Goal: Information Seeking & Learning: Find specific fact

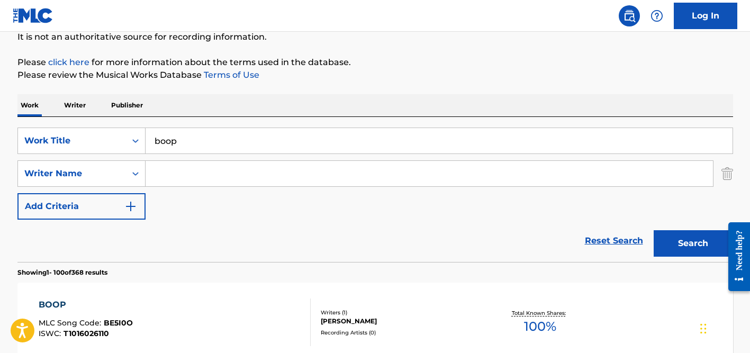
click at [186, 135] on input "boop" at bounding box center [439, 140] width 587 height 25
paste input "Levanta e Anda"
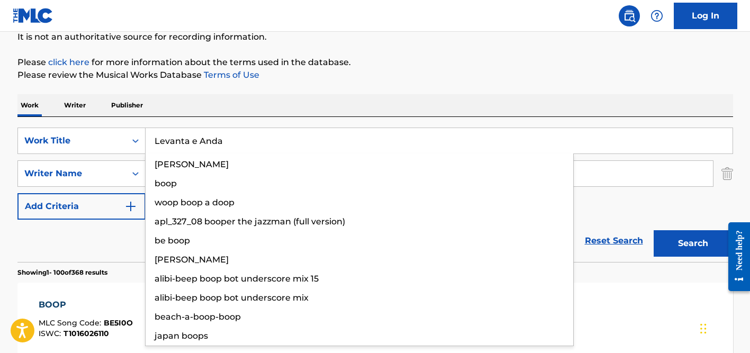
type input "Levanta e Anda"
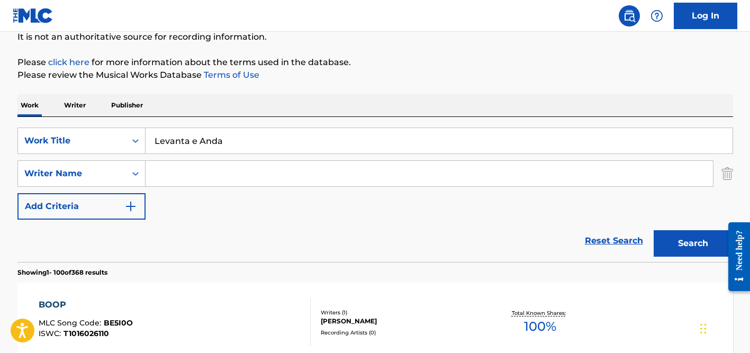
click at [235, 166] on input "Search Form" at bounding box center [430, 173] width 568 height 25
click at [654, 230] on button "Search" at bounding box center [693, 243] width 79 height 26
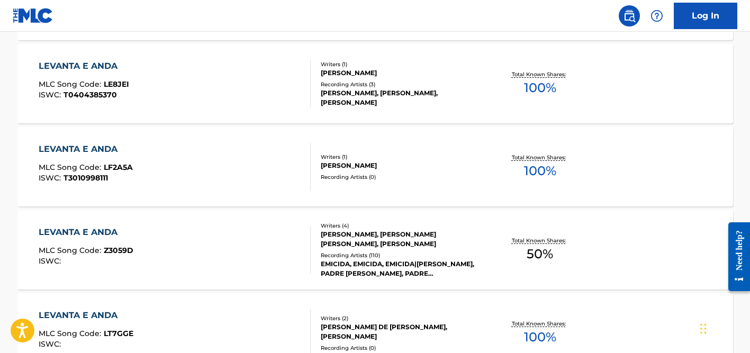
scroll to position [514, 0]
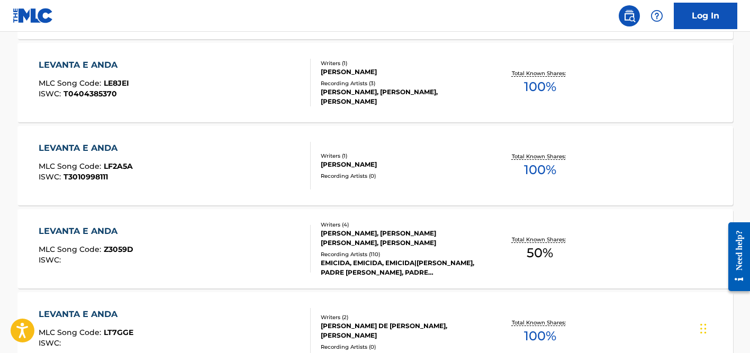
click at [346, 251] on div "Recording Artists ( 110 )" at bounding box center [401, 254] width 160 height 8
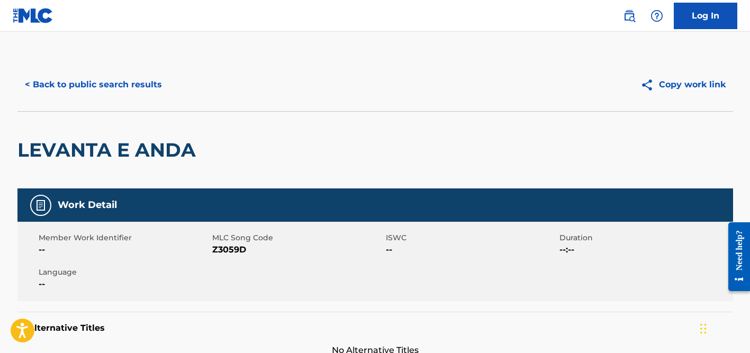
click at [113, 94] on button "< Back to public search results" at bounding box center [93, 84] width 152 height 26
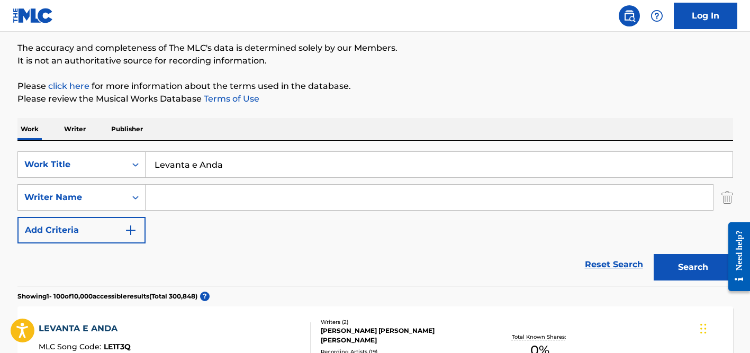
scroll to position [52, 0]
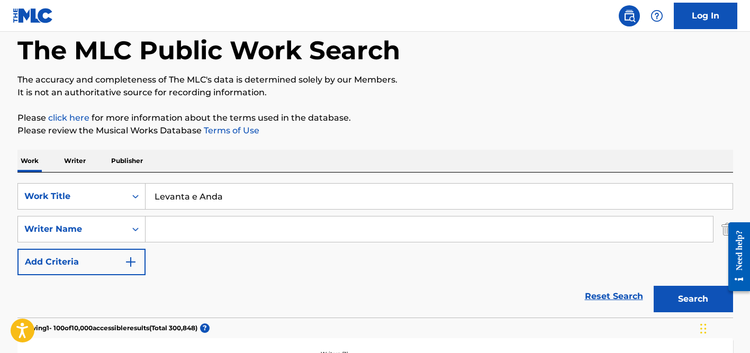
click at [187, 221] on input "Search Form" at bounding box center [430, 229] width 568 height 25
paste input "Akintunde"
type input "Akintunde"
click at [195, 196] on input "Levanta e Anda" at bounding box center [439, 196] width 587 height 25
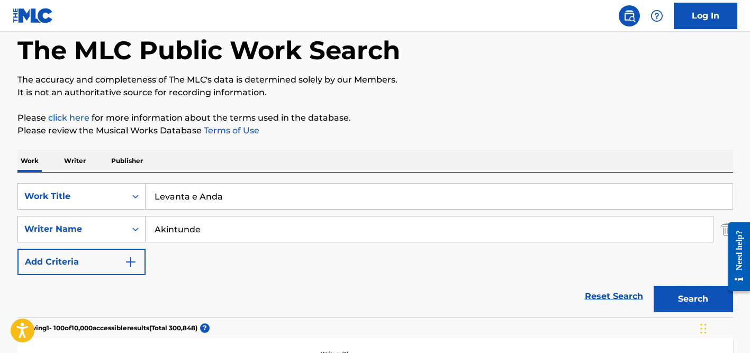
click at [195, 196] on input "Levanta e Anda" at bounding box center [439, 196] width 587 height 25
type input "try"
click at [654, 286] on button "Search" at bounding box center [693, 299] width 79 height 26
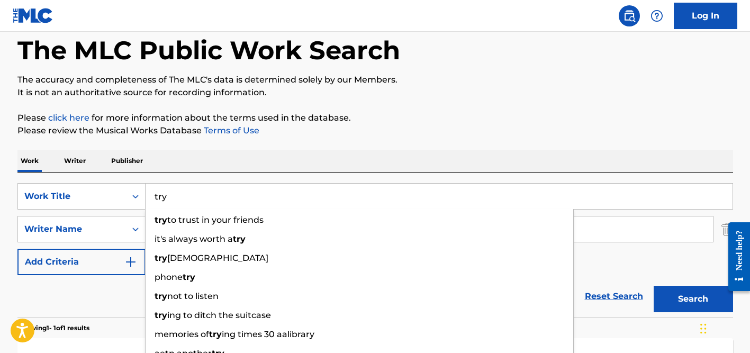
click at [334, 155] on div "Work Writer Publisher" at bounding box center [375, 161] width 716 height 22
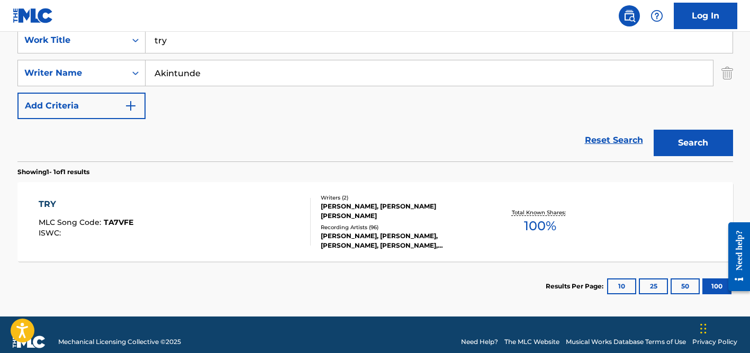
scroll to position [212, 0]
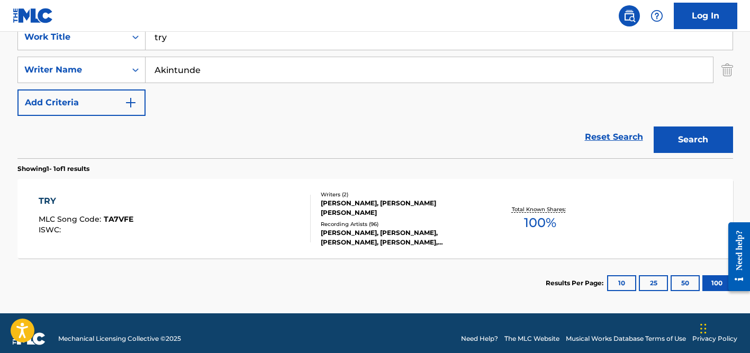
click at [353, 220] on div "Recording Artists ( 96 )" at bounding box center [401, 224] width 160 height 8
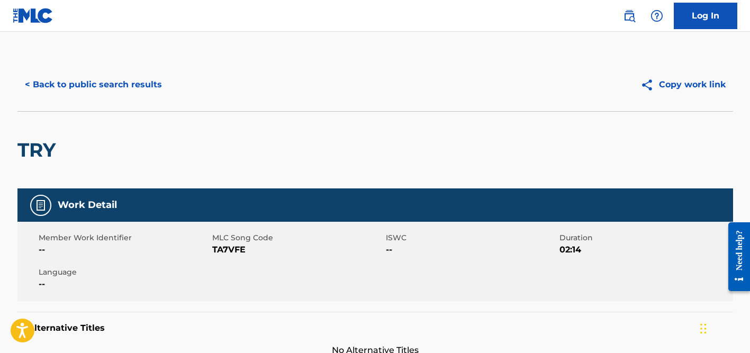
click at [145, 91] on button "< Back to public search results" at bounding box center [93, 84] width 152 height 26
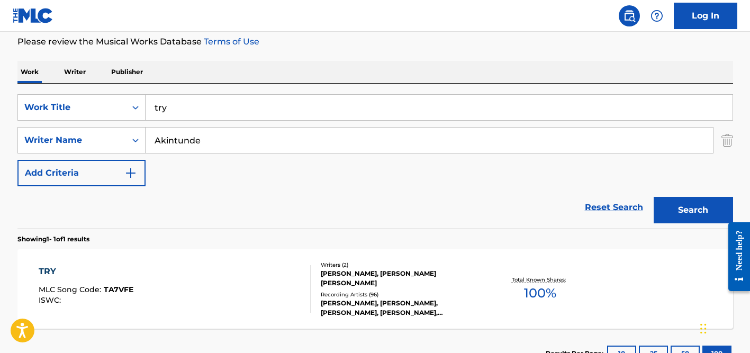
scroll to position [123, 0]
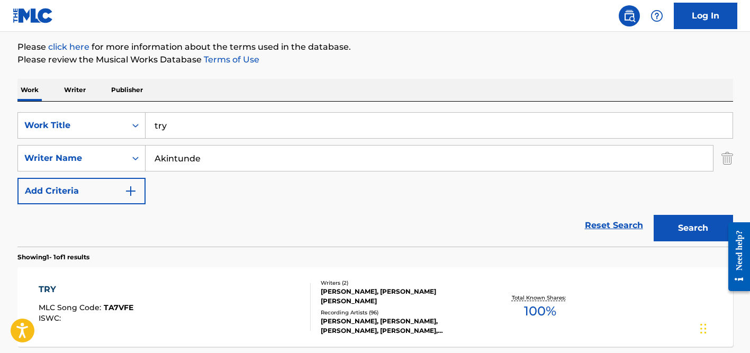
click at [176, 126] on input "try" at bounding box center [439, 125] width 587 height 25
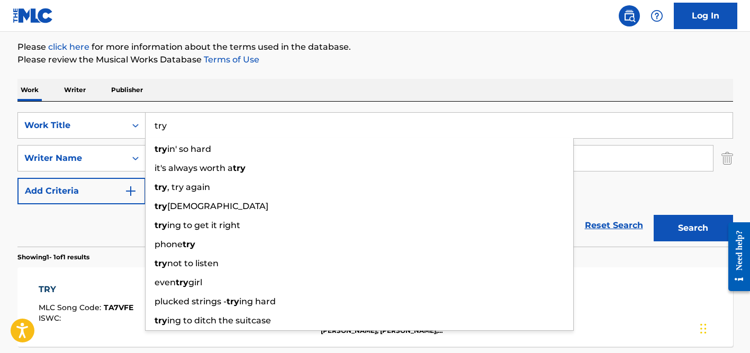
paste input "Validation"
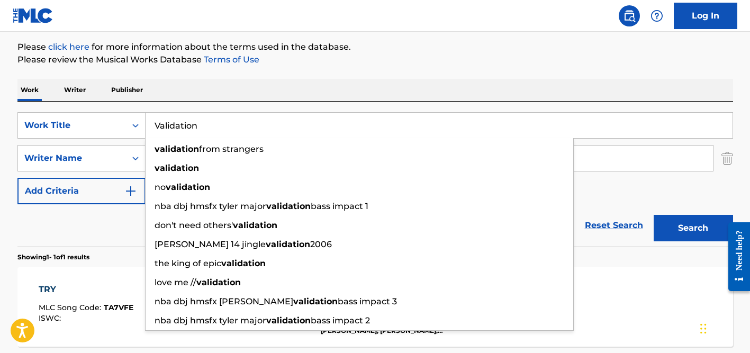
type input "Validation"
click at [255, 82] on div "Work Writer Publisher" at bounding box center [375, 90] width 716 height 22
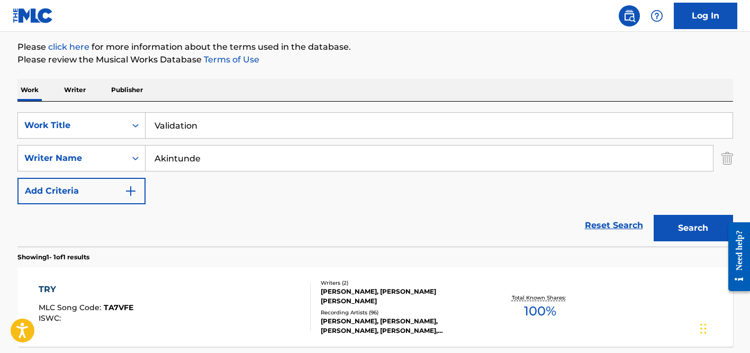
click at [210, 148] on input "Akintunde" at bounding box center [430, 158] width 568 height 25
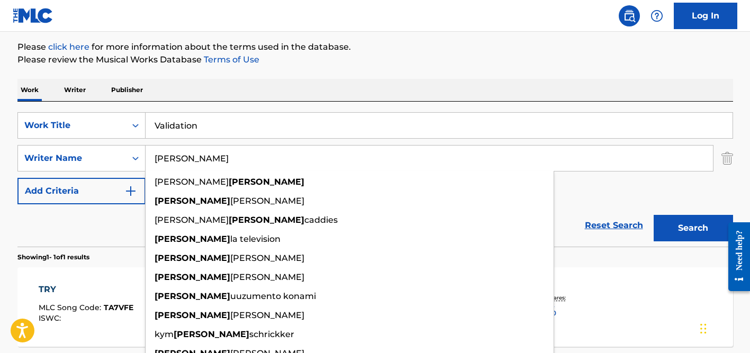
type input "[PERSON_NAME]"
click at [654, 215] on button "Search" at bounding box center [693, 228] width 79 height 26
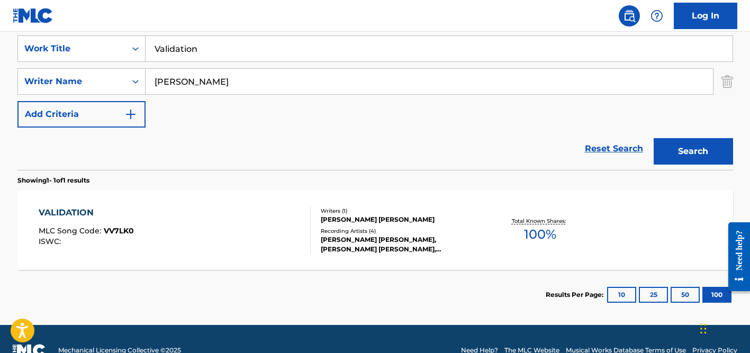
scroll to position [202, 0]
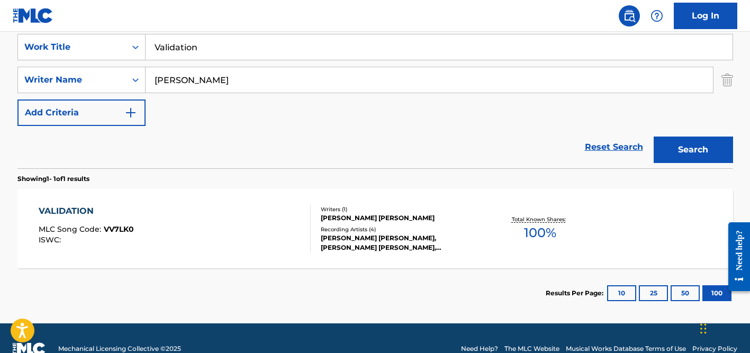
click at [344, 229] on div "Recording Artists ( 4 )" at bounding box center [401, 230] width 160 height 8
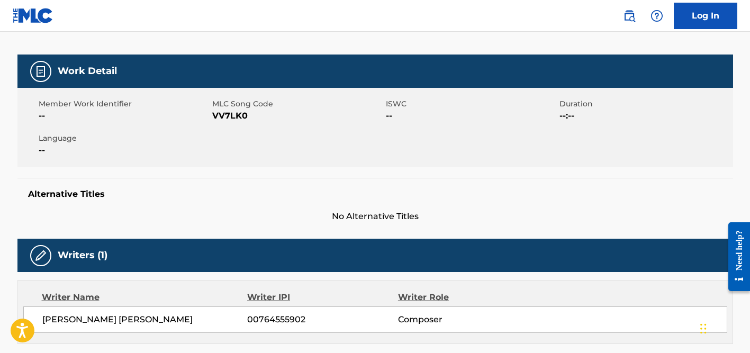
scroll to position [1, 0]
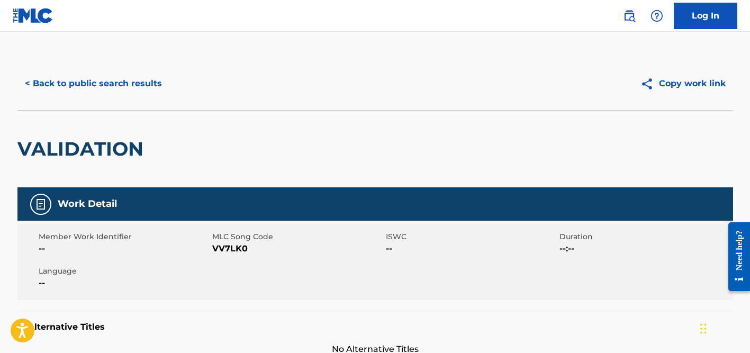
click at [126, 87] on button "< Back to public search results" at bounding box center [93, 83] width 152 height 26
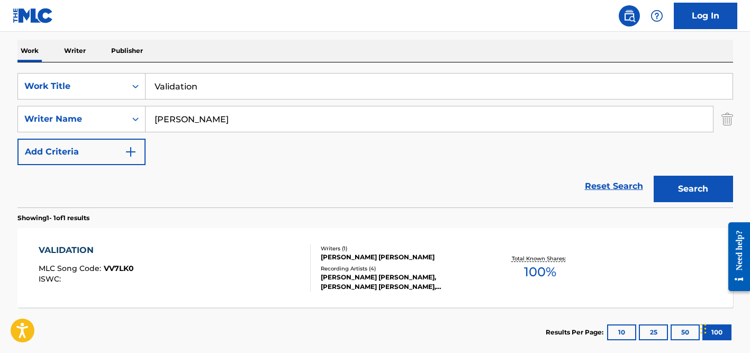
click at [206, 87] on input "Validation" at bounding box center [439, 86] width 587 height 25
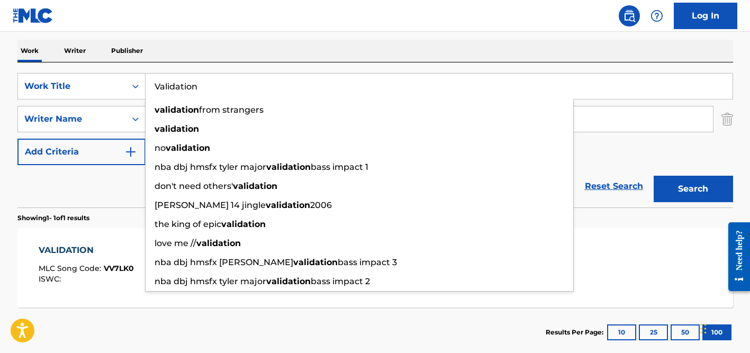
paste input "Danjahrous"
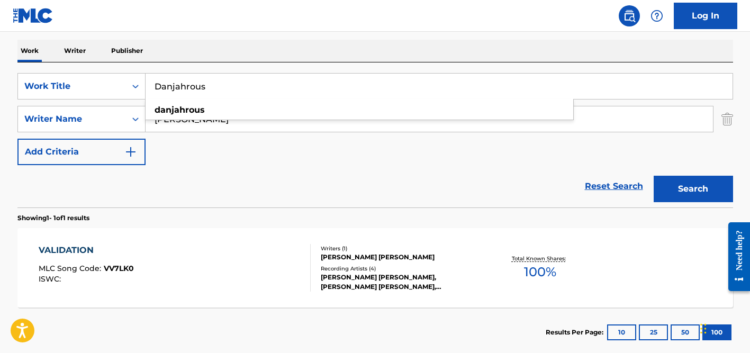
type input "Danjahrous"
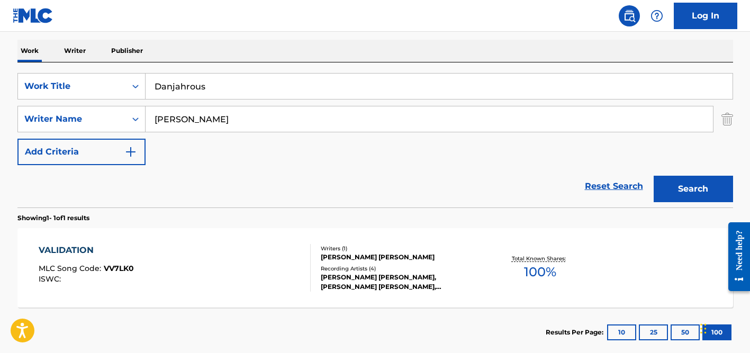
click at [225, 62] on div "Work Writer Publisher" at bounding box center [375, 51] width 716 height 23
click at [200, 118] on input "[PERSON_NAME]" at bounding box center [430, 118] width 568 height 25
click at [654, 176] on button "Search" at bounding box center [693, 189] width 79 height 26
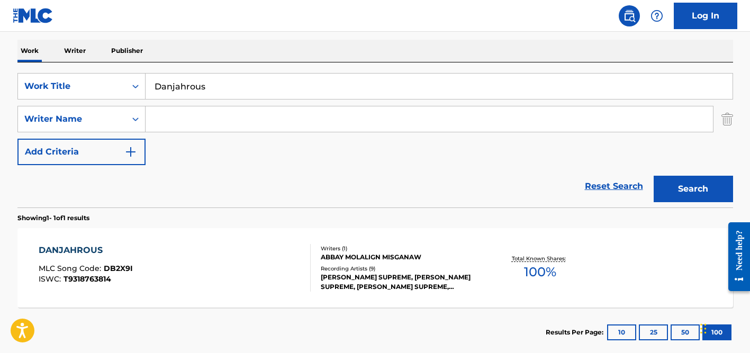
click at [345, 267] on div "Recording Artists ( 9 )" at bounding box center [401, 269] width 160 height 8
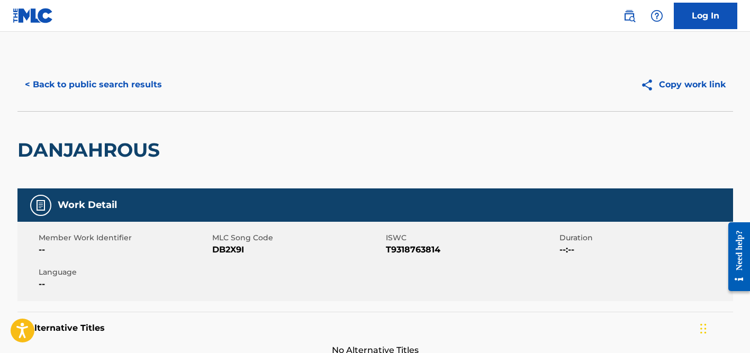
click at [53, 82] on button "< Back to public search results" at bounding box center [93, 84] width 152 height 26
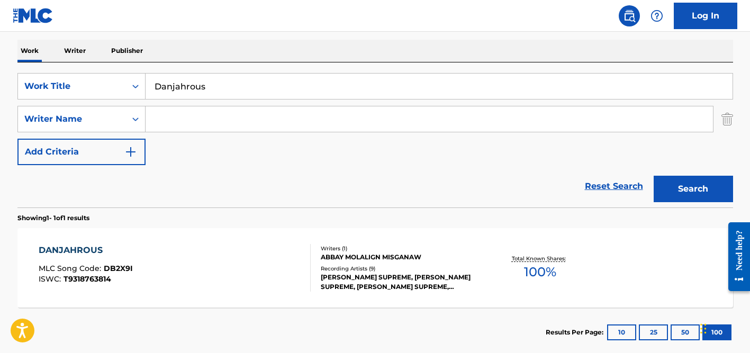
click at [222, 114] on input "Search Form" at bounding box center [430, 118] width 568 height 25
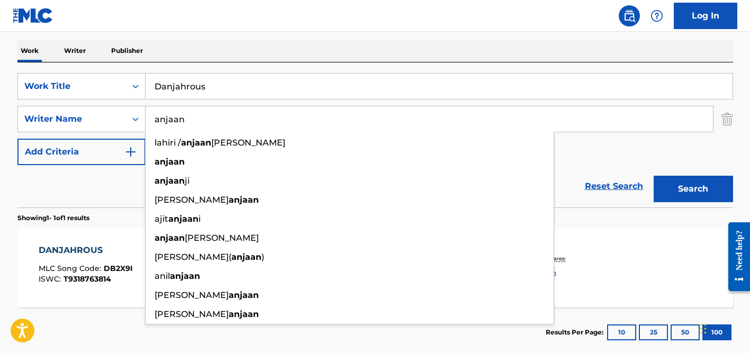
type input "anjaan"
click at [221, 83] on input "Danjahrous" at bounding box center [439, 86] width 587 height 25
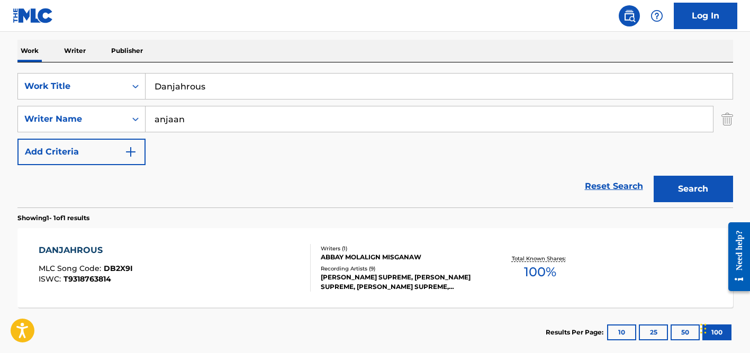
click at [221, 83] on input "Danjahrous" at bounding box center [439, 86] width 587 height 25
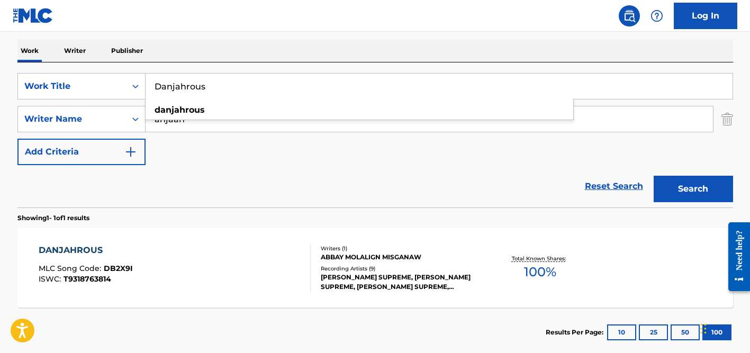
click at [221, 83] on input "Danjahrous" at bounding box center [439, 86] width 587 height 25
paste input "[PERSON_NAME]"
type input "[PERSON_NAME]"
click at [222, 65] on div "SearchWithCriteria360dd5d2-4c4e-4e6f-8fe5-0508f415eae9 Work Title [PERSON_NAME]…" at bounding box center [375, 134] width 716 height 145
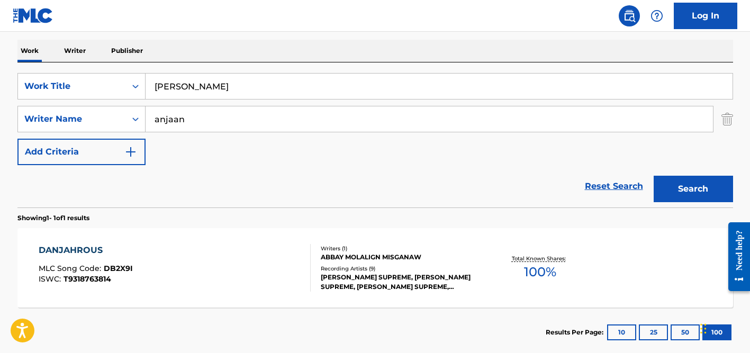
click at [222, 120] on input "anjaan" at bounding box center [430, 118] width 568 height 25
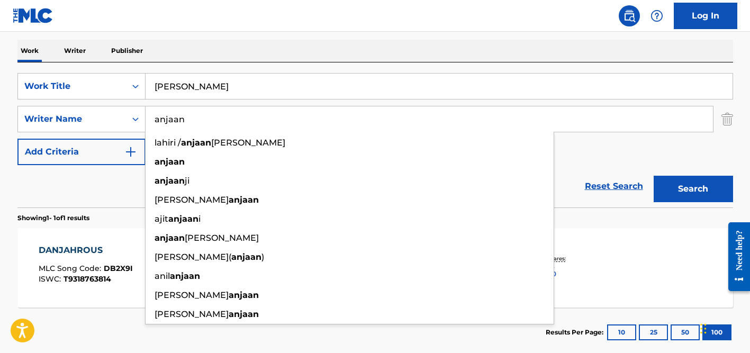
click at [654, 176] on button "Search" at bounding box center [693, 189] width 79 height 26
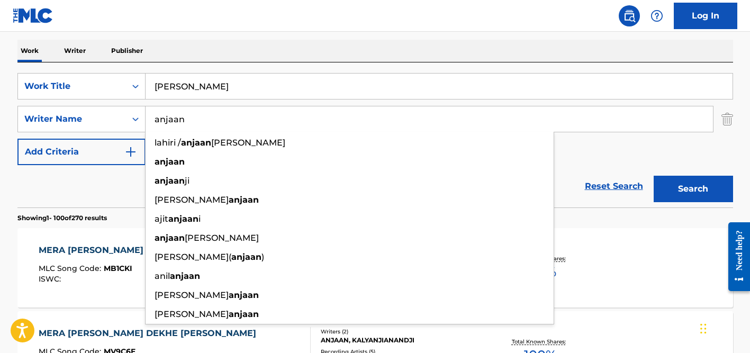
click at [187, 112] on input "anjaan" at bounding box center [430, 118] width 568 height 25
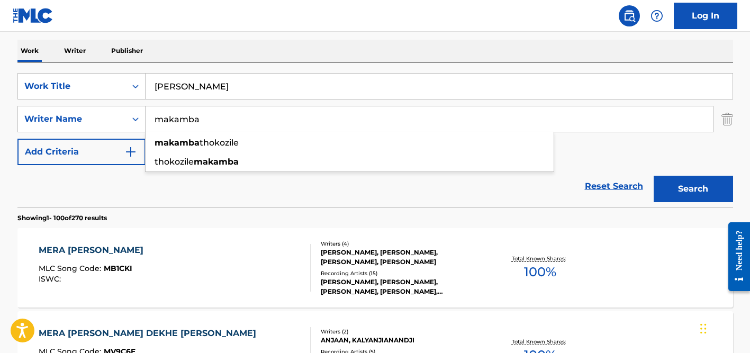
type input "makamba"
click at [203, 85] on input "[PERSON_NAME]" at bounding box center [439, 86] width 587 height 25
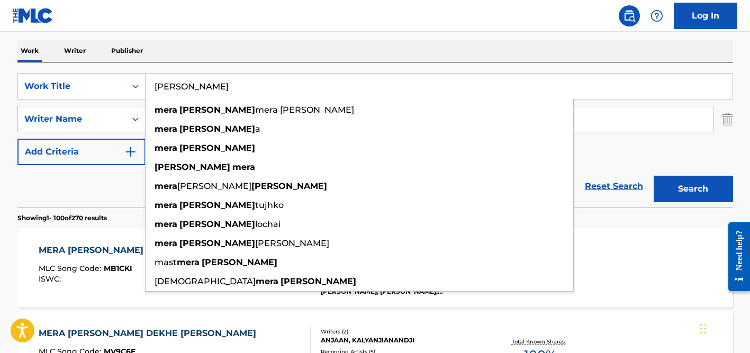
paste input "Khawuvele"
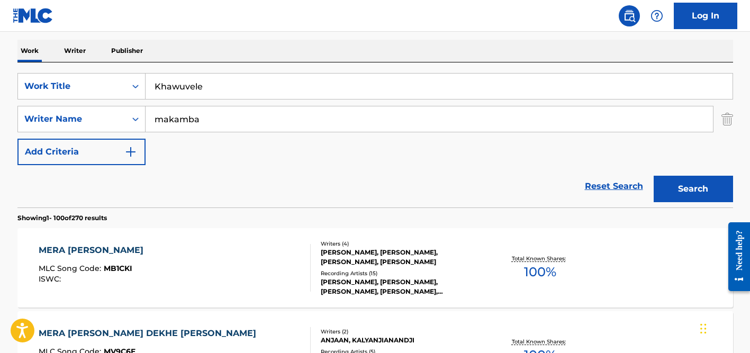
type input "Khawuvele"
click at [213, 53] on div "Work Writer Publisher" at bounding box center [375, 51] width 716 height 22
click at [221, 119] on input "makamba" at bounding box center [430, 118] width 568 height 25
click at [654, 176] on button "Search" at bounding box center [693, 189] width 79 height 26
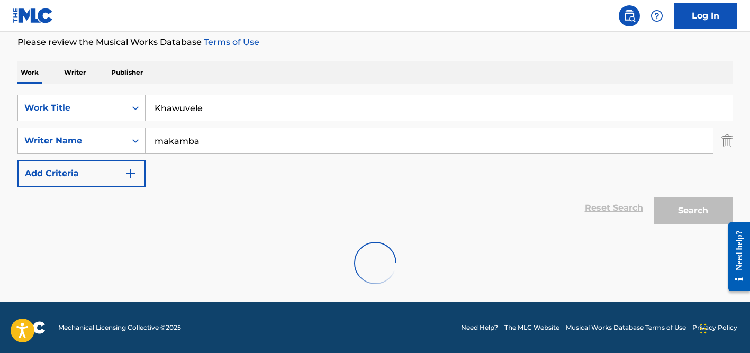
scroll to position [106, 0]
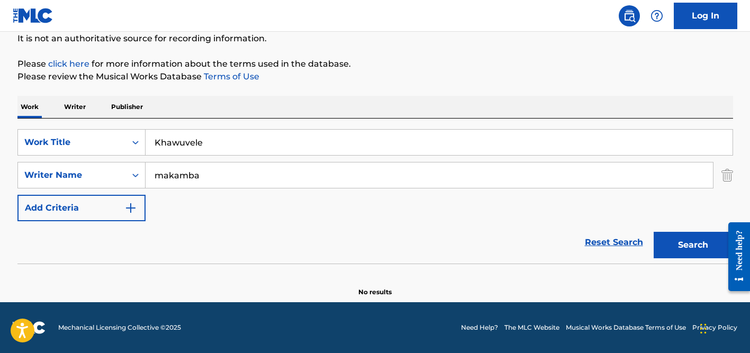
click at [195, 163] on input "makamba" at bounding box center [430, 175] width 568 height 25
click at [654, 232] on button "Search" at bounding box center [693, 245] width 79 height 26
click at [198, 133] on input "Khawuvele" at bounding box center [439, 142] width 587 height 25
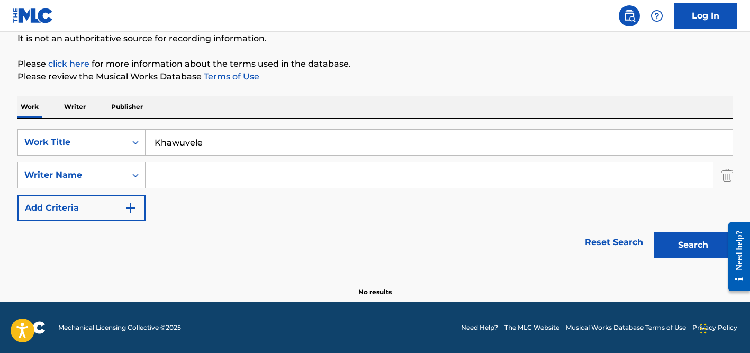
click at [198, 133] on input "Khawuvele" at bounding box center [439, 142] width 587 height 25
paste input "ORAZONG"
type input "KORAZONG"
click at [654, 232] on button "Search" at bounding box center [693, 245] width 79 height 26
click at [214, 173] on input "Search Form" at bounding box center [430, 175] width 568 height 25
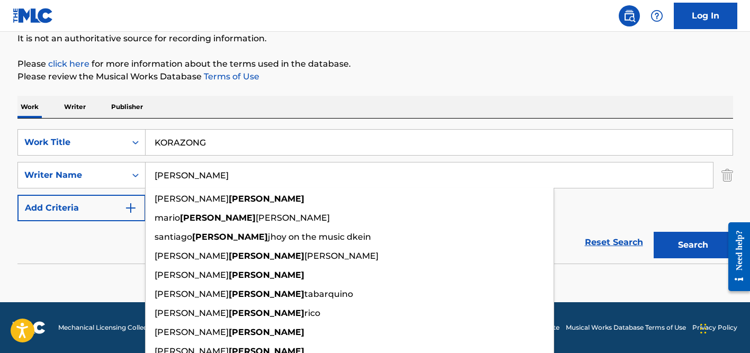
type input "[PERSON_NAME]"
click at [211, 137] on input "KORAZONG" at bounding box center [439, 142] width 587 height 25
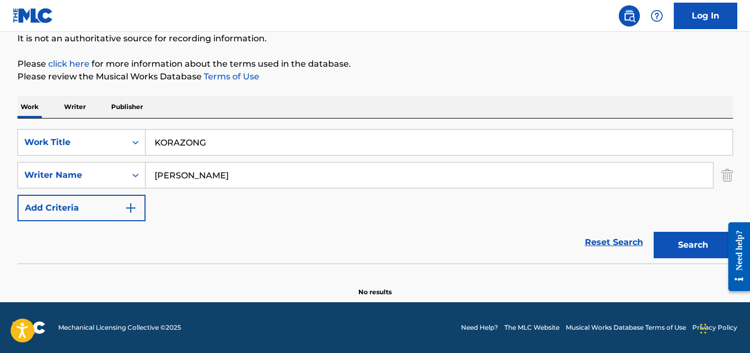
click at [211, 137] on input "KORAZONG" at bounding box center [439, 142] width 587 height 25
paste input "Loquito Por Ti"
type input "Loquito Por Ti"
click at [246, 114] on div "Work Writer Publisher" at bounding box center [375, 107] width 716 height 22
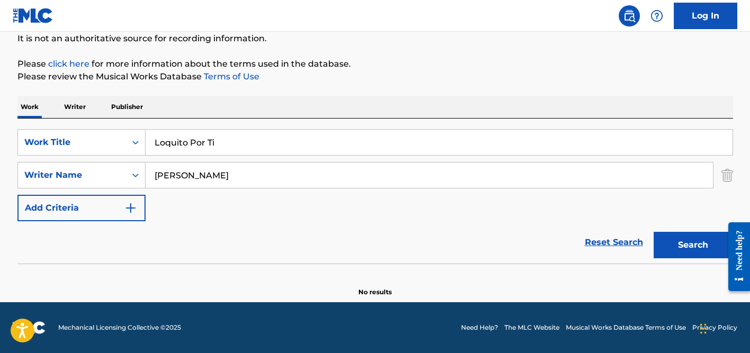
click at [240, 163] on input "[PERSON_NAME]" at bounding box center [430, 175] width 568 height 25
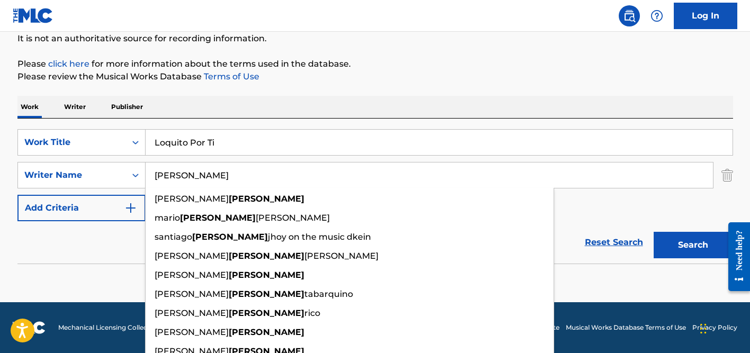
click at [654, 232] on button "Search" at bounding box center [693, 245] width 79 height 26
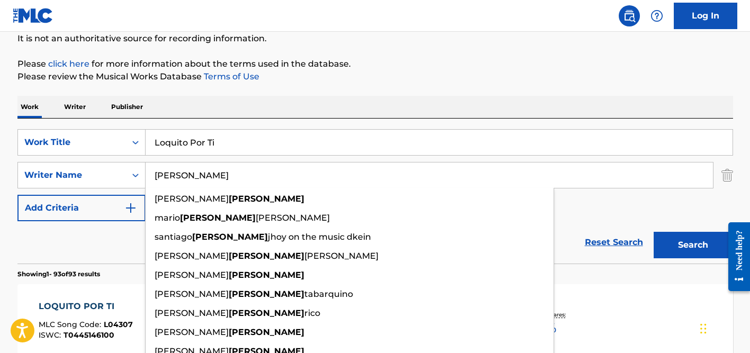
click at [518, 64] on p "Please click here for more information about the terms used in the database." at bounding box center [375, 64] width 716 height 13
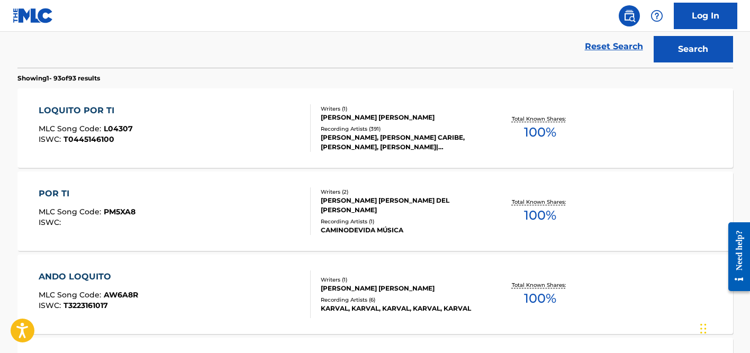
scroll to position [323, 0]
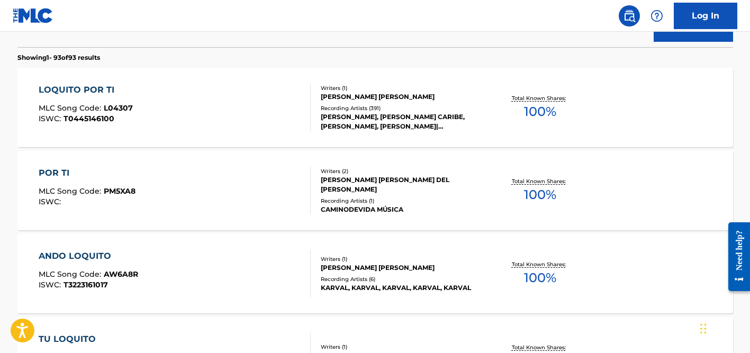
click at [366, 113] on div "[PERSON_NAME], [PERSON_NAME] CARIBE, [PERSON_NAME], [PERSON_NAME]|[PERSON_NAME]…" at bounding box center [401, 121] width 160 height 19
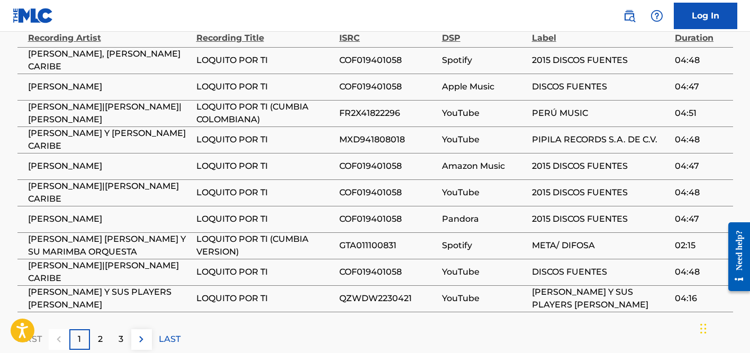
scroll to position [739, 0]
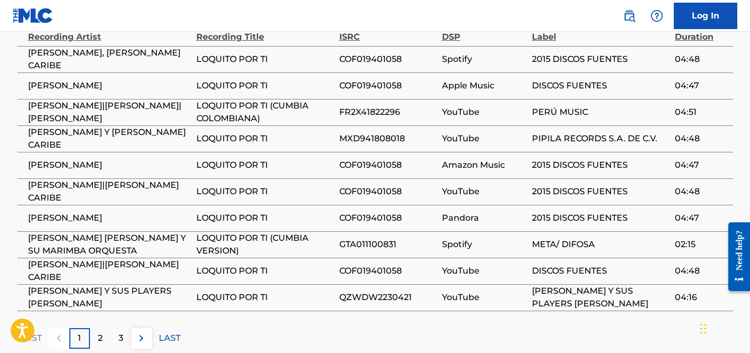
click at [108, 212] on span "[PERSON_NAME]" at bounding box center [109, 218] width 163 height 13
copy div "[PERSON_NAME]"
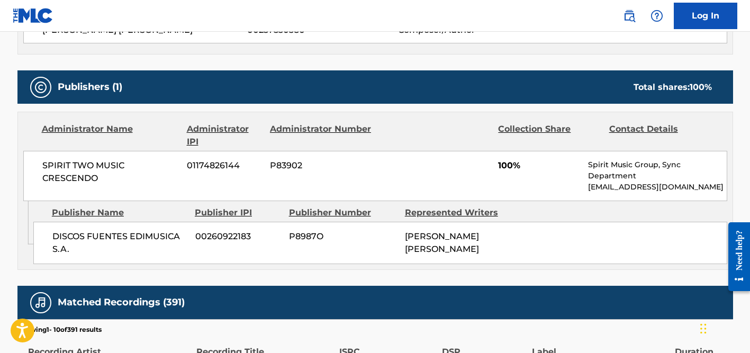
scroll to position [0, 0]
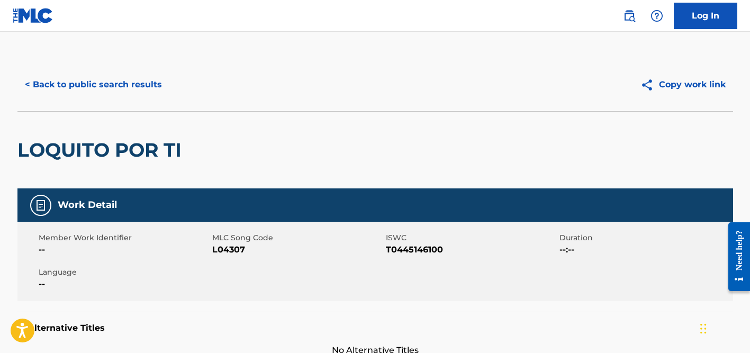
click at [119, 92] on button "< Back to public search results" at bounding box center [93, 84] width 152 height 26
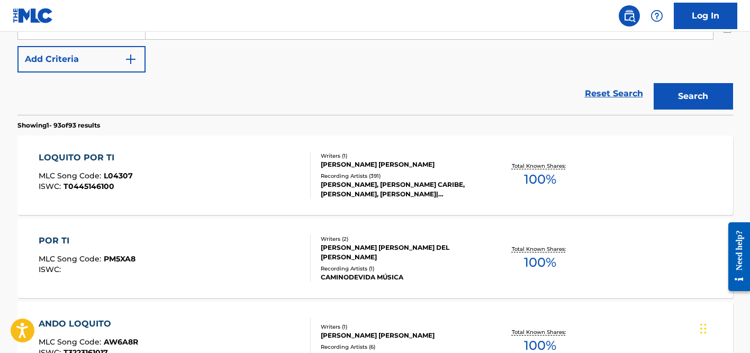
scroll to position [128, 0]
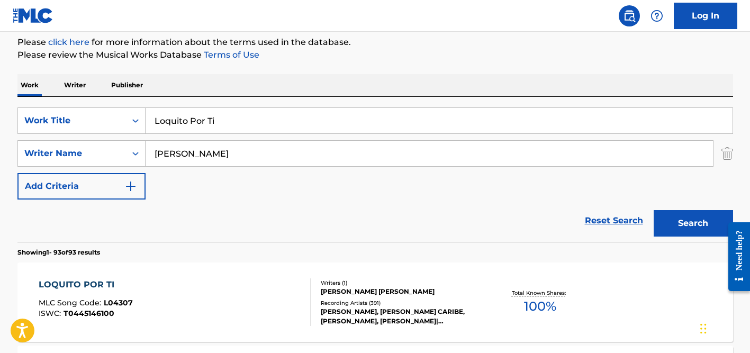
click at [180, 147] on input "[PERSON_NAME]" at bounding box center [430, 153] width 568 height 25
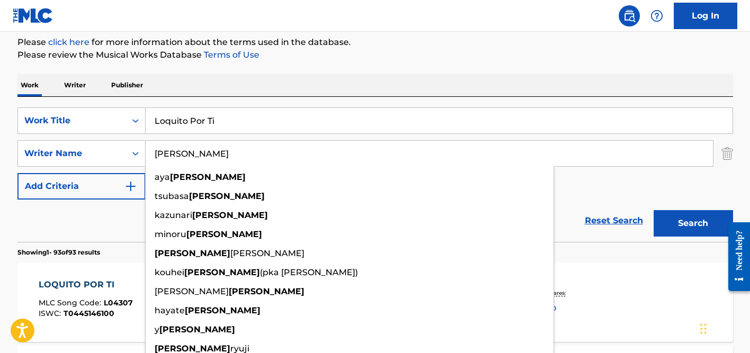
type input "[PERSON_NAME]"
click at [183, 124] on input "Loquito Por Ti" at bounding box center [439, 120] width 587 height 25
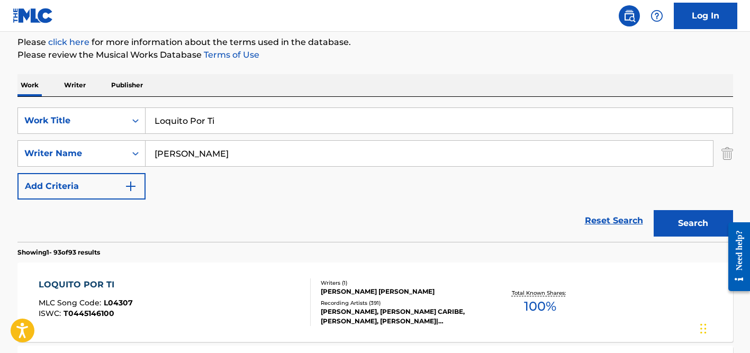
click at [183, 124] on input "Loquito Por Ti" at bounding box center [439, 120] width 587 height 25
paste input "[PERSON_NAME] Sake"
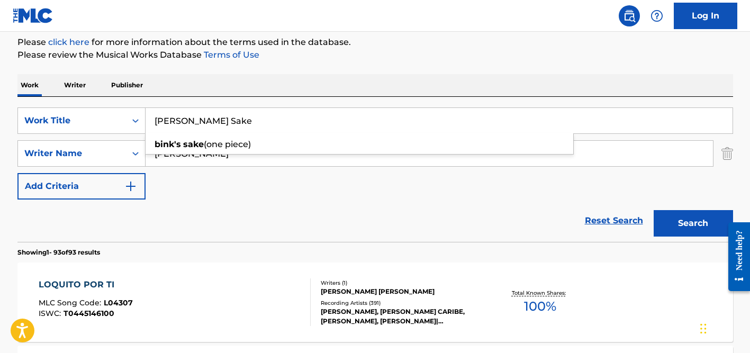
click at [247, 82] on div "Work Writer Publisher" at bounding box center [375, 85] width 716 height 22
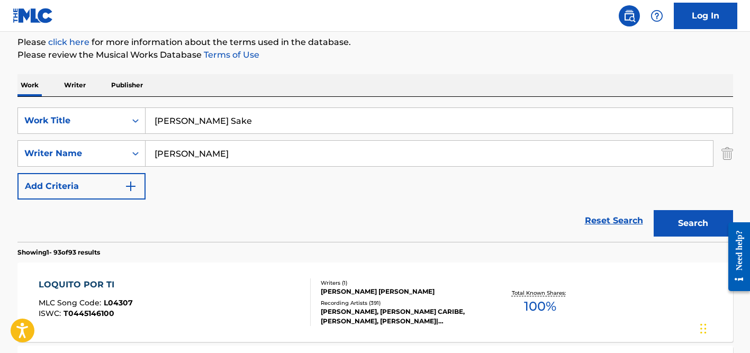
click at [245, 146] on input "[PERSON_NAME]" at bounding box center [430, 153] width 568 height 25
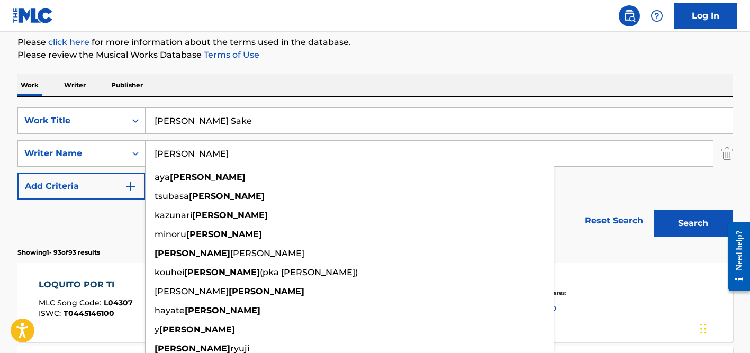
click at [654, 210] on button "Search" at bounding box center [693, 223] width 79 height 26
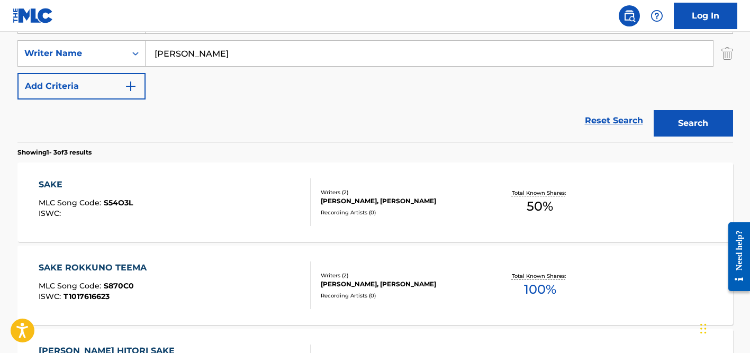
scroll to position [140, 0]
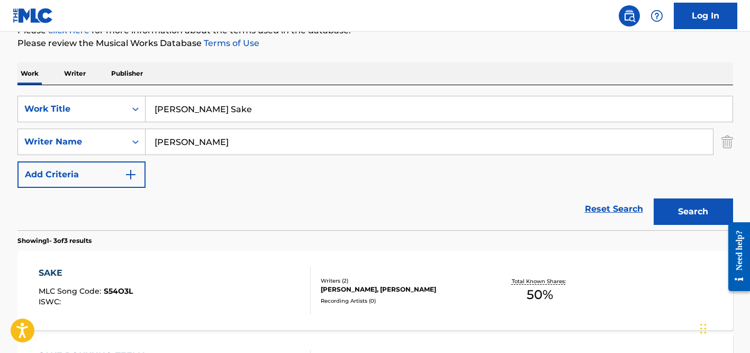
click at [184, 113] on input "[PERSON_NAME] Sake" at bounding box center [439, 108] width 587 height 25
paste input "I Want Your Soul"
type input "I Want Your Soul"
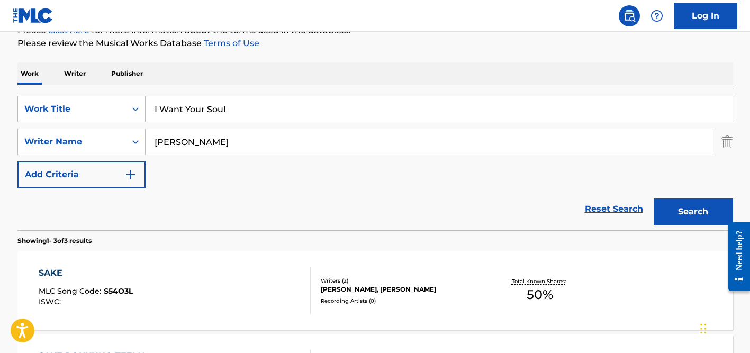
click at [276, 48] on p "Please review the Musical Works Database Terms of Use" at bounding box center [375, 43] width 716 height 13
click at [214, 138] on input "[PERSON_NAME]" at bounding box center [430, 141] width 568 height 25
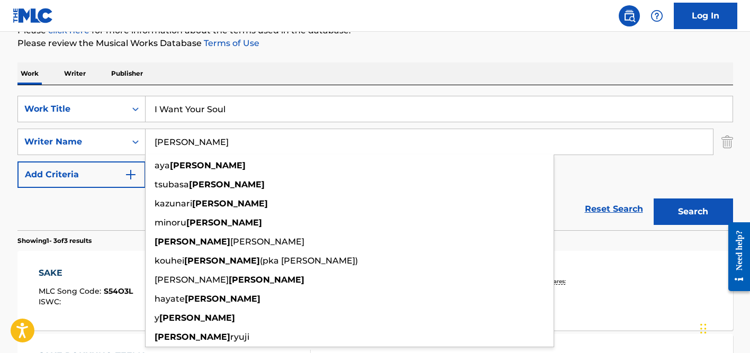
click at [214, 138] on input "[PERSON_NAME]" at bounding box center [430, 141] width 568 height 25
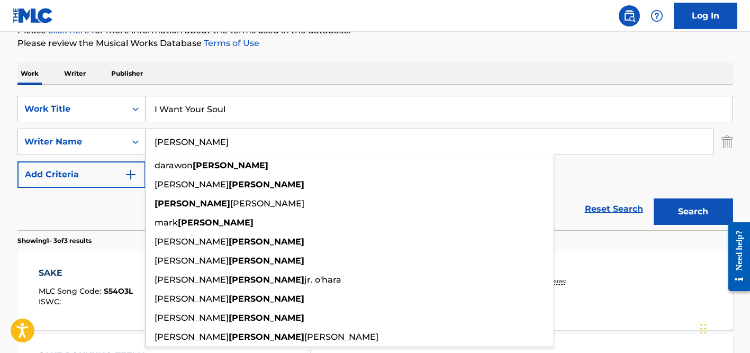
type input "[PERSON_NAME]"
click at [654, 199] on button "Search" at bounding box center [693, 212] width 79 height 26
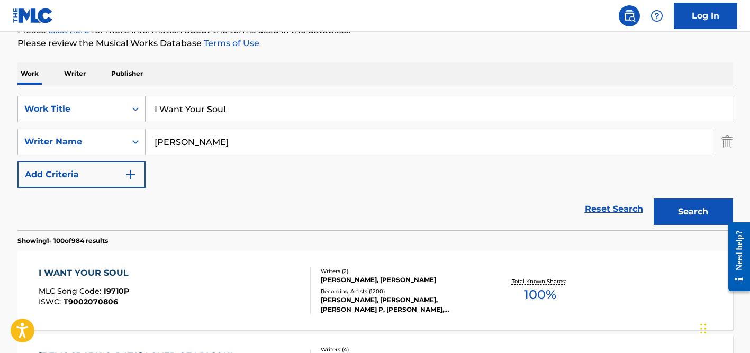
click at [579, 42] on p "Please review the Musical Works Database Terms of Use" at bounding box center [375, 43] width 716 height 13
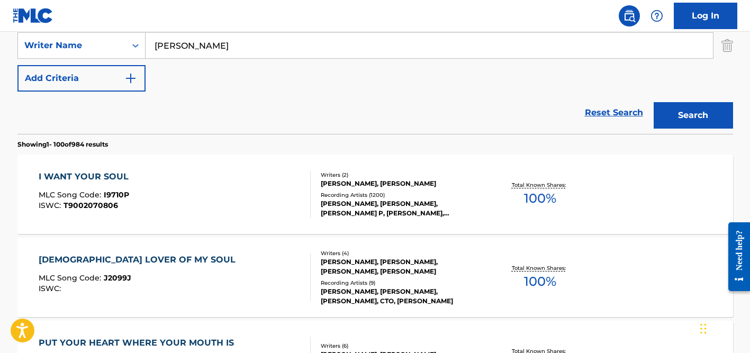
scroll to position [245, 0]
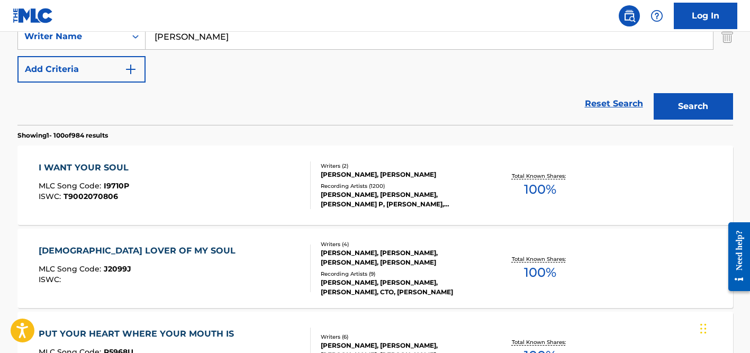
click at [350, 183] on div "Recording Artists ( 1200 )" at bounding box center [401, 186] width 160 height 8
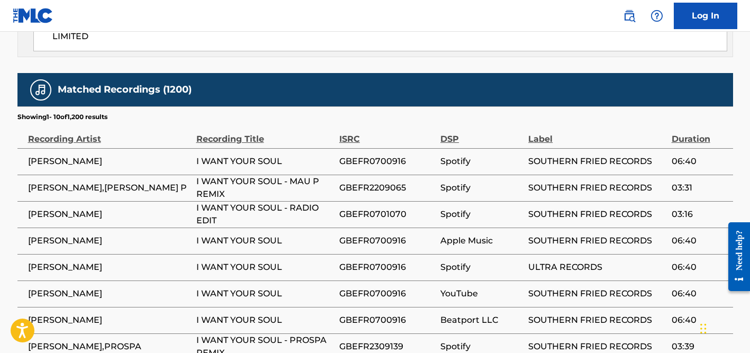
scroll to position [841, 0]
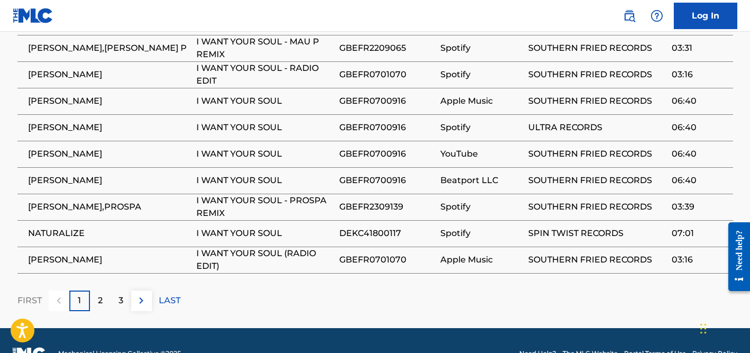
click at [102, 294] on p "2" at bounding box center [100, 300] width 5 height 13
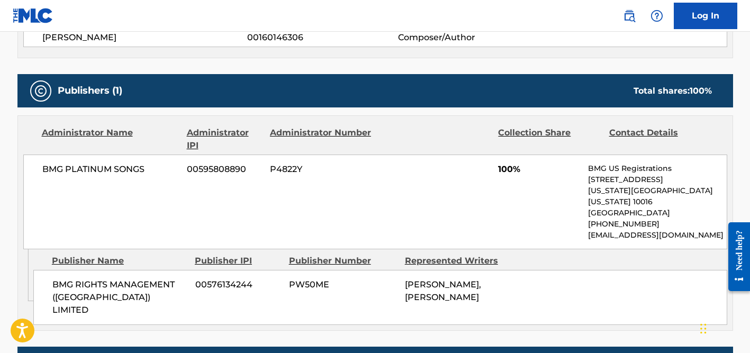
scroll to position [39, 0]
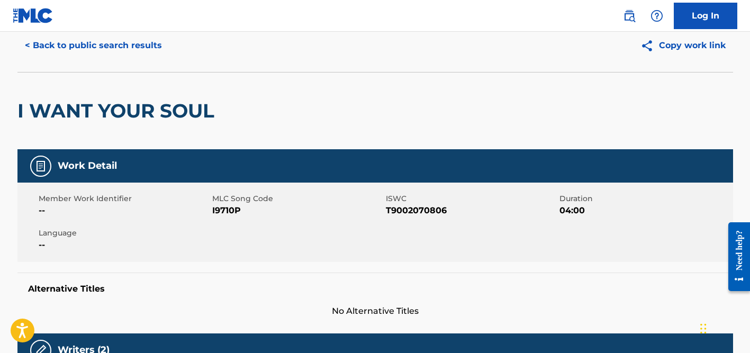
click at [124, 55] on button "< Back to public search results" at bounding box center [93, 45] width 152 height 26
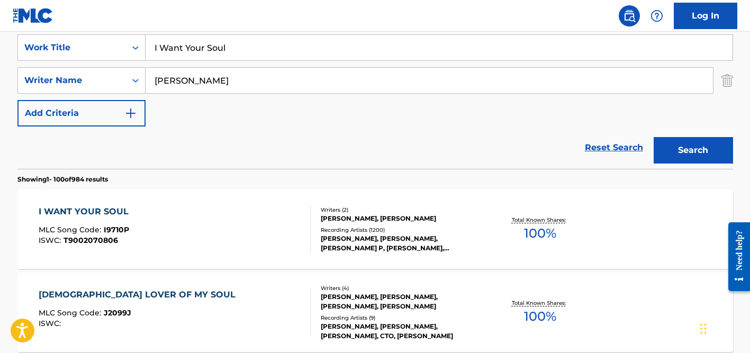
scroll to position [192, 0]
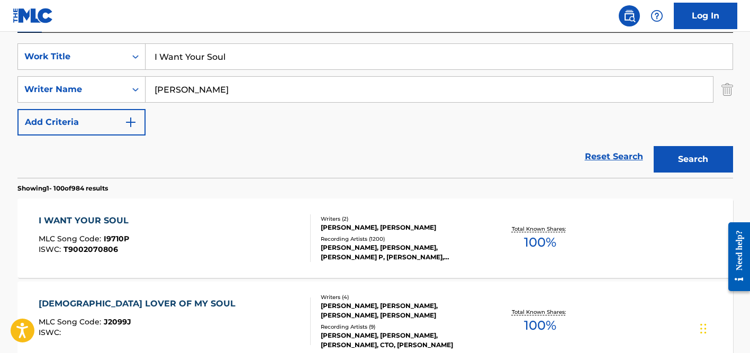
click at [189, 87] on input "[PERSON_NAME]" at bounding box center [430, 89] width 568 height 25
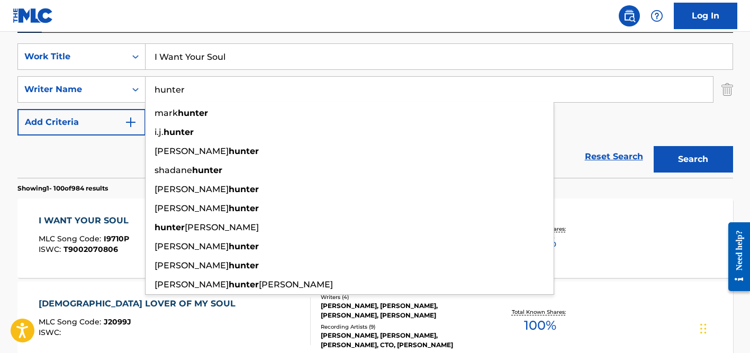
type input "hunter"
click at [198, 66] on input "I Want Your Soul" at bounding box center [439, 56] width 587 height 25
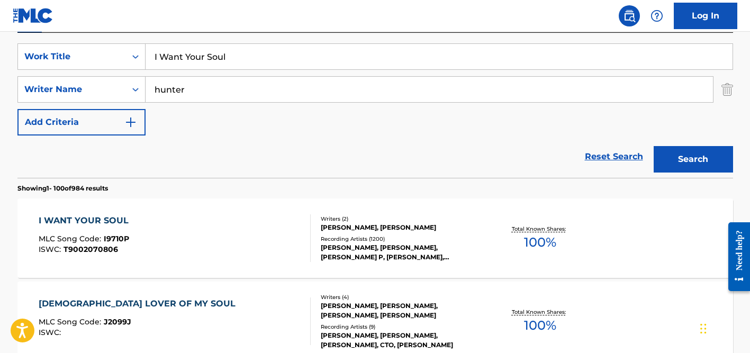
click at [198, 66] on input "I Want Your Soul" at bounding box center [439, 56] width 587 height 25
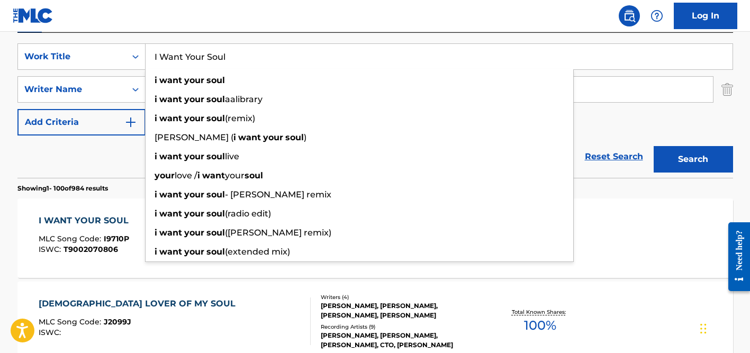
paste input "Cleveland Rocks"
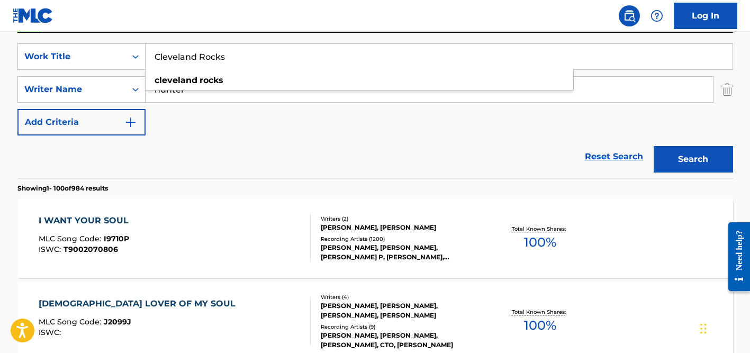
type input "Cleveland Rocks"
drag, startPoint x: 110, startPoint y: 164, endPoint x: 119, endPoint y: 155, distance: 12.4
click at [110, 164] on div "Reset Search Search" at bounding box center [375, 157] width 716 height 42
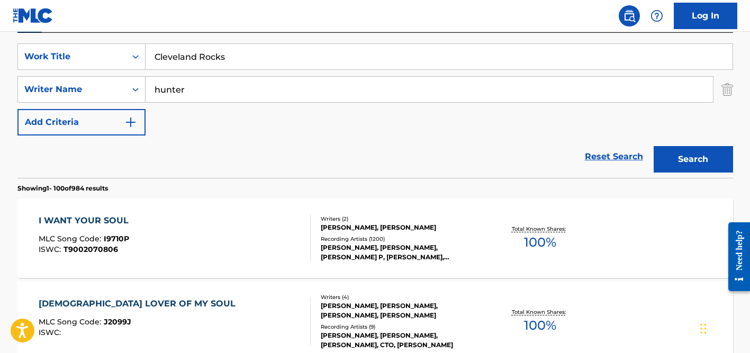
click at [250, 88] on input "hunter" at bounding box center [430, 89] width 568 height 25
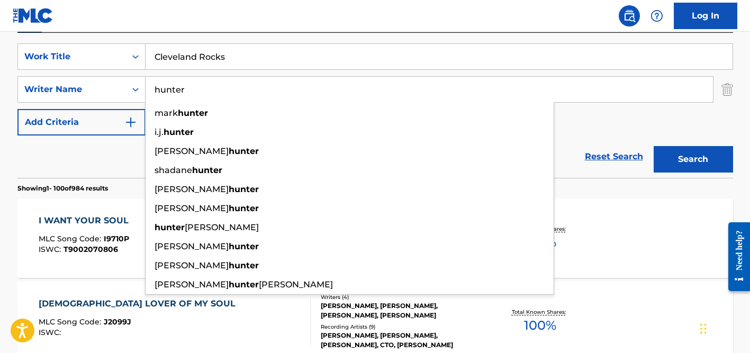
click at [654, 146] on button "Search" at bounding box center [693, 159] width 79 height 26
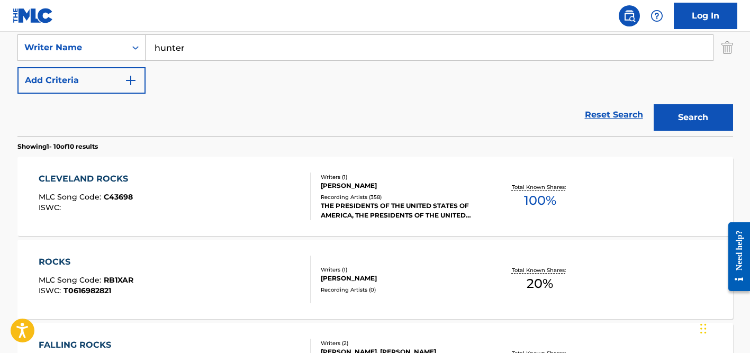
click at [451, 13] on nav "Log In" at bounding box center [375, 16] width 750 height 32
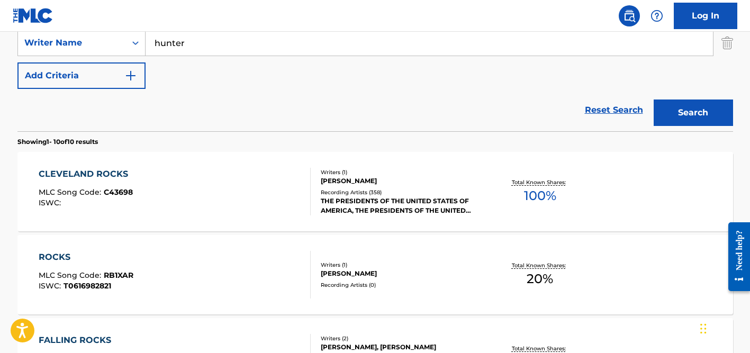
scroll to position [239, 0]
click at [384, 203] on div "THE PRESIDENTS OF THE UNITED STATES OF AMERICA, THE PRESIDENTS OF THE UNITED ST…" at bounding box center [401, 205] width 160 height 19
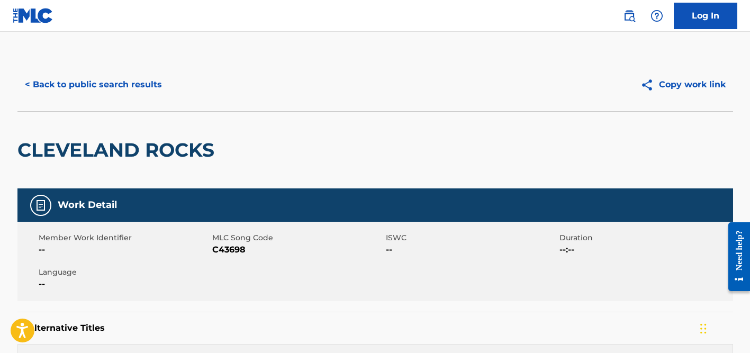
click at [109, 89] on button "< Back to public search results" at bounding box center [93, 84] width 152 height 26
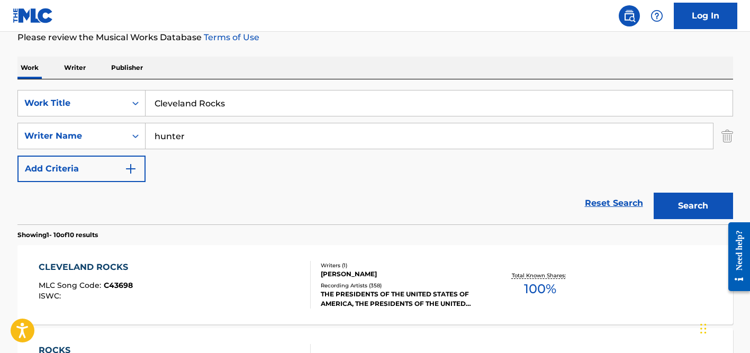
scroll to position [124, 0]
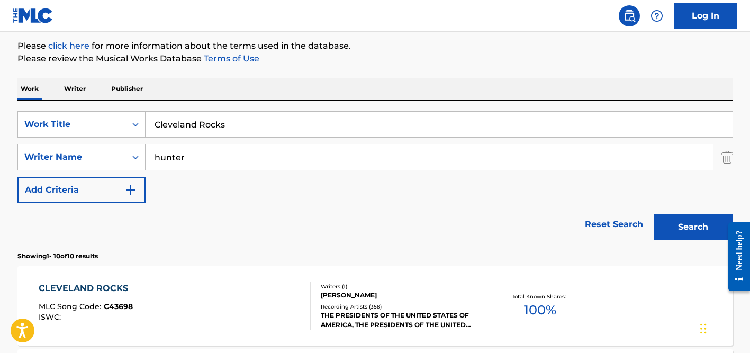
click at [194, 151] on input "hunter" at bounding box center [430, 157] width 568 height 25
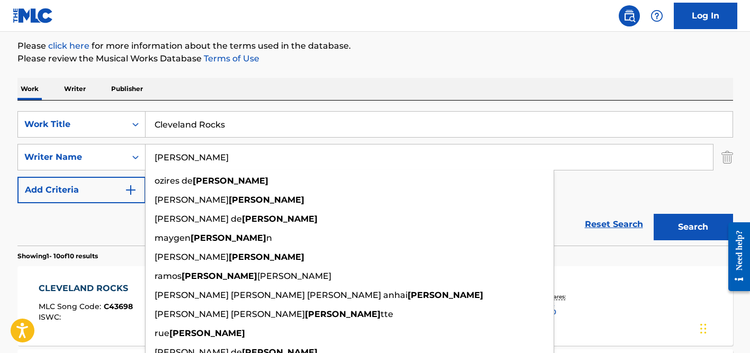
type input "[PERSON_NAME]"
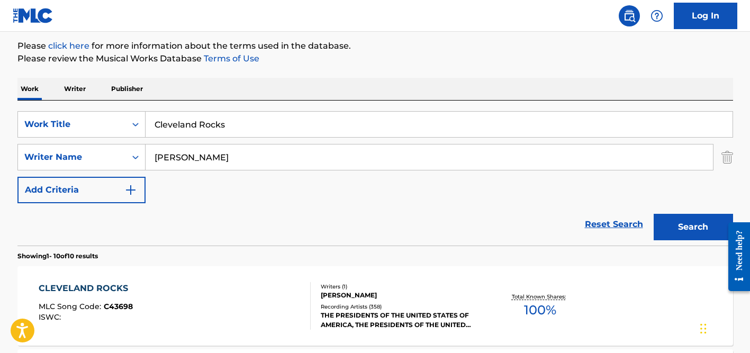
click at [211, 129] on input "Cleveland Rocks" at bounding box center [439, 124] width 587 height 25
paste input "[PERSON_NAME]"
click at [248, 95] on div "Work Writer Publisher" at bounding box center [375, 89] width 716 height 22
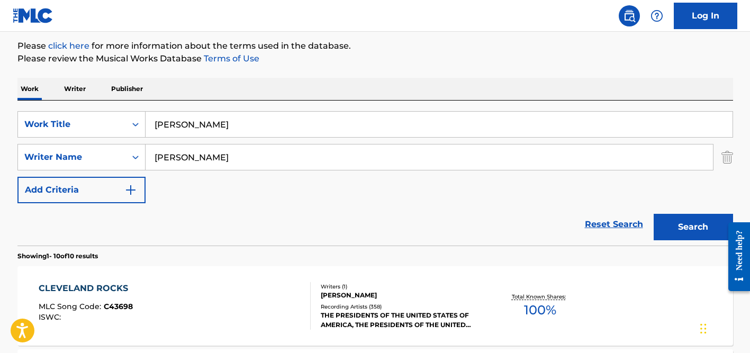
click at [187, 124] on input "[PERSON_NAME]" at bounding box center [439, 124] width 587 height 25
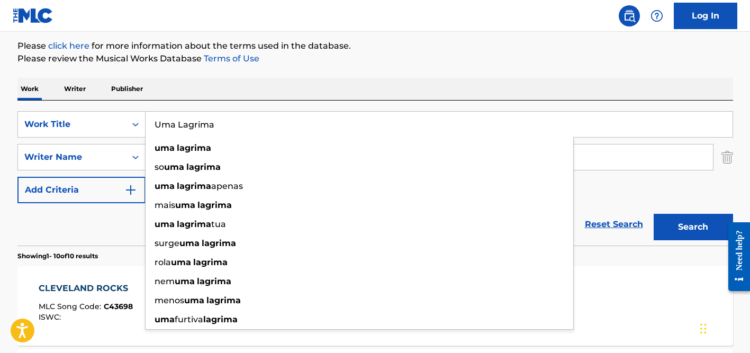
type input "Uma Lagrima"
click at [209, 96] on div "Work Writer Publisher" at bounding box center [375, 89] width 716 height 22
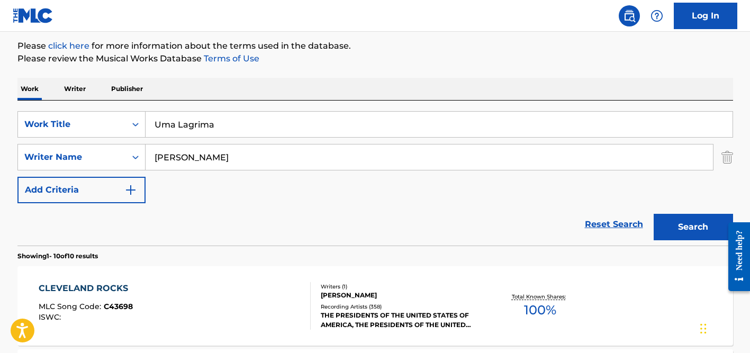
click at [209, 156] on input "[PERSON_NAME]" at bounding box center [430, 157] width 568 height 25
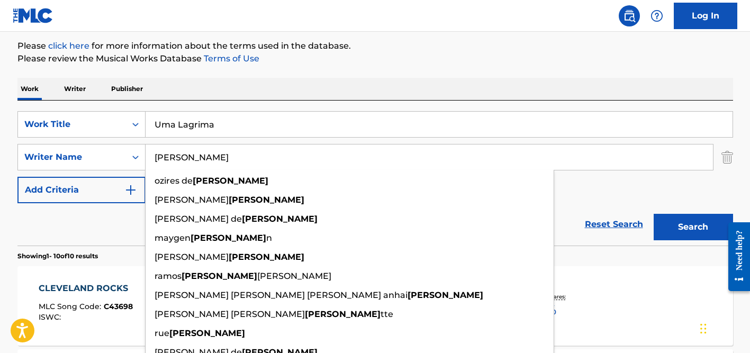
click at [654, 214] on button "Search" at bounding box center [693, 227] width 79 height 26
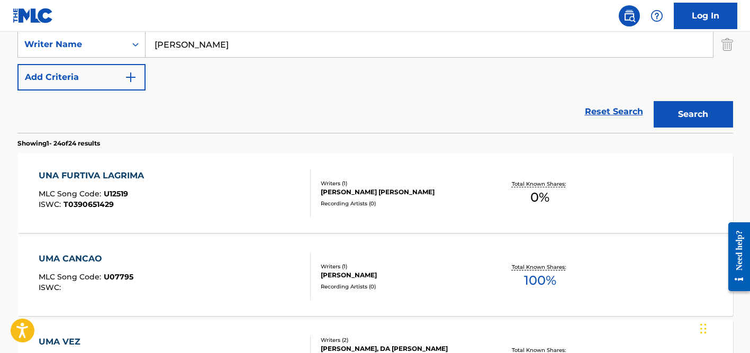
scroll to position [141, 0]
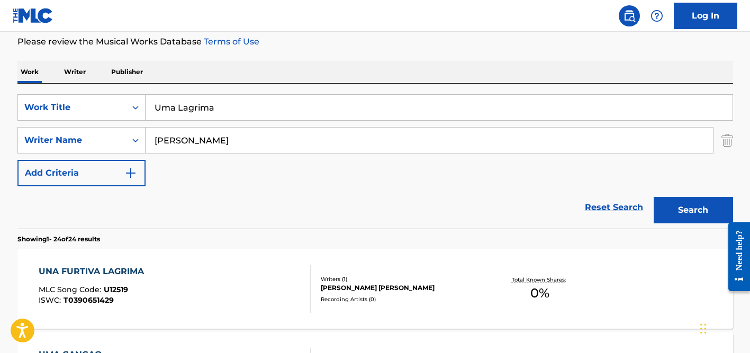
click at [171, 137] on input "[PERSON_NAME]" at bounding box center [430, 140] width 568 height 25
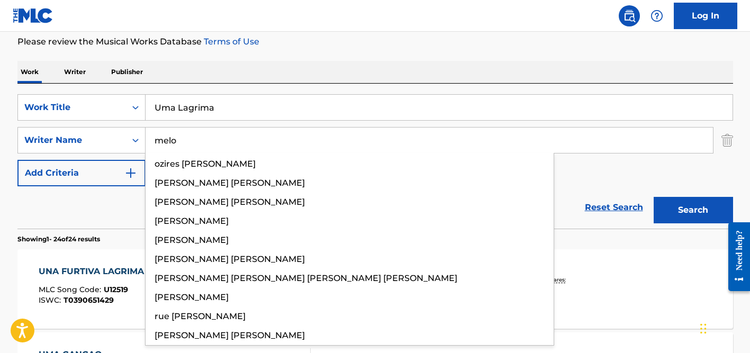
click at [654, 197] on button "Search" at bounding box center [693, 210] width 79 height 26
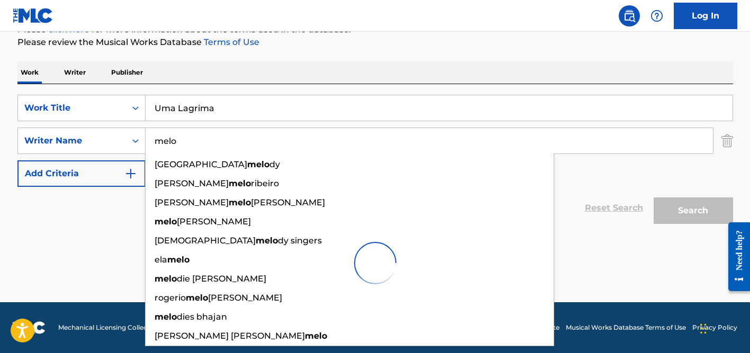
scroll to position [141, 0]
click at [319, 51] on div "The MLC Public Work Search The accuracy and completeness of The MLC's data is d…" at bounding box center [375, 107] width 741 height 380
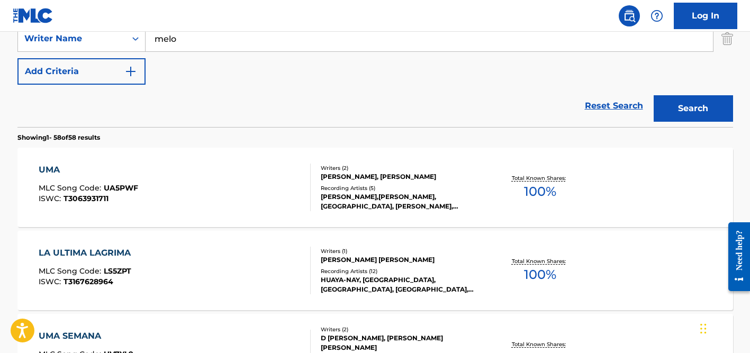
scroll to position [208, 0]
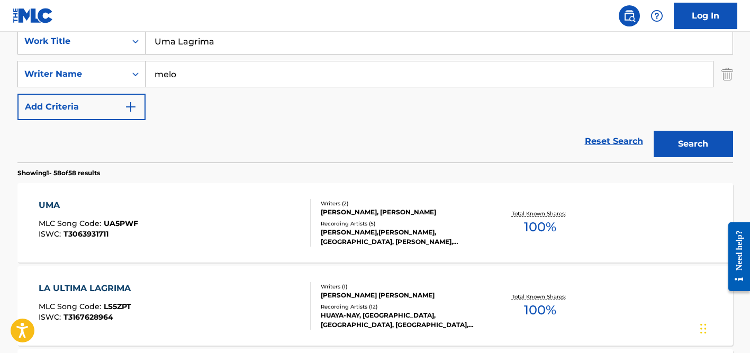
click at [182, 83] on input "melo" at bounding box center [430, 73] width 568 height 25
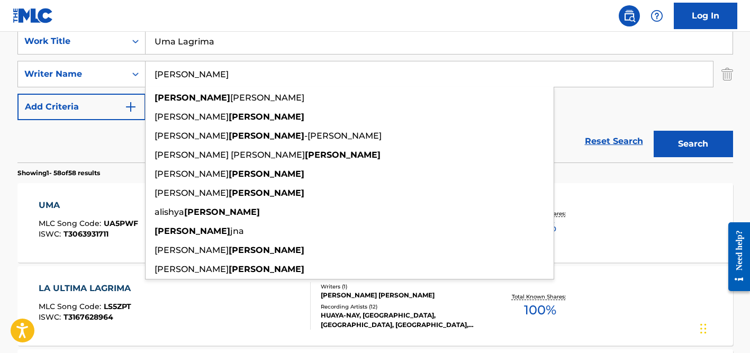
type input "[PERSON_NAME]"
click at [189, 44] on input "Uma Lagrima" at bounding box center [439, 41] width 587 height 25
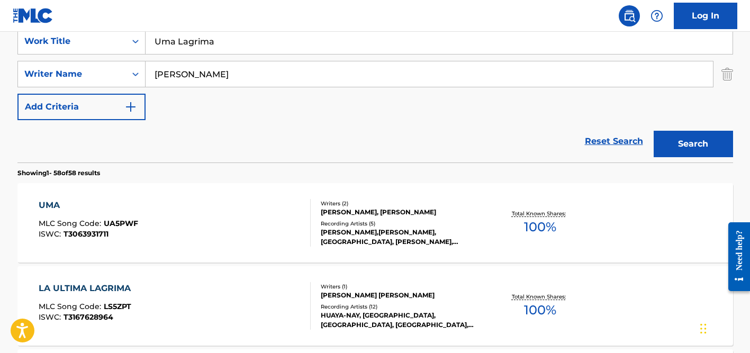
click at [189, 44] on input "Uma Lagrima" at bounding box center [439, 41] width 587 height 25
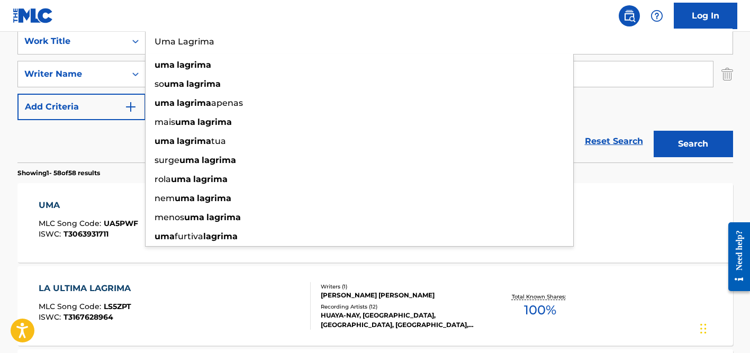
paste input "Hahah"
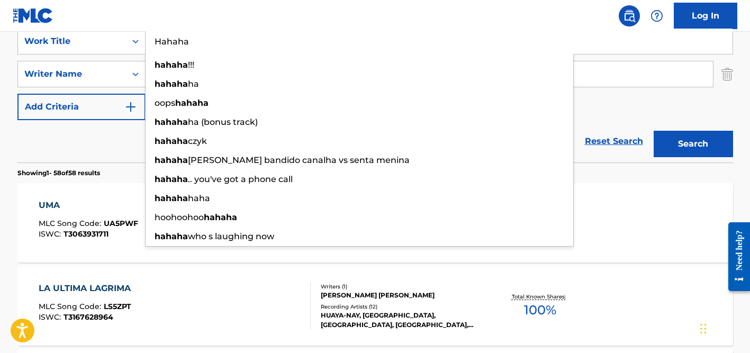
type input "Hahaha"
click at [85, 141] on div "Reset Search Search" at bounding box center [375, 141] width 716 height 42
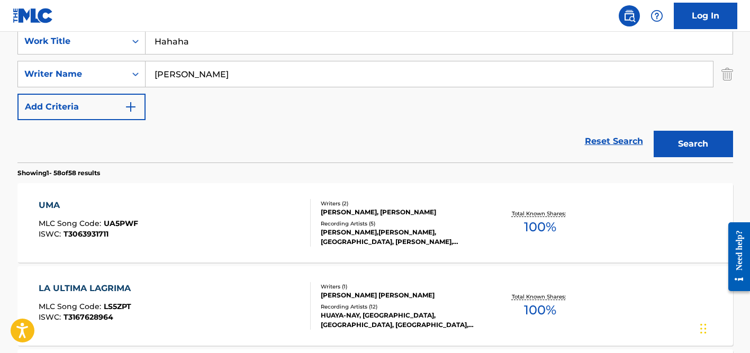
click at [260, 61] on div "[PERSON_NAME]" at bounding box center [430, 74] width 568 height 26
click at [240, 72] on input "[PERSON_NAME]" at bounding box center [430, 73] width 568 height 25
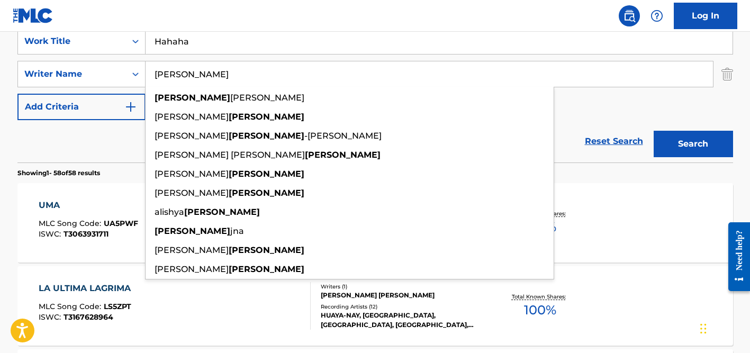
click at [654, 131] on button "Search" at bounding box center [693, 144] width 79 height 26
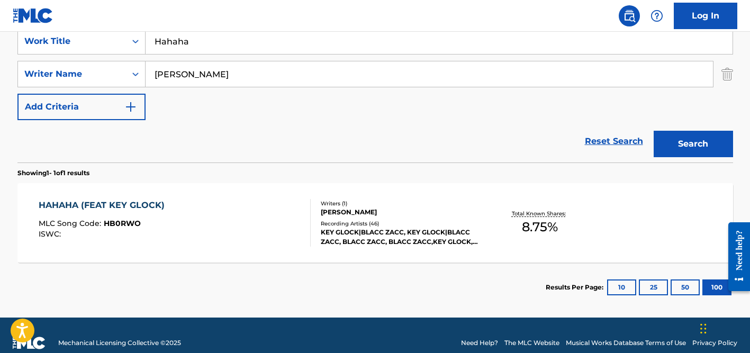
click at [332, 207] on div "Writers ( 1 )" at bounding box center [401, 204] width 160 height 8
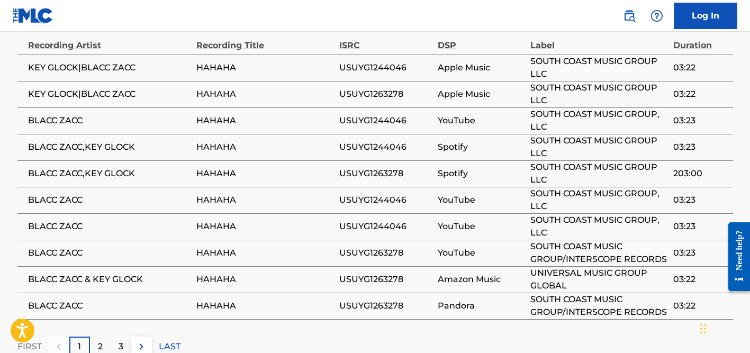
scroll to position [825, 0]
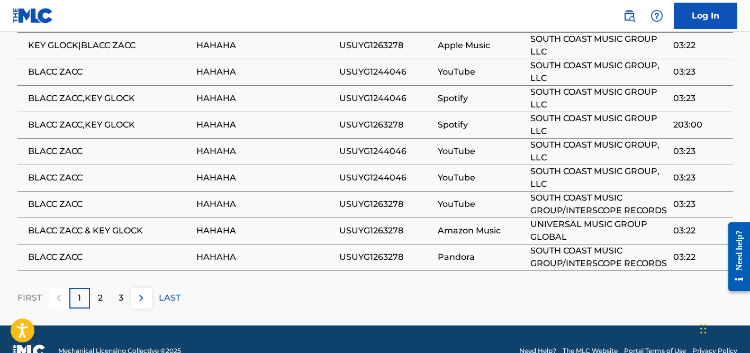
click at [104, 288] on div "2" at bounding box center [100, 298] width 21 height 21
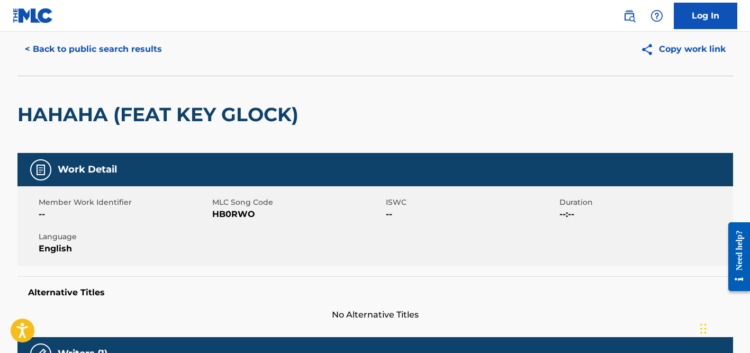
scroll to position [0, 0]
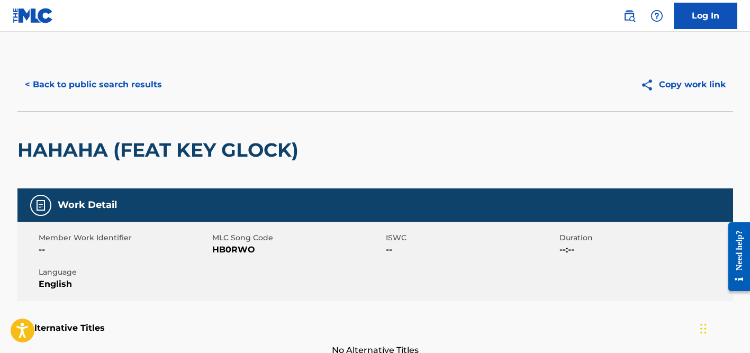
click at [148, 80] on button "< Back to public search results" at bounding box center [93, 84] width 152 height 26
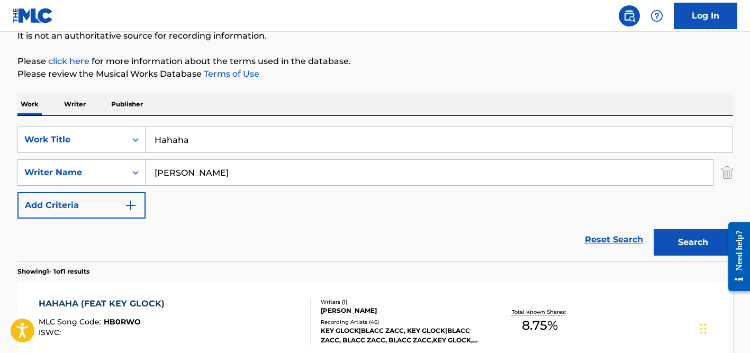
scroll to position [99, 0]
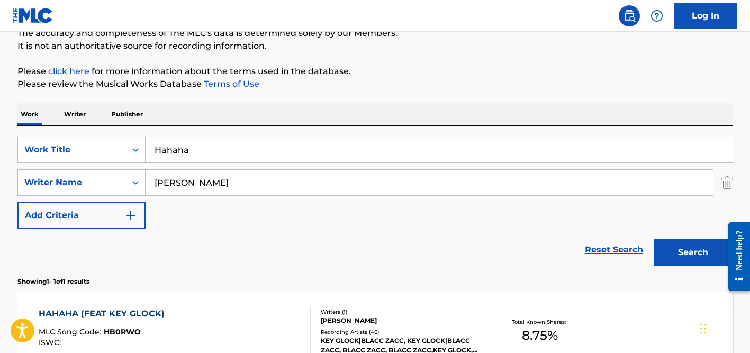
click at [197, 145] on input "Hahaha" at bounding box center [439, 149] width 587 height 25
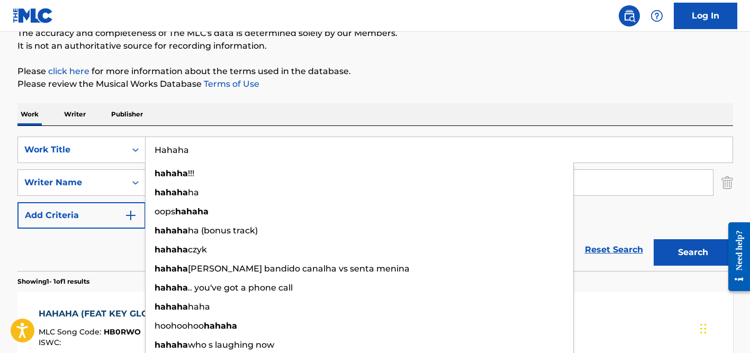
click at [197, 145] on input "Hahaha" at bounding box center [439, 149] width 587 height 25
paste input "Uma Vez Mais"
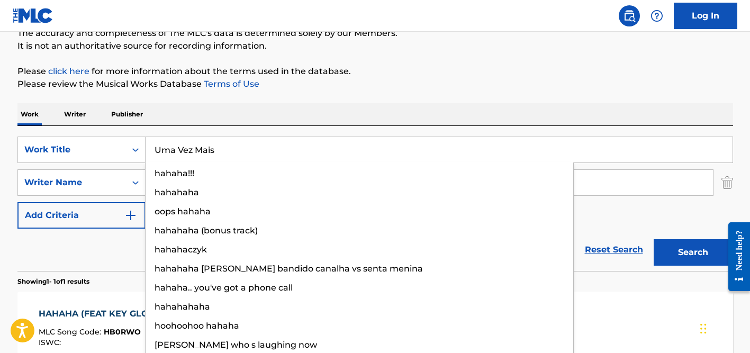
type input "Uma Vez Mais"
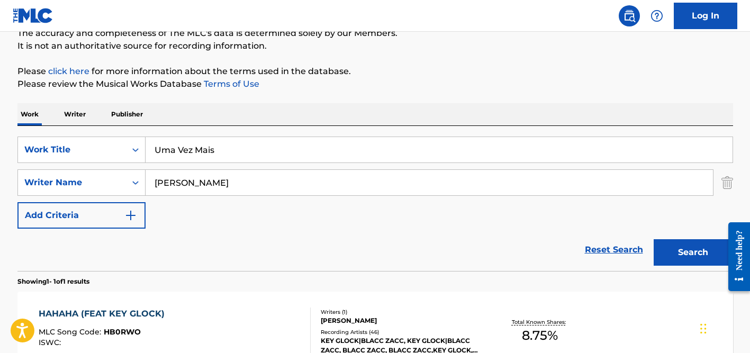
click at [214, 110] on div "Work Writer Publisher" at bounding box center [375, 114] width 716 height 22
click at [203, 182] on input "[PERSON_NAME]" at bounding box center [430, 182] width 568 height 25
click at [654, 239] on button "Search" at bounding box center [693, 252] width 79 height 26
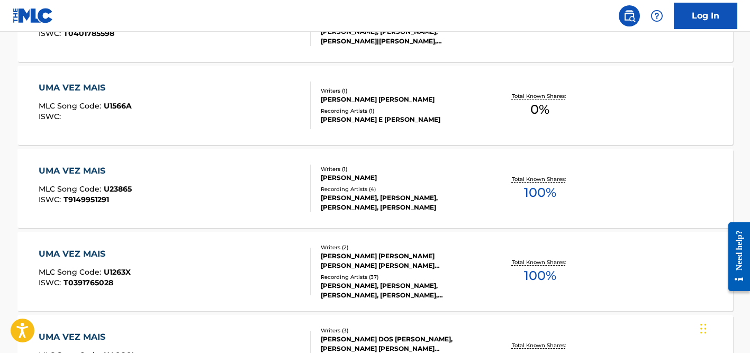
scroll to position [742, 0]
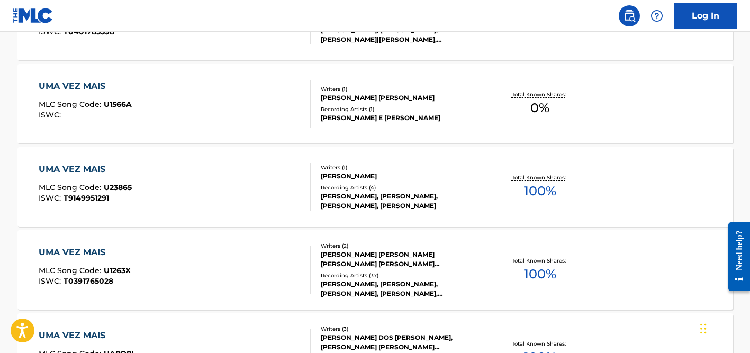
click at [354, 261] on div "[PERSON_NAME] [PERSON_NAME] [PERSON_NAME] [PERSON_NAME] [PERSON_NAME]" at bounding box center [401, 259] width 160 height 19
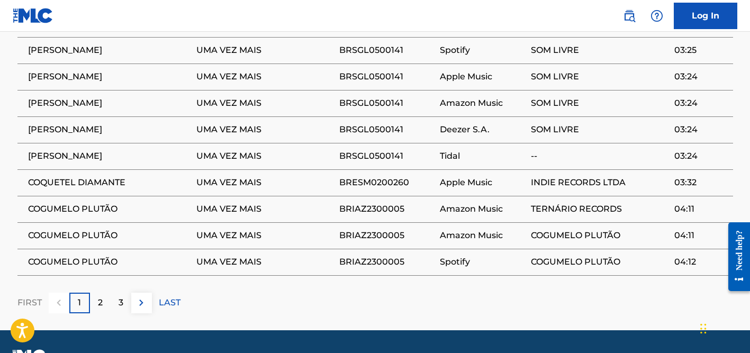
scroll to position [870, 0]
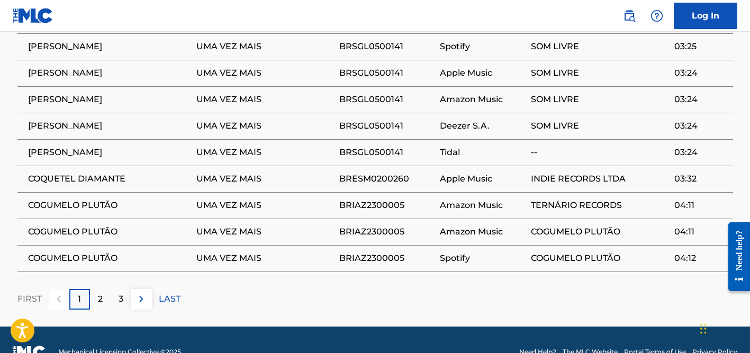
click at [87, 173] on span "COQUETEL DIAMANTE" at bounding box center [109, 179] width 163 height 13
copy div "COQUETEL DIAMANTE"
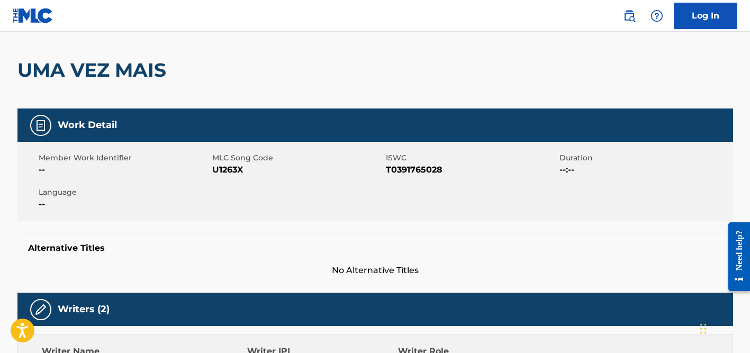
scroll to position [0, 0]
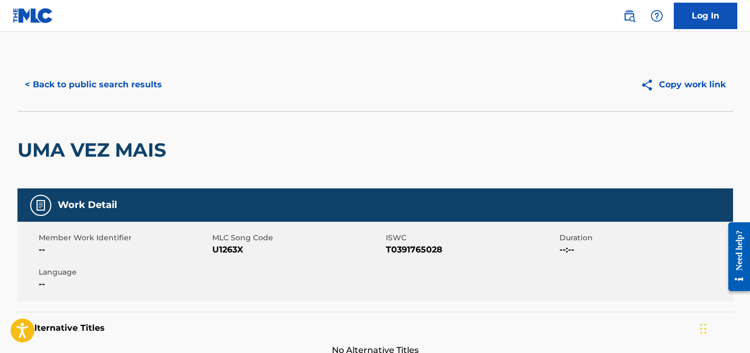
click at [123, 92] on button "< Back to public search results" at bounding box center [93, 84] width 152 height 26
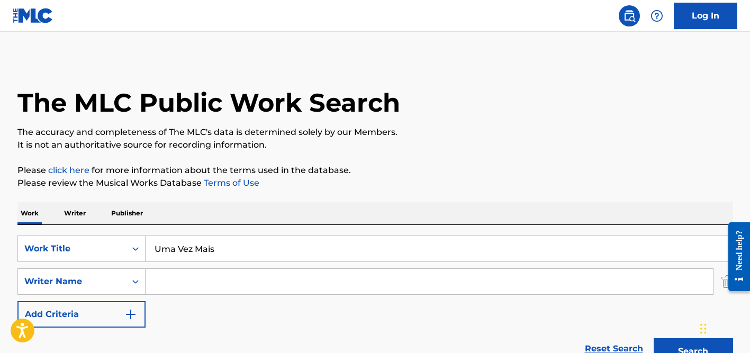
click at [184, 241] on input "Uma Vez Mais" at bounding box center [439, 248] width 587 height 25
paste input "Wimoweh"
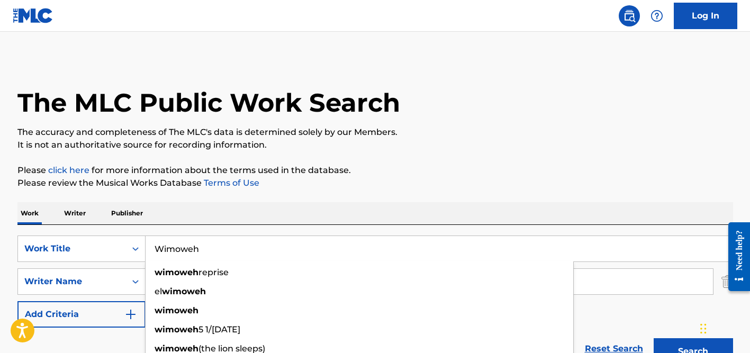
type input "Wimoweh"
click at [247, 172] on p "Please click here for more information about the terms used in the database." at bounding box center [375, 170] width 716 height 13
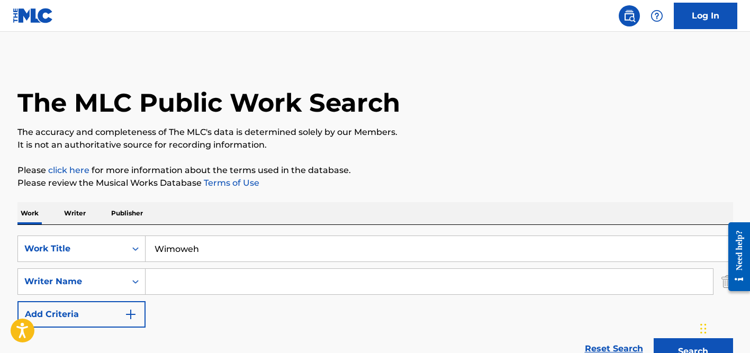
click at [187, 276] on input "Search Form" at bounding box center [430, 281] width 568 height 25
paste input "[PERSON_NAME]"
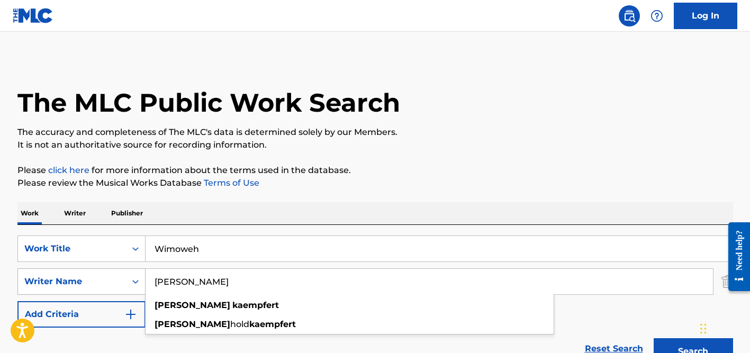
drag, startPoint x: 177, startPoint y: 280, endPoint x: 138, endPoint y: 278, distance: 39.2
click at [139, 279] on div "SearchWithCriteria437a0d8a-7635-44da-8424-99057a128c82 Writer Name [PERSON_NAME…" at bounding box center [375, 281] width 716 height 26
type input "Kaempfert"
click at [654, 338] on button "Search" at bounding box center [693, 351] width 79 height 26
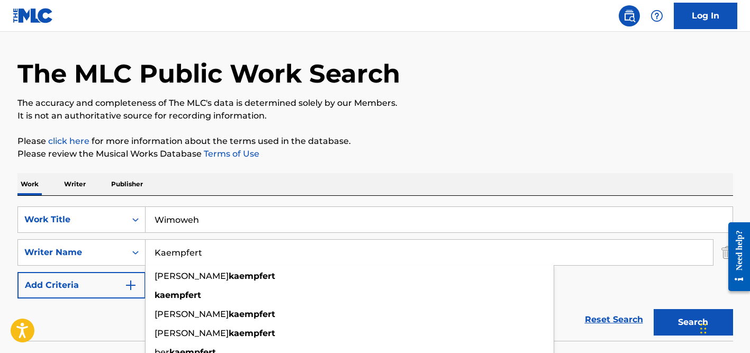
scroll to position [106, 0]
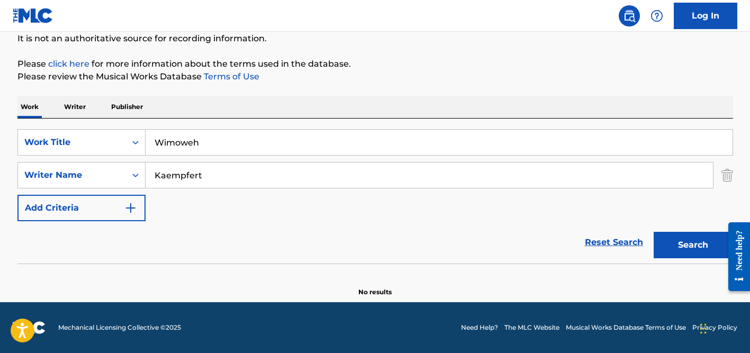
click at [311, 108] on div "Work Writer Publisher" at bounding box center [375, 107] width 716 height 22
click at [233, 177] on input "Kaempfert" at bounding box center [430, 175] width 568 height 25
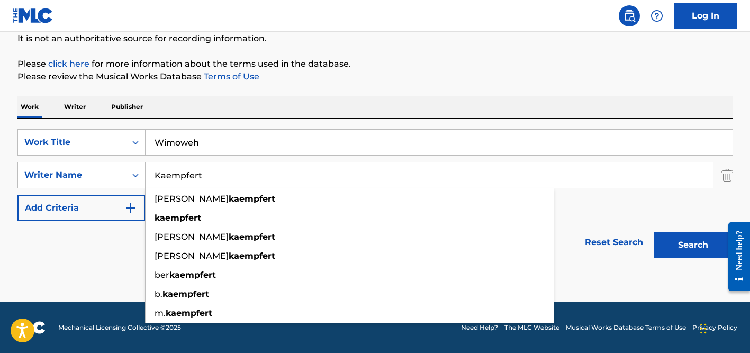
click at [233, 177] on input "Kaempfert" at bounding box center [430, 175] width 568 height 25
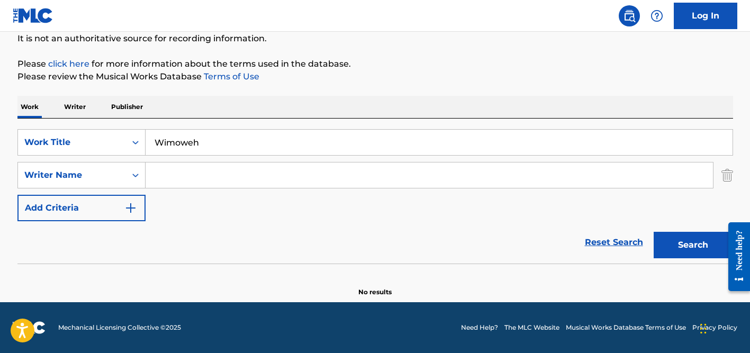
click at [654, 232] on button "Search" at bounding box center [693, 245] width 79 height 26
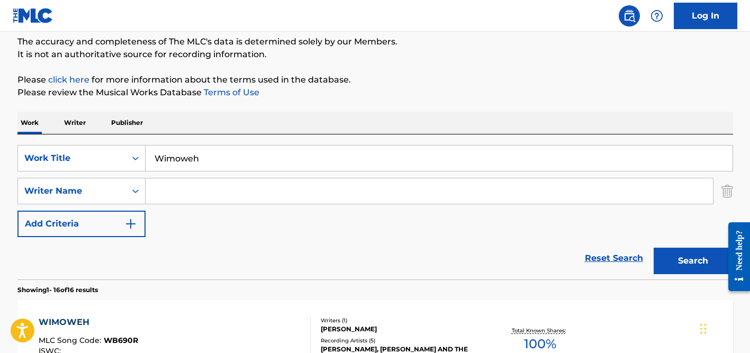
scroll to position [0, 0]
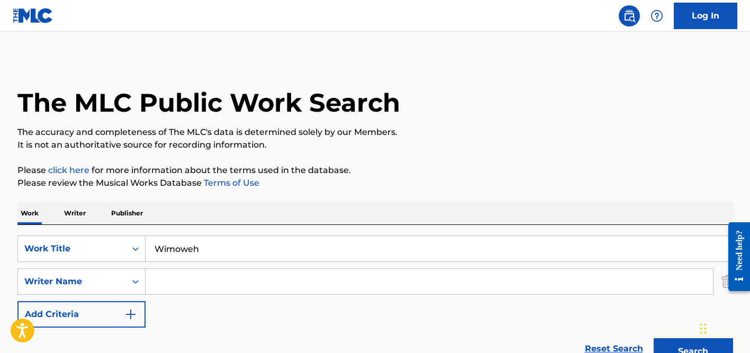
click at [175, 277] on input "Search Form" at bounding box center [430, 281] width 568 height 25
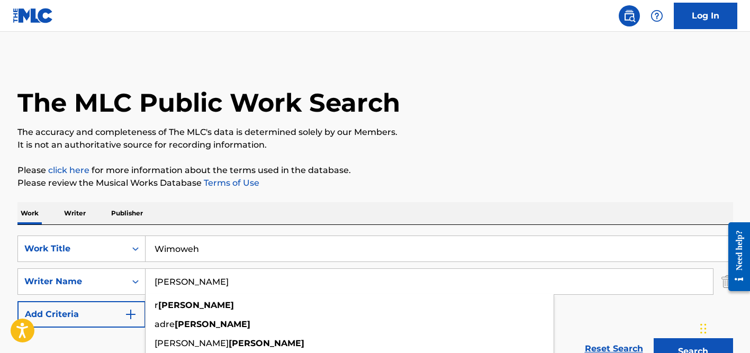
type input "[PERSON_NAME]"
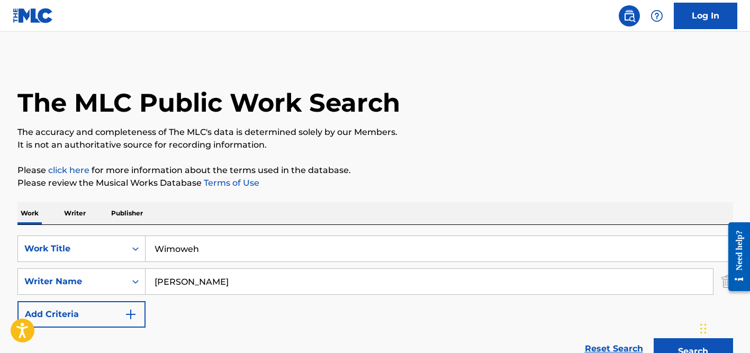
click at [174, 254] on input "Wimoweh" at bounding box center [439, 248] width 587 height 25
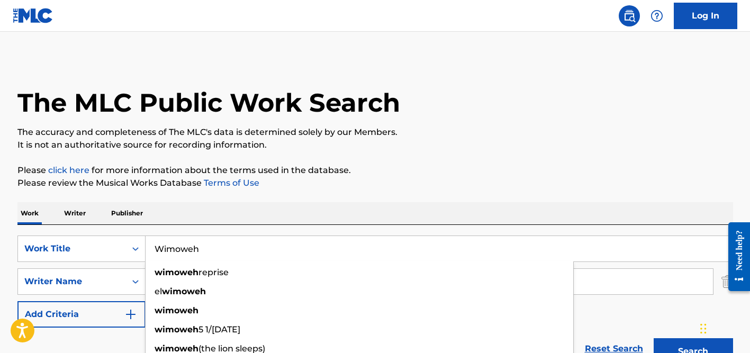
click at [174, 254] on input "Wimoweh" at bounding box center [439, 248] width 587 height 25
paste input "QZHN62208608"
type input "QZHN62208608"
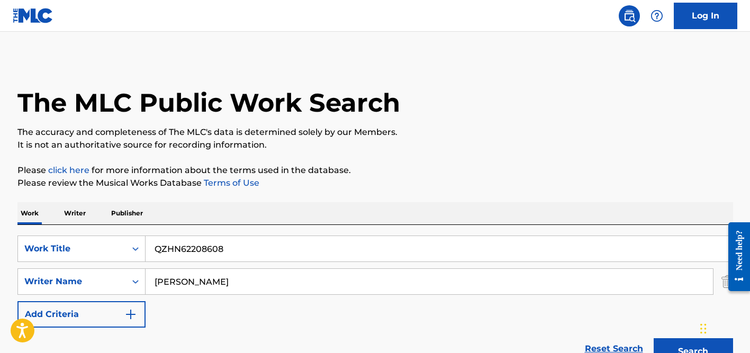
click at [220, 248] on input "QZHN62208608" at bounding box center [439, 248] width 587 height 25
paste input "Digital Snow"
type input "Digital Snow"
click at [654, 338] on button "Search" at bounding box center [693, 351] width 79 height 26
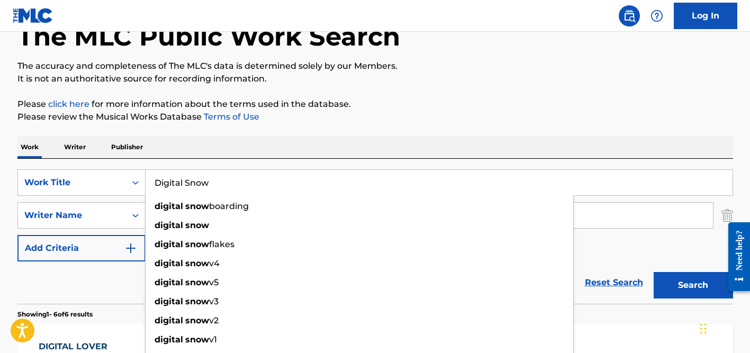
click at [380, 112] on p "Please review the Musical Works Database Terms of Use" at bounding box center [375, 117] width 716 height 13
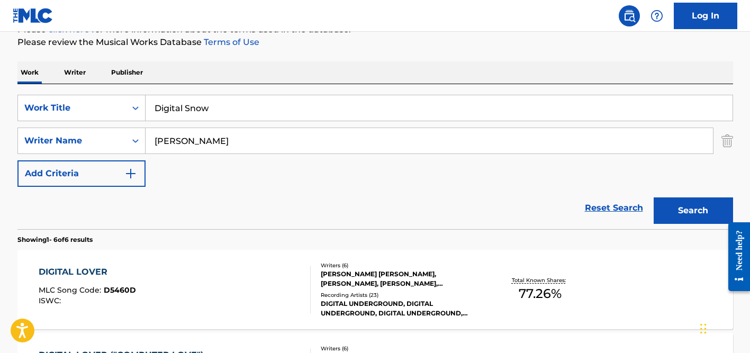
scroll to position [111, 0]
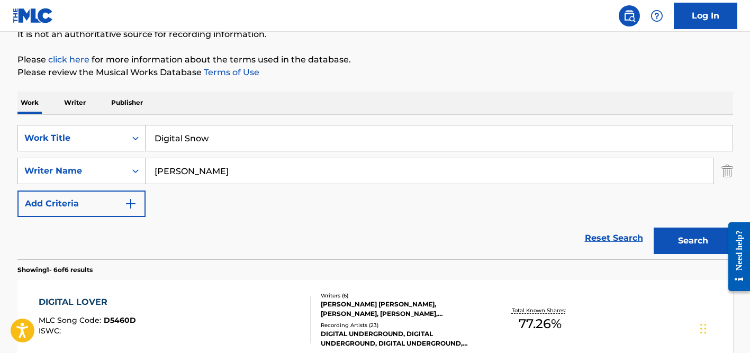
click at [209, 164] on input "[PERSON_NAME]" at bounding box center [430, 170] width 568 height 25
click at [654, 228] on button "Search" at bounding box center [693, 241] width 79 height 26
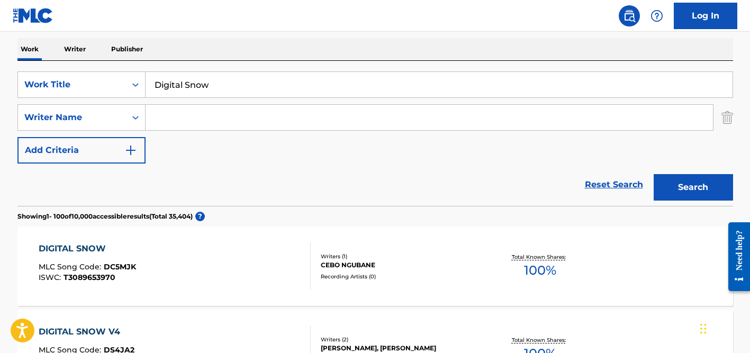
scroll to position [158, 0]
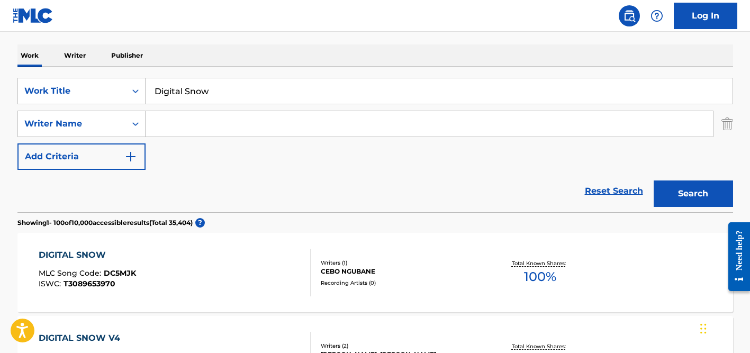
click at [180, 121] on input "Search Form" at bounding box center [430, 123] width 568 height 25
paste input "[PERSON_NAME]"
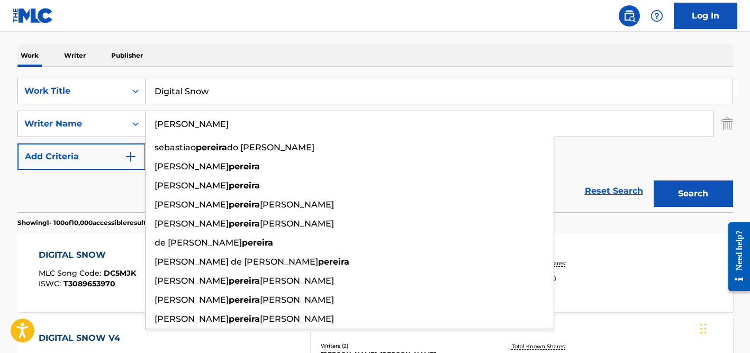
type input "[PERSON_NAME]"
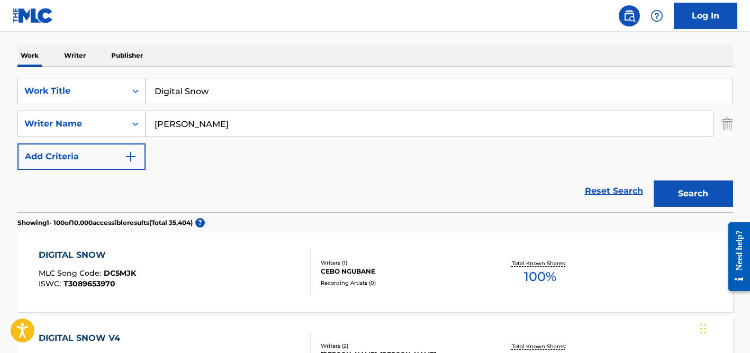
click at [196, 95] on input "Digital Snow" at bounding box center [439, 90] width 587 height 25
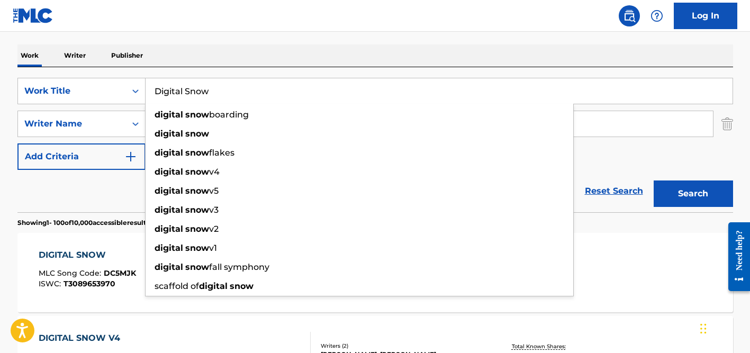
paste input "VOCÊ E SUA AMIGUINHA"
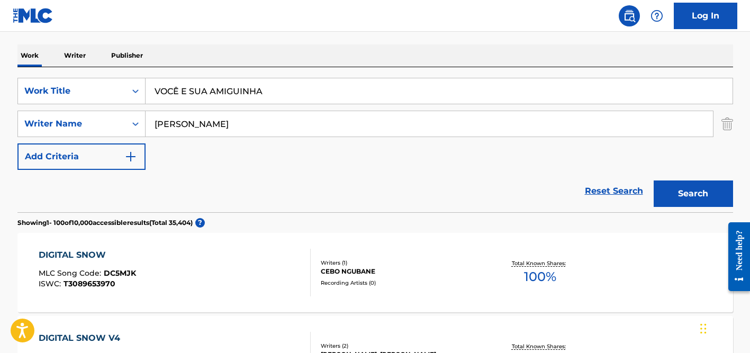
click at [176, 89] on input "VOCÊ E SUA AMIGUINHA" at bounding box center [439, 90] width 587 height 25
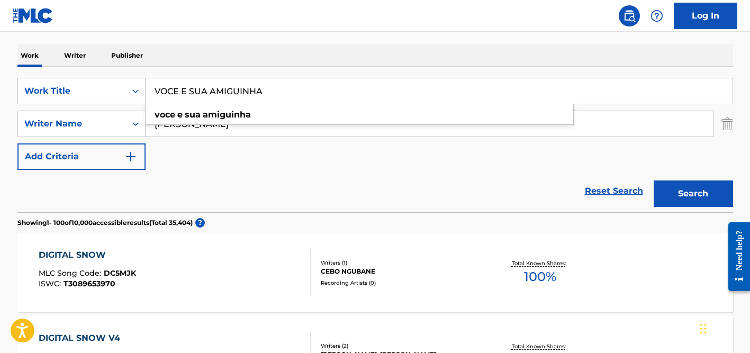
type input "VOCE E SUA AMIGUINHA"
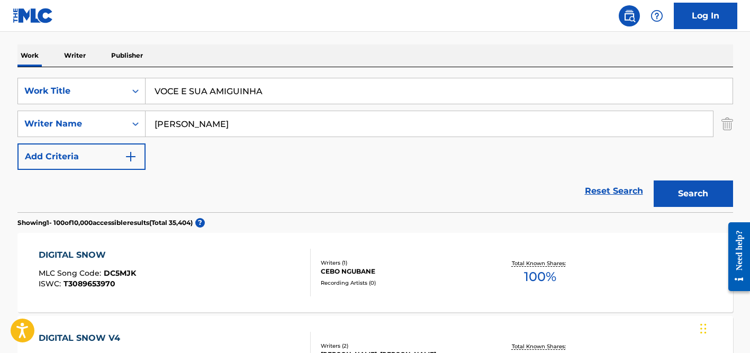
click at [223, 59] on div "Work Writer Publisher" at bounding box center [375, 55] width 716 height 22
click at [223, 119] on input "[PERSON_NAME]" at bounding box center [430, 123] width 568 height 25
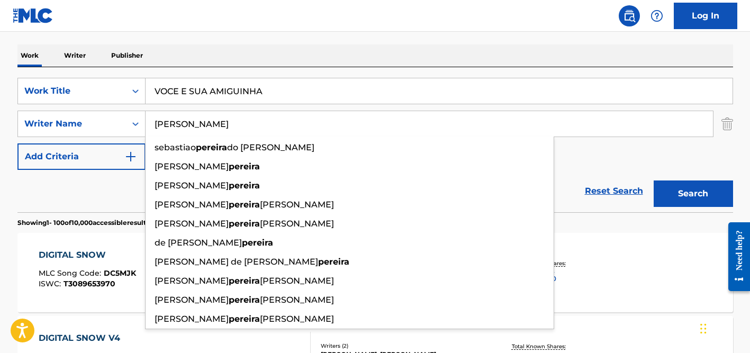
click at [654, 181] on button "Search" at bounding box center [693, 194] width 79 height 26
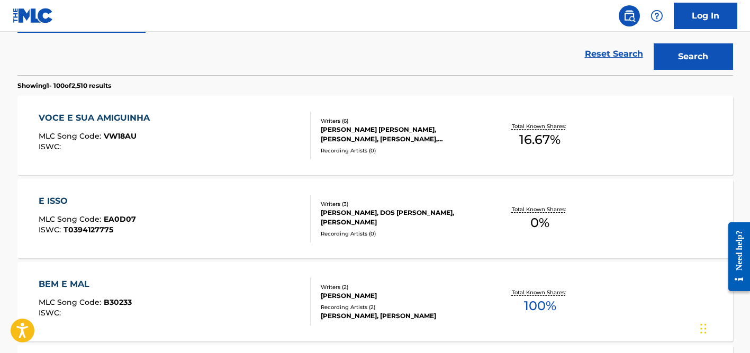
scroll to position [307, 0]
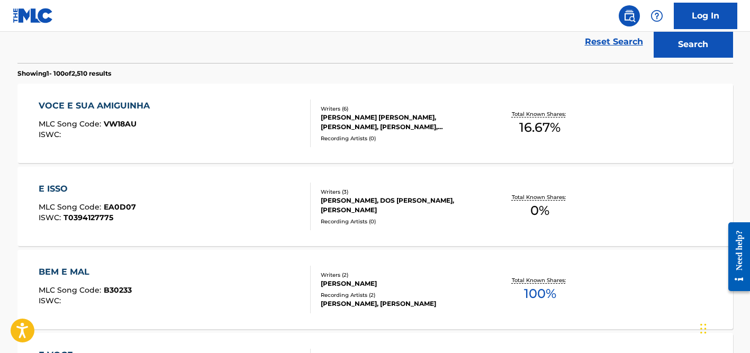
click at [366, 129] on div "[PERSON_NAME] [PERSON_NAME], [PERSON_NAME], [PERSON_NAME], [PERSON_NAME], [PERS…" at bounding box center [401, 122] width 160 height 19
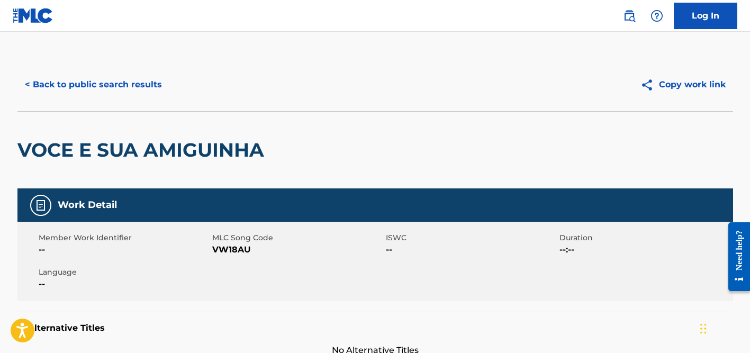
click at [151, 69] on div "< Back to public search results Copy work link" at bounding box center [375, 84] width 716 height 53
click at [146, 83] on button "< Back to public search results" at bounding box center [93, 84] width 152 height 26
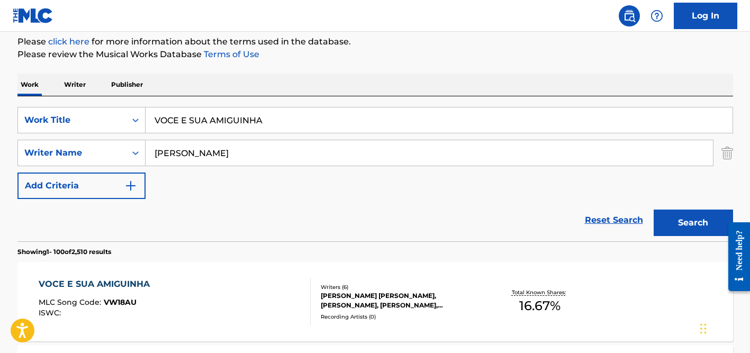
scroll to position [120, 0]
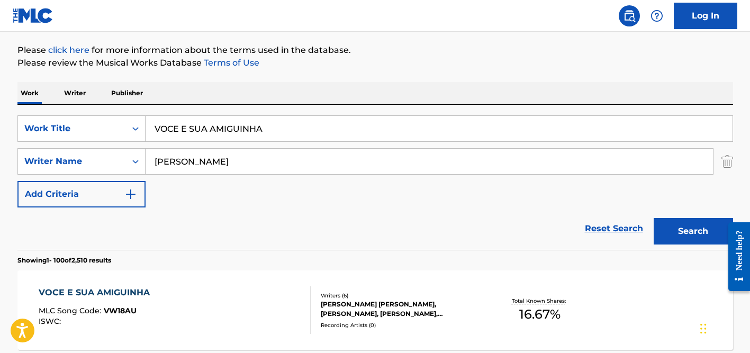
click at [183, 119] on input "VOCE E SUA AMIGUINHA" at bounding box center [439, 128] width 587 height 25
paste input "He'll Have To Go"
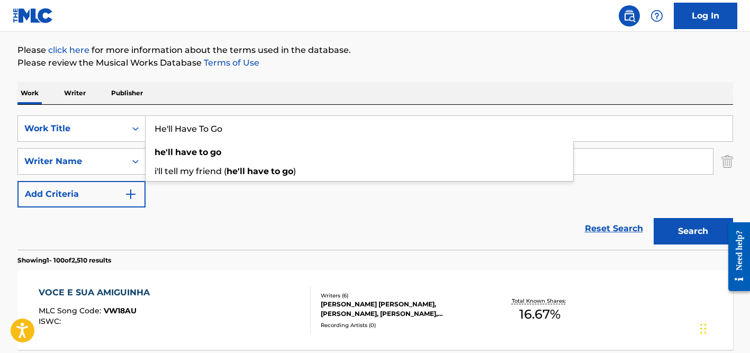
type input "He'll Have To Go"
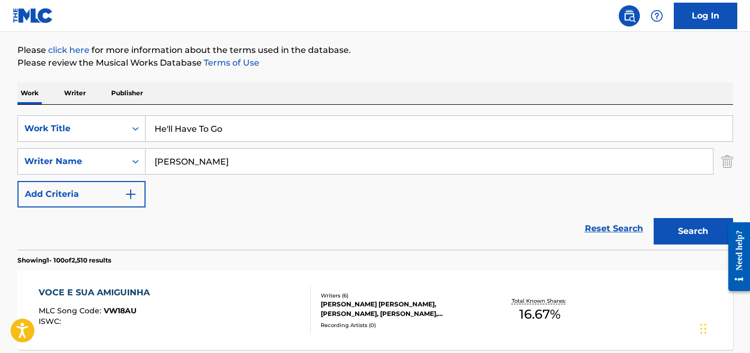
click at [214, 147] on div "SearchWithCriteria360dd5d2-4c4e-4e6f-8fe5-0508f415eae9 Work Title He'll Have To…" at bounding box center [375, 161] width 716 height 92
click at [214, 156] on input "[PERSON_NAME]" at bounding box center [430, 161] width 568 height 25
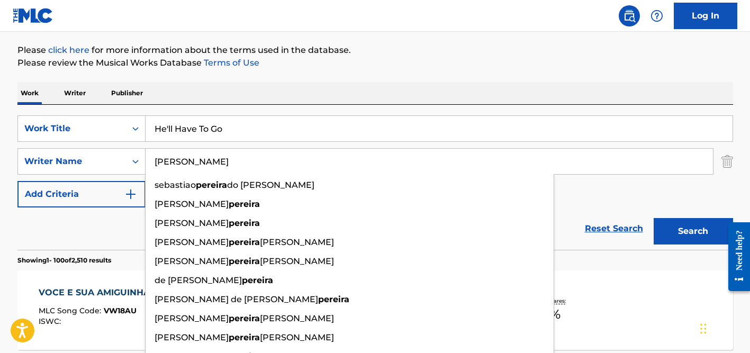
click at [214, 156] on input "[PERSON_NAME]" at bounding box center [430, 161] width 568 height 25
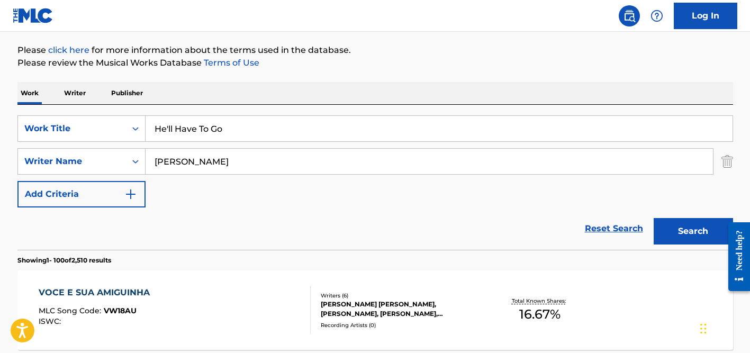
click at [355, 44] on p "Please click here for more information about the terms used in the database." at bounding box center [375, 50] width 716 height 13
click at [278, 166] on input "[PERSON_NAME]" at bounding box center [430, 161] width 568 height 25
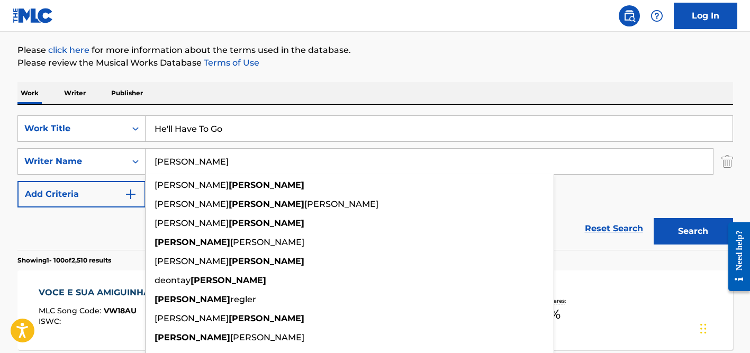
click at [654, 218] on button "Search" at bounding box center [693, 231] width 79 height 26
click at [191, 157] on input "[PERSON_NAME]" at bounding box center [430, 161] width 568 height 25
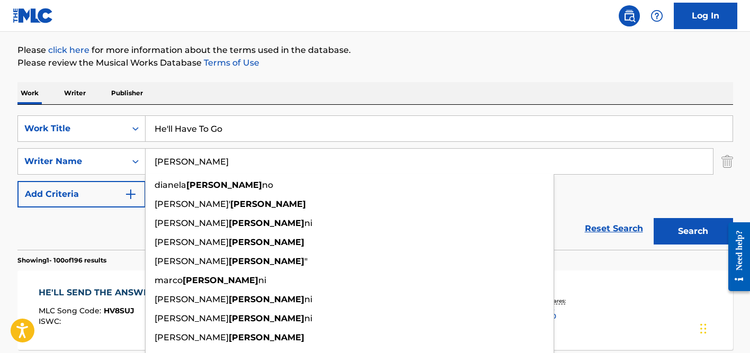
type input "[PERSON_NAME]"
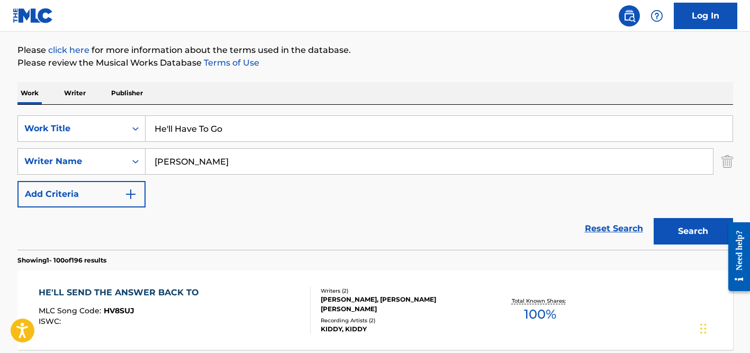
click at [223, 133] on input "He'll Have To Go" at bounding box center [439, 128] width 587 height 25
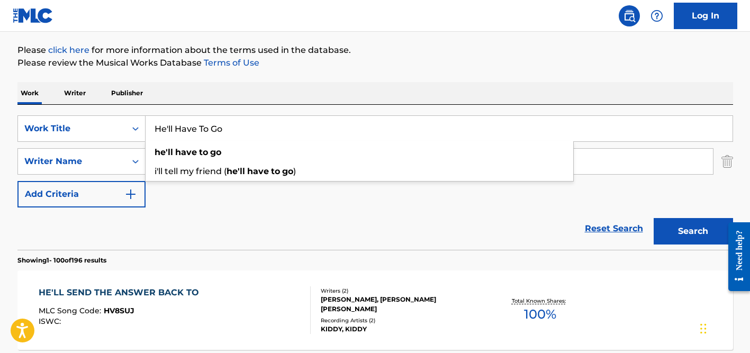
click at [223, 133] on input "He'll Have To Go" at bounding box center [439, 128] width 587 height 25
paste input "Il Monolocale"
type input "Il Monolocale"
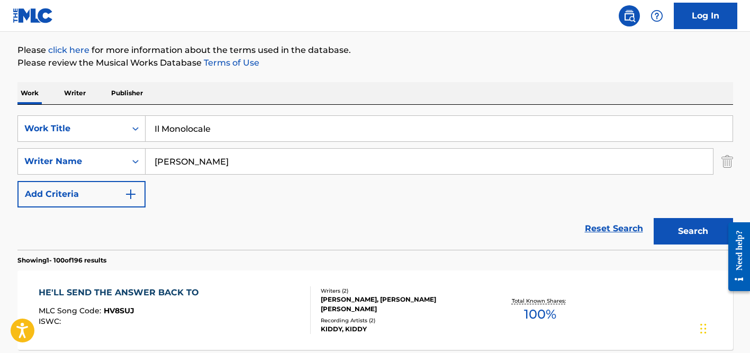
click at [281, 156] on input "[PERSON_NAME]" at bounding box center [430, 161] width 568 height 25
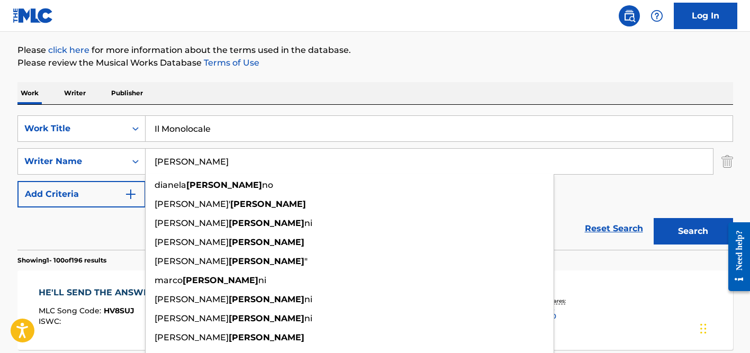
click at [654, 218] on button "Search" at bounding box center [693, 231] width 79 height 26
click at [351, 54] on p "Please click here for more information about the terms used in the database." at bounding box center [375, 50] width 716 height 13
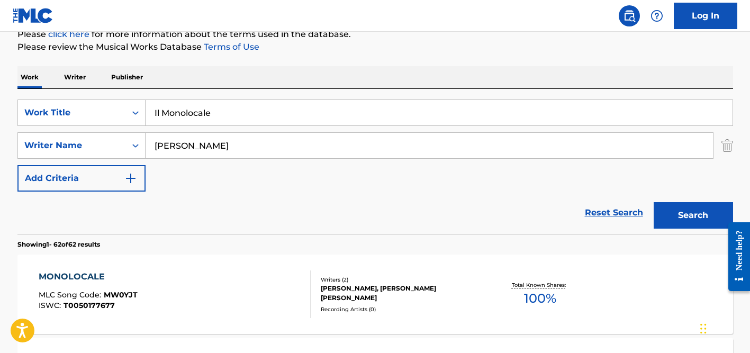
scroll to position [119, 0]
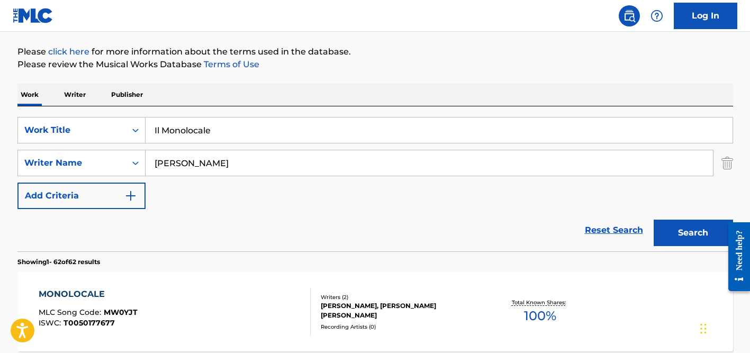
click at [183, 164] on input "[PERSON_NAME]" at bounding box center [430, 162] width 568 height 25
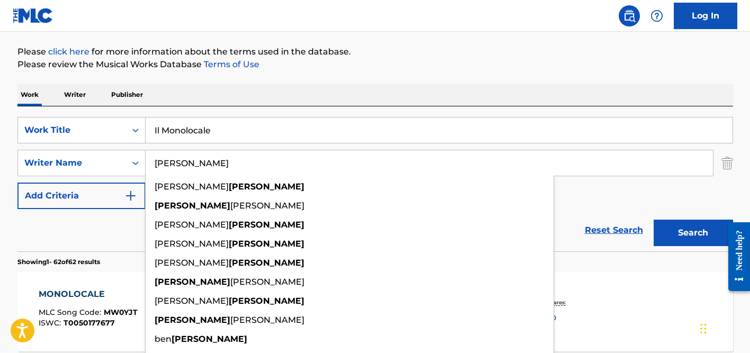
type input "[PERSON_NAME]"
click at [207, 136] on input "Il Monolocale" at bounding box center [439, 130] width 587 height 25
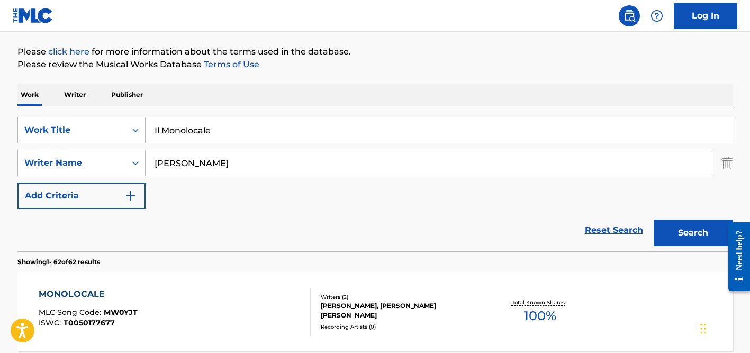
click at [207, 136] on input "Il Monolocale" at bounding box center [439, 130] width 587 height 25
paste input "Yeah Yeah Yeah"
type input "Yeah Yeah Yeah"
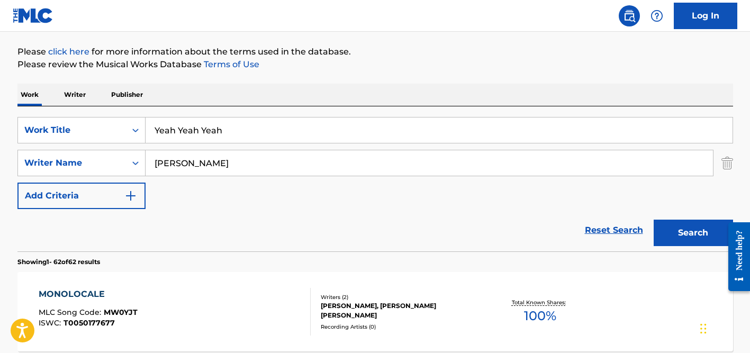
click at [301, 68] on p "Please review the Musical Works Database Terms of Use" at bounding box center [375, 64] width 716 height 13
click at [262, 162] on input "[PERSON_NAME]" at bounding box center [430, 162] width 568 height 25
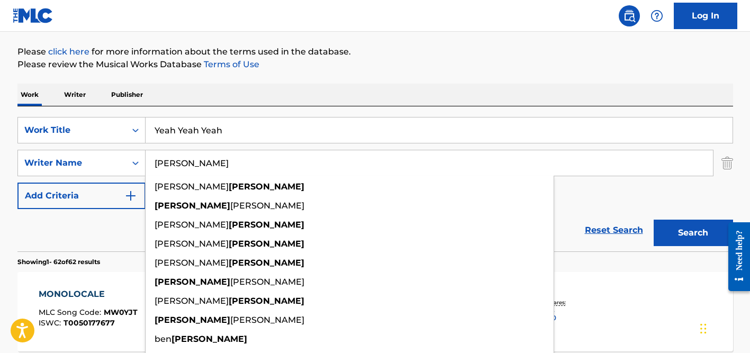
click at [654, 220] on button "Search" at bounding box center [693, 233] width 79 height 26
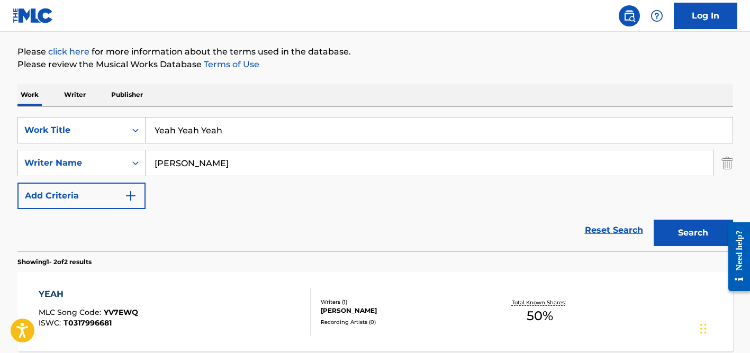
click at [396, 53] on p "Please click here for more information about the terms used in the database." at bounding box center [375, 52] width 716 height 13
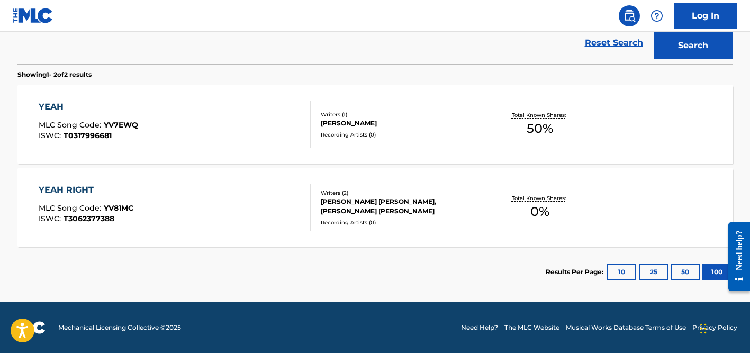
scroll to position [0, 0]
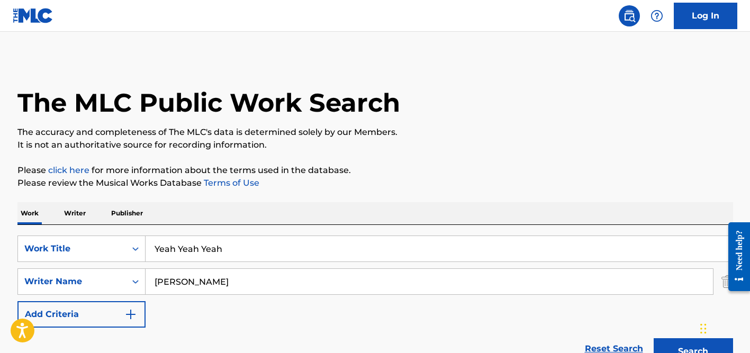
click at [178, 276] on input "[PERSON_NAME]" at bounding box center [430, 281] width 568 height 25
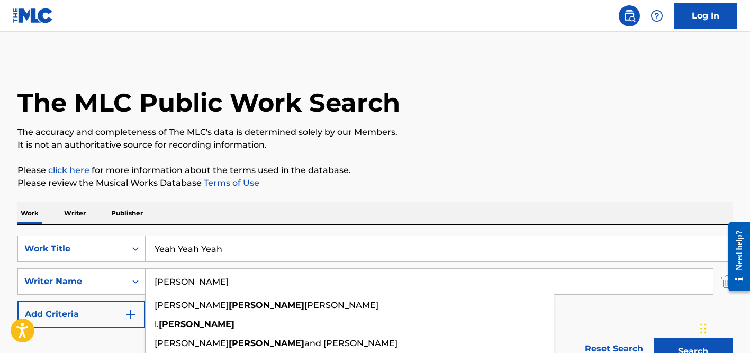
type input "[PERSON_NAME]"
click at [196, 243] on input "Yeah Yeah Yeah" at bounding box center [439, 248] width 587 height 25
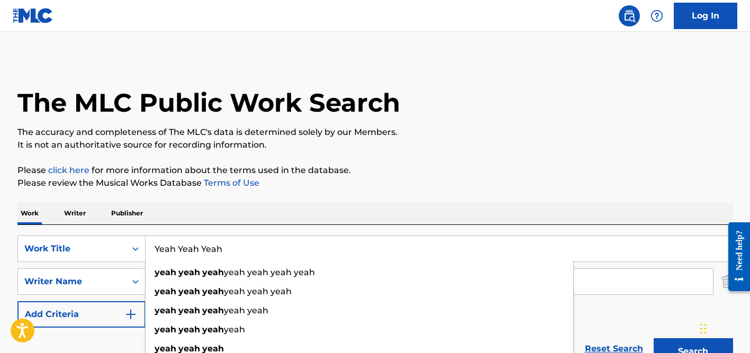
click at [196, 243] on input "Yeah Yeah Yeah" at bounding box center [439, 248] width 587 height 25
paste input "Umpa Lumpa"
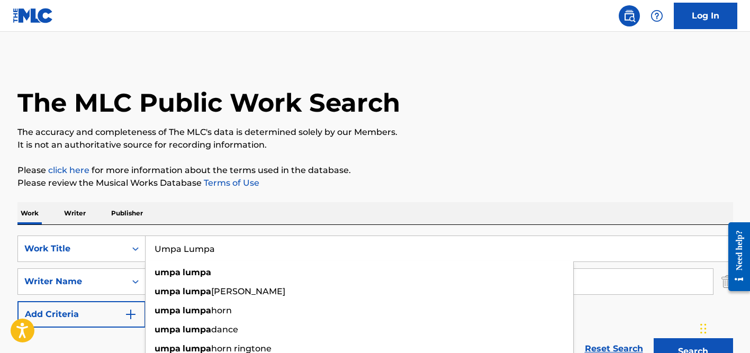
type input "Umpa Lumpa"
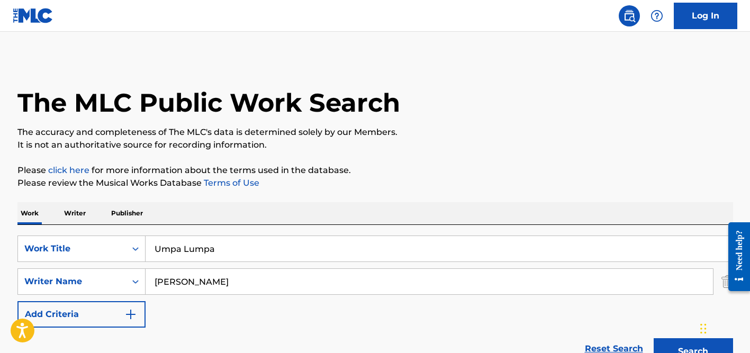
click at [286, 205] on div "Work Writer Publisher" at bounding box center [375, 213] width 716 height 22
click at [271, 276] on input "[PERSON_NAME]" at bounding box center [430, 281] width 568 height 25
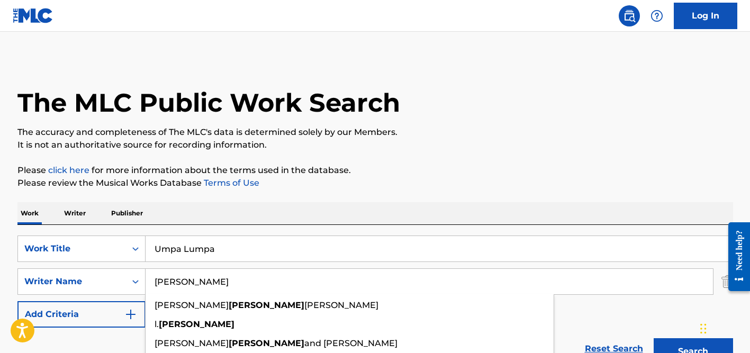
click at [654, 338] on button "Search" at bounding box center [693, 351] width 79 height 26
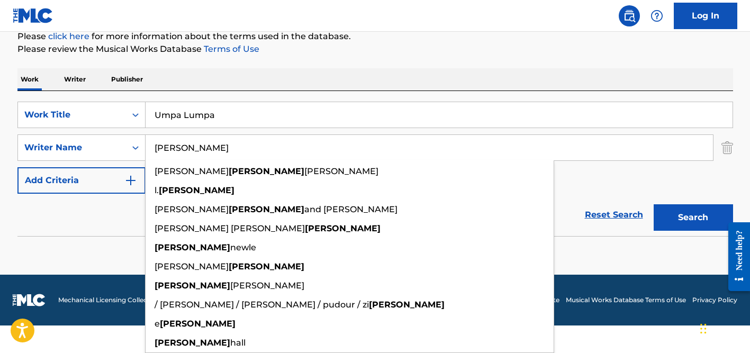
click at [380, 67] on div "The MLC Public Work Search The accuracy and completeness of The MLC's data is d…" at bounding box center [375, 96] width 741 height 345
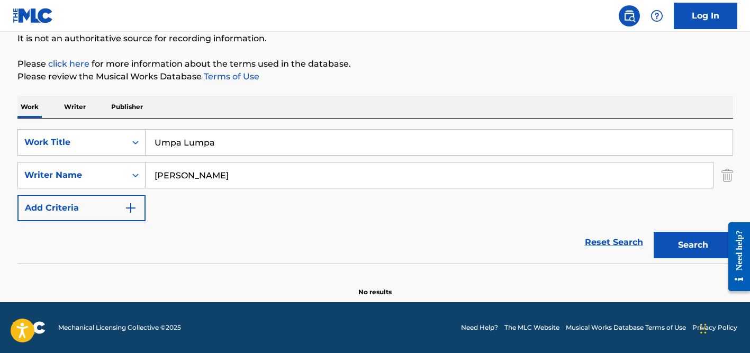
click at [222, 168] on input "[PERSON_NAME]" at bounding box center [430, 175] width 568 height 25
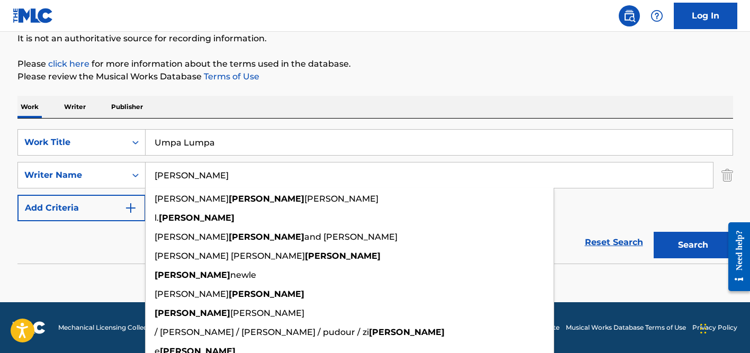
click at [222, 168] on input "[PERSON_NAME]" at bounding box center [430, 175] width 568 height 25
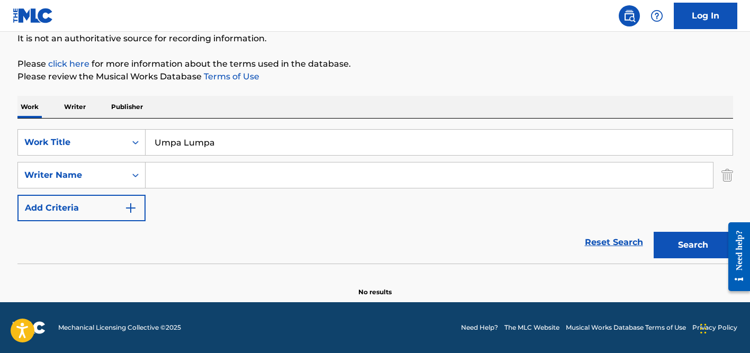
click at [654, 232] on button "Search" at bounding box center [693, 245] width 79 height 26
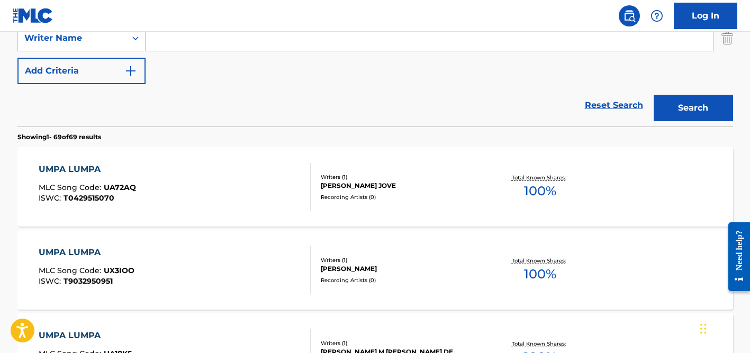
scroll to position [0, 0]
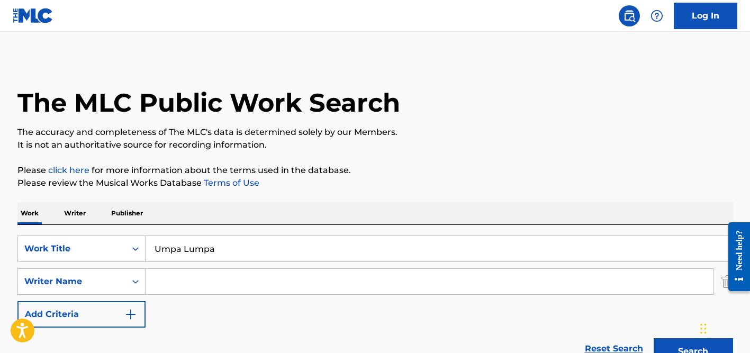
click at [184, 248] on input "Umpa Lumpa" at bounding box center [439, 248] width 587 height 25
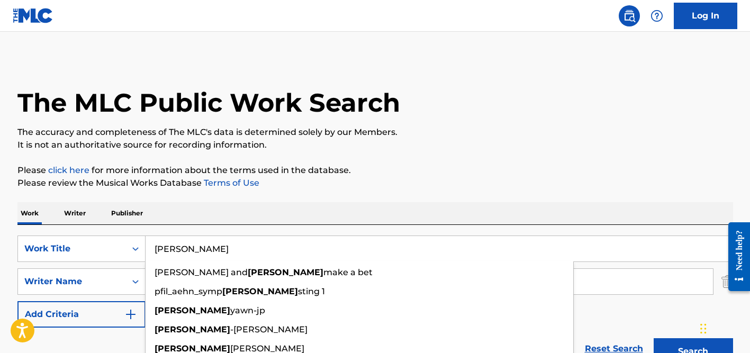
drag, startPoint x: 278, startPoint y: 213, endPoint x: 273, endPoint y: 216, distance: 5.7
click at [278, 213] on div "Work Writer Publisher" at bounding box center [375, 213] width 716 height 22
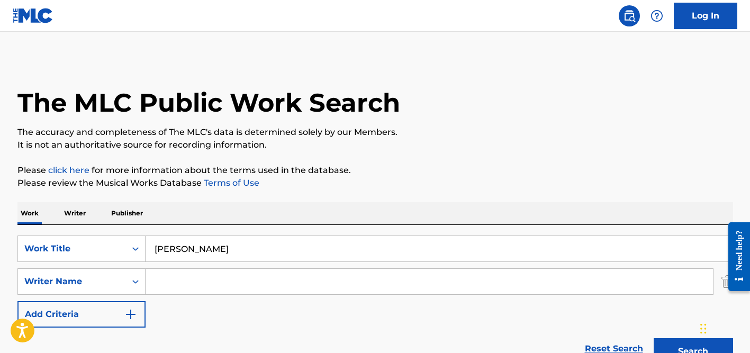
click at [205, 244] on input "[PERSON_NAME]" at bounding box center [439, 248] width 587 height 25
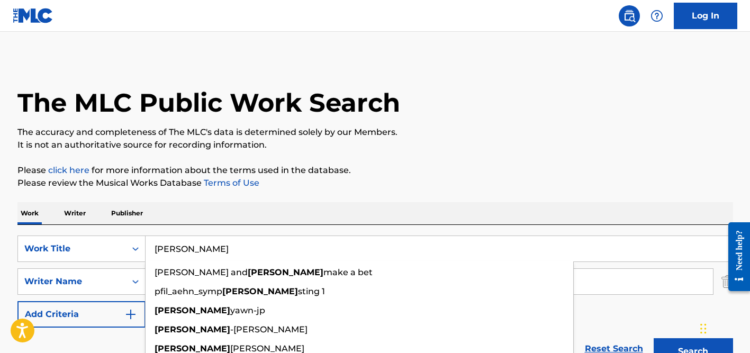
click at [205, 244] on input "[PERSON_NAME]" at bounding box center [439, 248] width 587 height 25
paste input "Philadelphia Freedom"
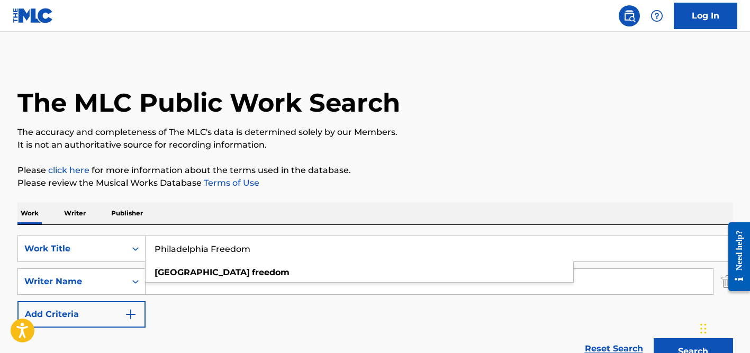
type input "Philadelphia Freedom"
click at [251, 277] on input "Search Form" at bounding box center [430, 281] width 568 height 25
type input "[PERSON_NAME]"
click at [654, 338] on button "Search" at bounding box center [693, 351] width 79 height 26
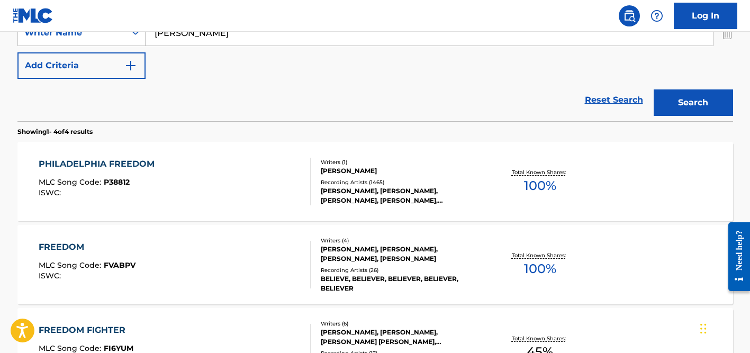
scroll to position [265, 0]
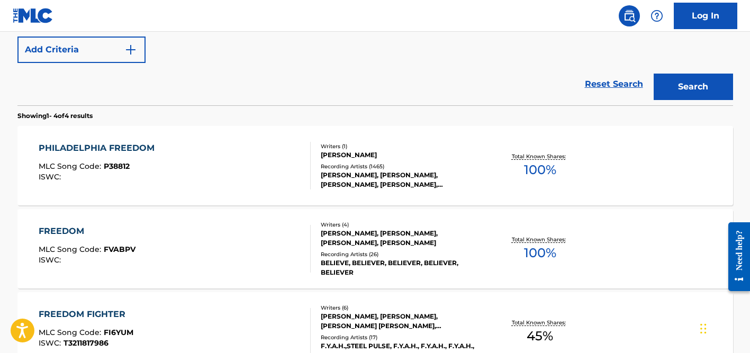
click at [357, 191] on div "PHILADELPHIA FREEDOM MLC Song Code : P38812 ISWC : Writers ( 1 ) [PERSON_NAME] …" at bounding box center [375, 165] width 716 height 79
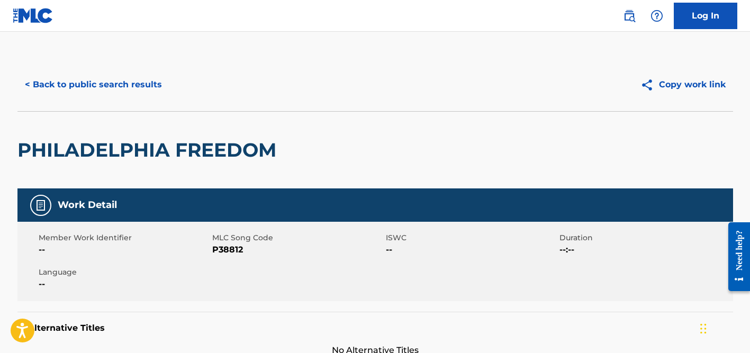
click at [142, 86] on button "< Back to public search results" at bounding box center [93, 84] width 152 height 26
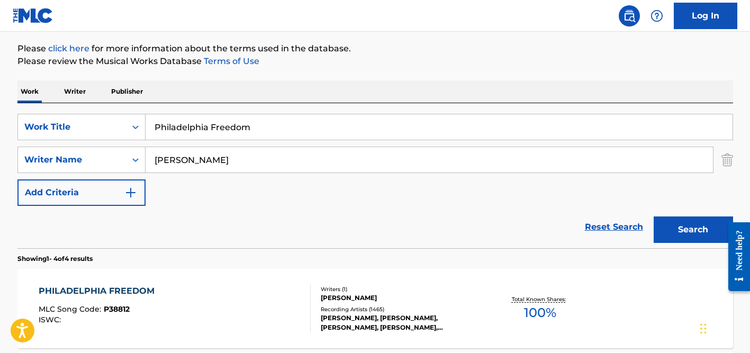
scroll to position [117, 0]
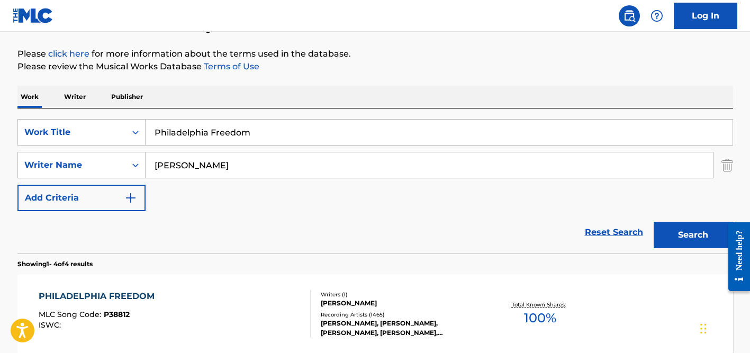
click at [181, 138] on input "Philadelphia Freedom" at bounding box center [439, 132] width 587 height 25
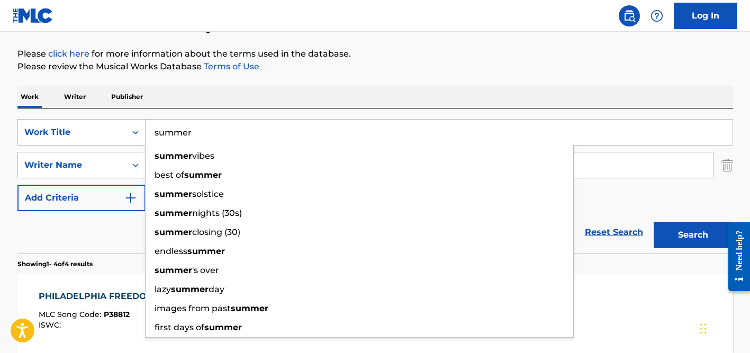
type input "summer"
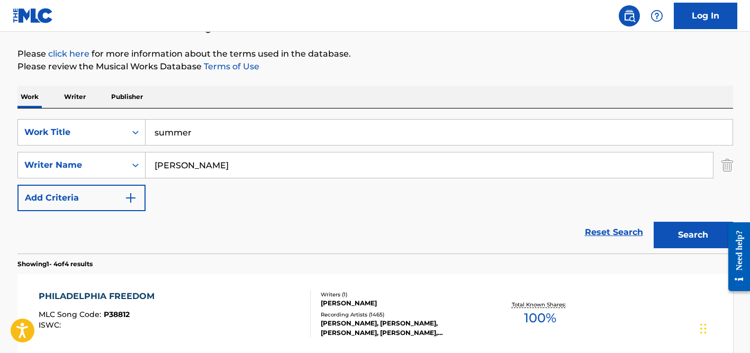
click at [207, 101] on div "Work Writer Publisher" at bounding box center [375, 97] width 716 height 22
click at [196, 161] on input "[PERSON_NAME]" at bounding box center [430, 165] width 568 height 25
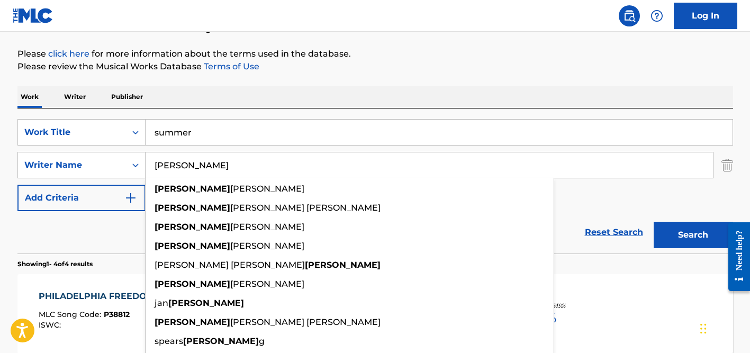
click at [196, 161] on input "[PERSON_NAME]" at bounding box center [430, 165] width 568 height 25
paste input "[PERSON_NAME]"
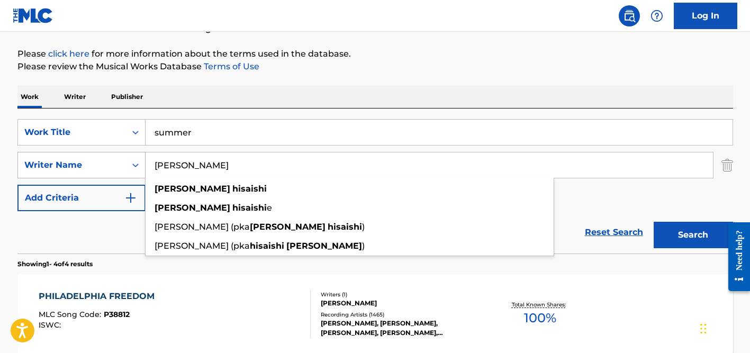
drag, startPoint x: 173, startPoint y: 165, endPoint x: 132, endPoint y: 159, distance: 41.2
click at [132, 159] on div "SearchWithCriteria437a0d8a-7635-44da-8424-99057a128c82 Writer Name [PERSON_NAME…" at bounding box center [375, 165] width 716 height 26
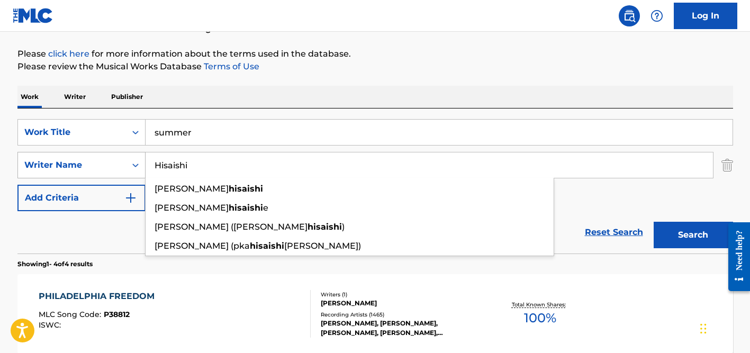
type input "Hisaishi"
click at [654, 222] on button "Search" at bounding box center [693, 235] width 79 height 26
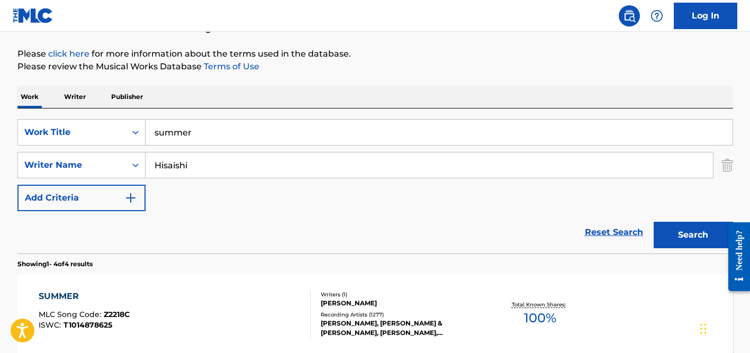
click at [263, 89] on div "Work Writer Publisher" at bounding box center [375, 97] width 716 height 22
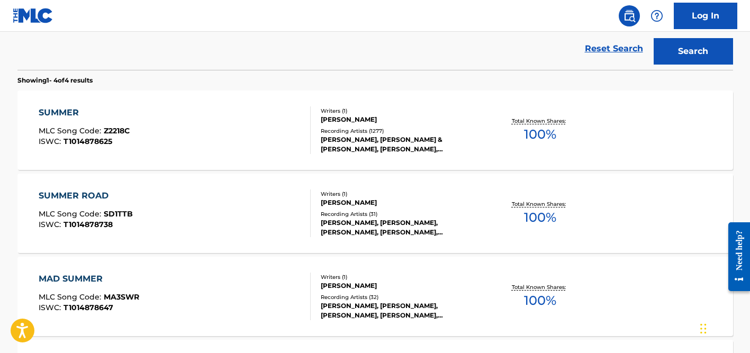
scroll to position [346, 0]
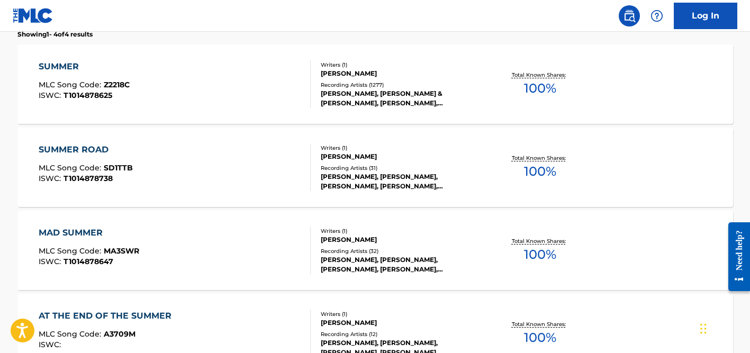
click at [342, 97] on div "[PERSON_NAME], [PERSON_NAME] & [PERSON_NAME], [PERSON_NAME], [PERSON_NAME], KES…" at bounding box center [401, 98] width 160 height 19
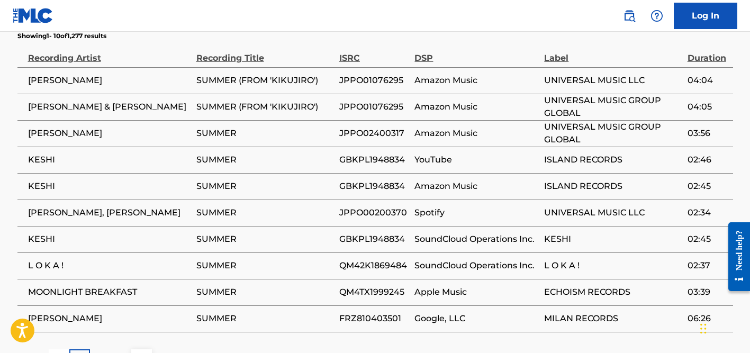
scroll to position [825, 0]
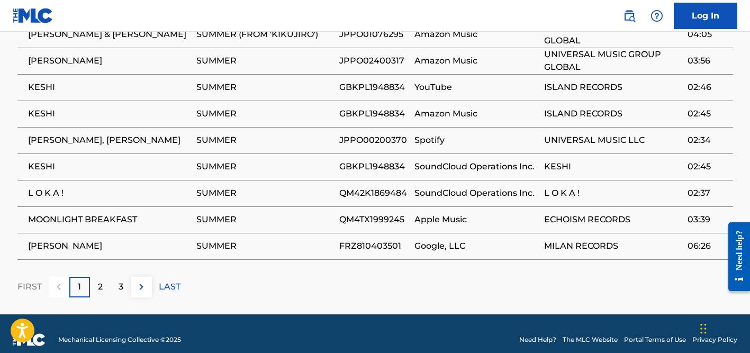
click at [97, 277] on div "2" at bounding box center [100, 287] width 21 height 21
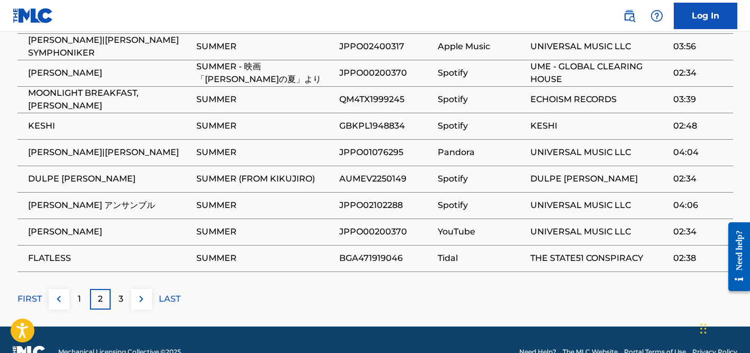
click at [119, 293] on p "3" at bounding box center [121, 299] width 5 height 13
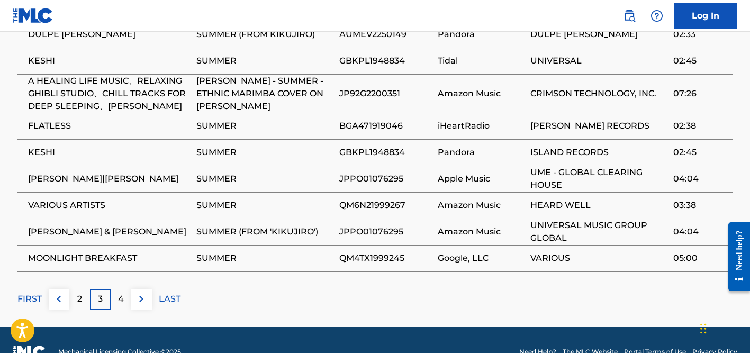
click at [123, 289] on div "4" at bounding box center [121, 299] width 21 height 21
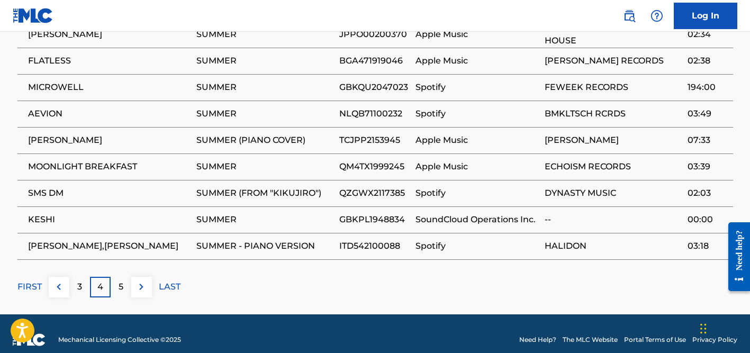
click at [121, 281] on p "5" at bounding box center [121, 287] width 5 height 13
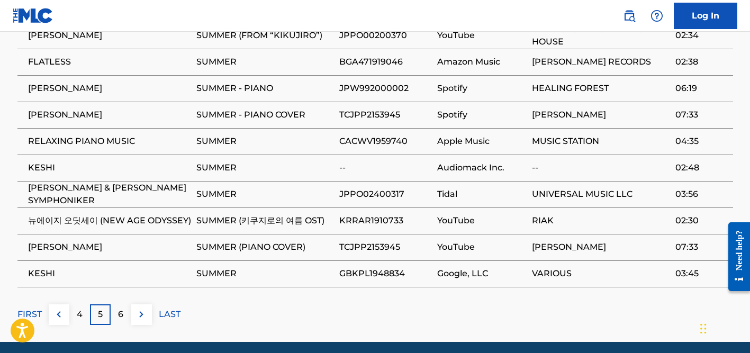
scroll to position [824, 0]
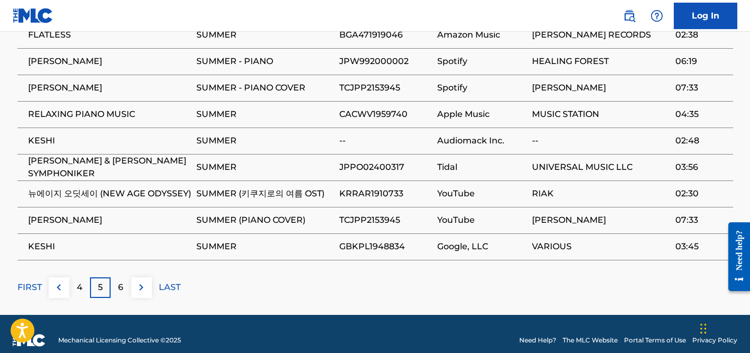
click at [121, 281] on p "6" at bounding box center [120, 287] width 5 height 13
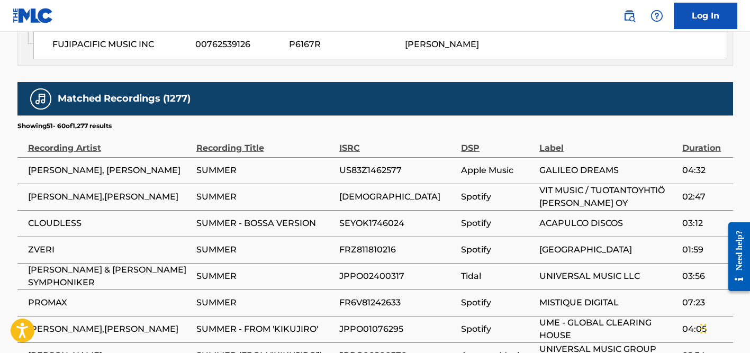
scroll to position [825, 0]
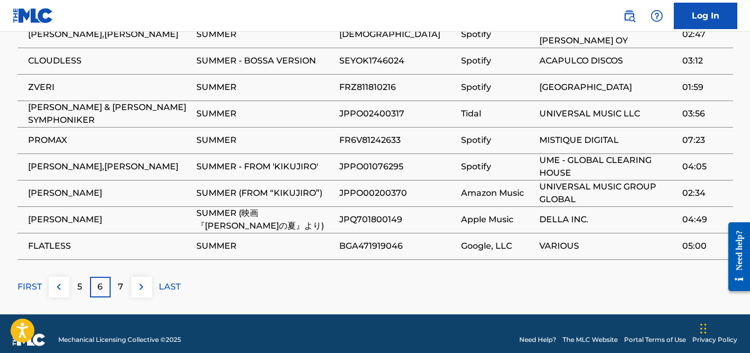
click at [121, 281] on p "7" at bounding box center [120, 287] width 5 height 13
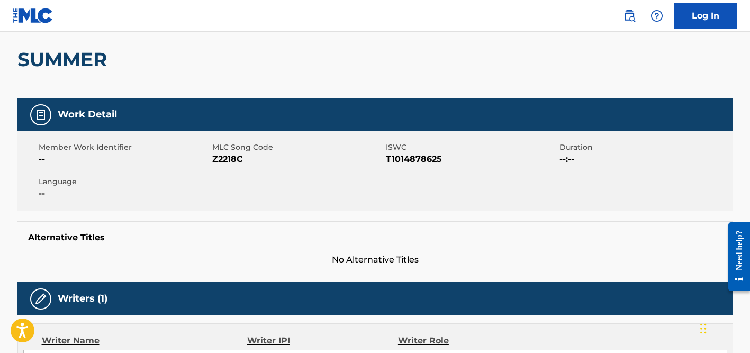
scroll to position [0, 0]
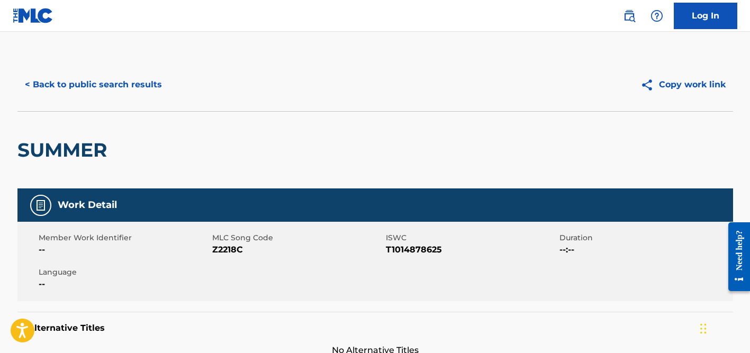
click at [156, 86] on button "< Back to public search results" at bounding box center [93, 84] width 152 height 26
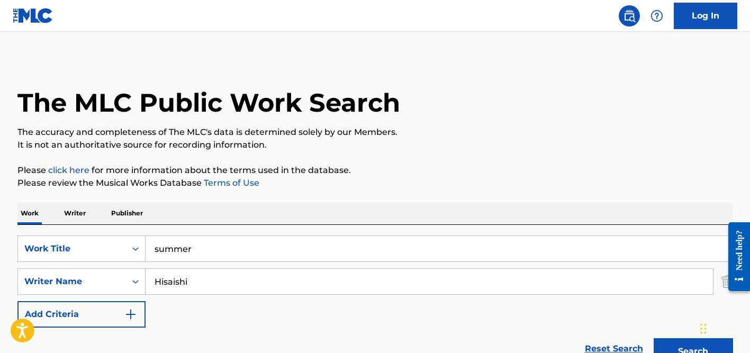
click at [190, 276] on input "Hisaishi" at bounding box center [430, 281] width 568 height 25
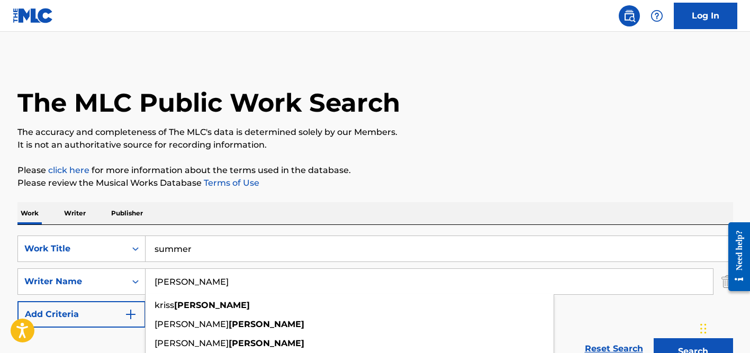
type input "[PERSON_NAME]"
click at [192, 247] on input "summer" at bounding box center [439, 248] width 587 height 25
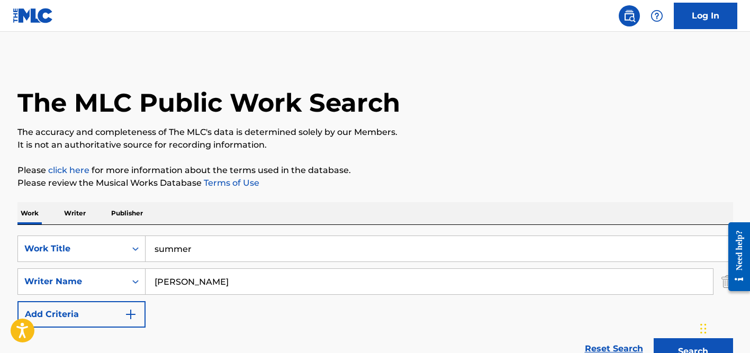
click at [192, 247] on input "summer" at bounding box center [439, 248] width 587 height 25
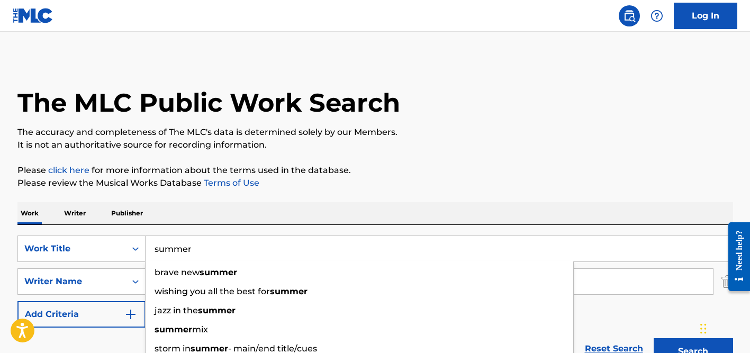
paste input "Into the Universe"
type input "Into the Universe"
click at [251, 224] on div "Work Writer Publisher" at bounding box center [375, 213] width 716 height 22
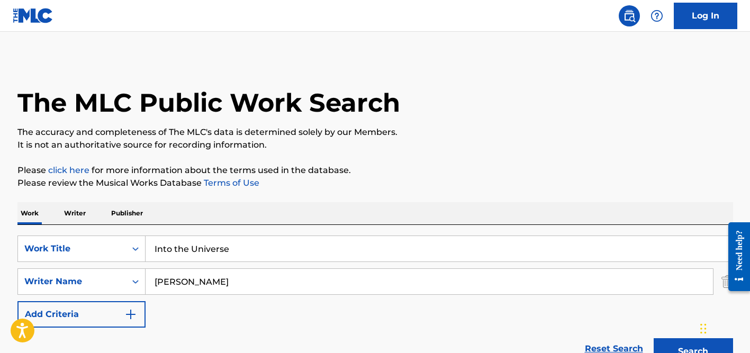
click at [249, 280] on input "[PERSON_NAME]" at bounding box center [430, 281] width 568 height 25
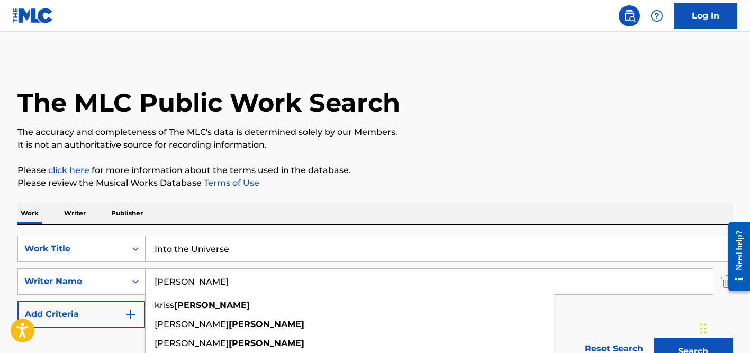
click at [654, 338] on button "Search" at bounding box center [693, 351] width 79 height 26
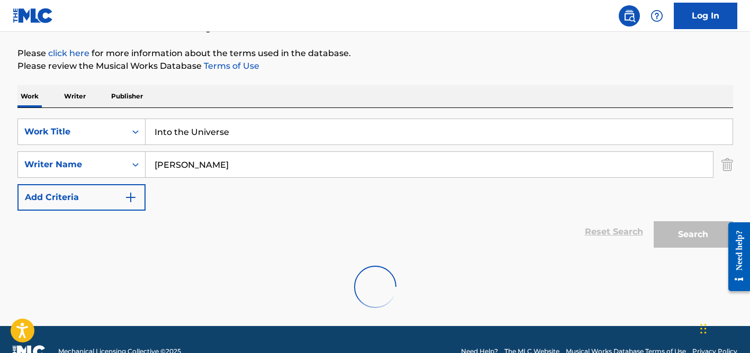
scroll to position [141, 0]
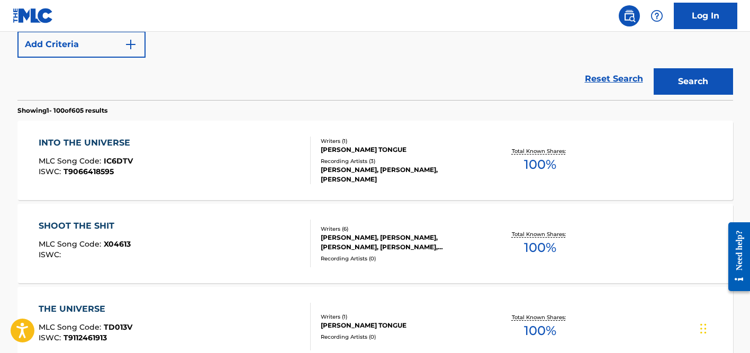
scroll to position [281, 0]
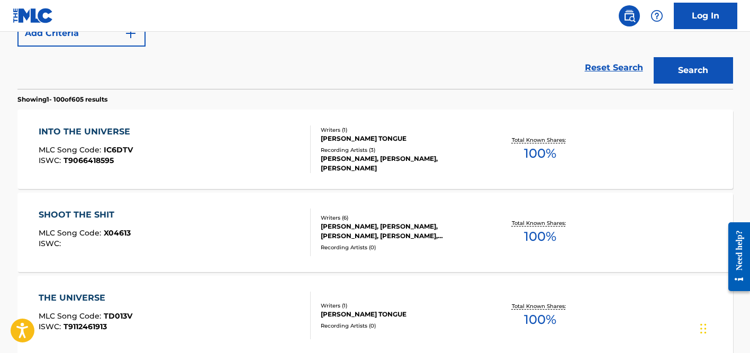
click at [343, 158] on div "[PERSON_NAME], [PERSON_NAME], [PERSON_NAME]" at bounding box center [401, 163] width 160 height 19
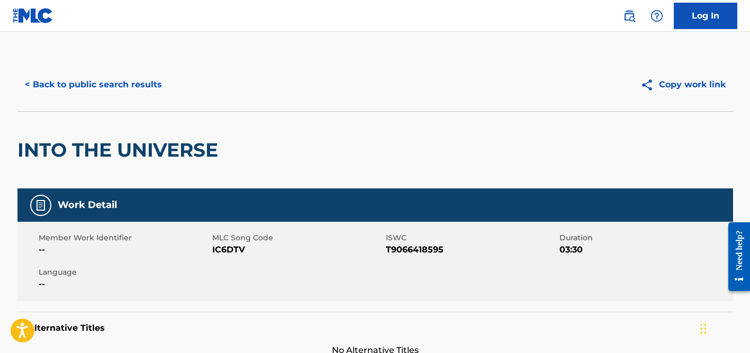
click at [146, 81] on button "< Back to public search results" at bounding box center [93, 84] width 152 height 26
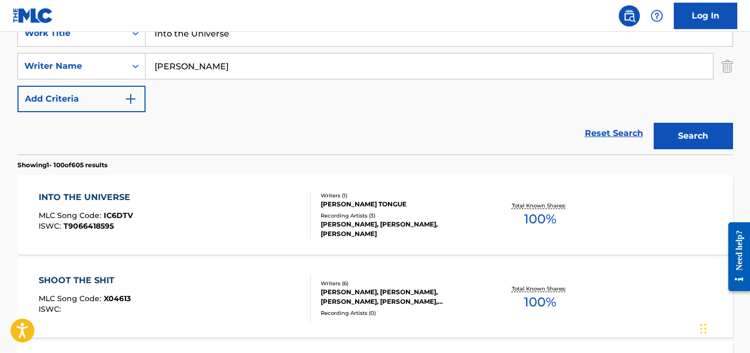
scroll to position [190, 0]
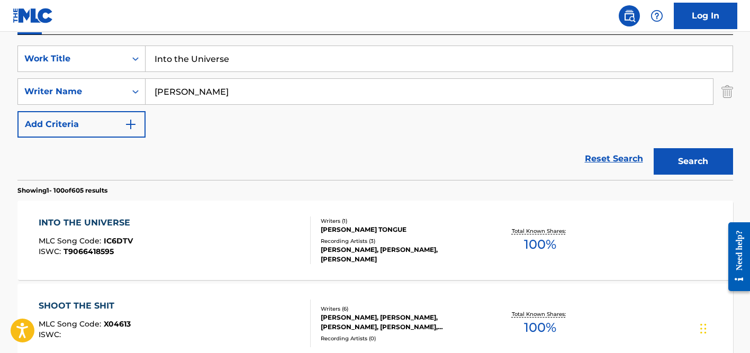
click at [184, 97] on input "[PERSON_NAME]" at bounding box center [430, 91] width 568 height 25
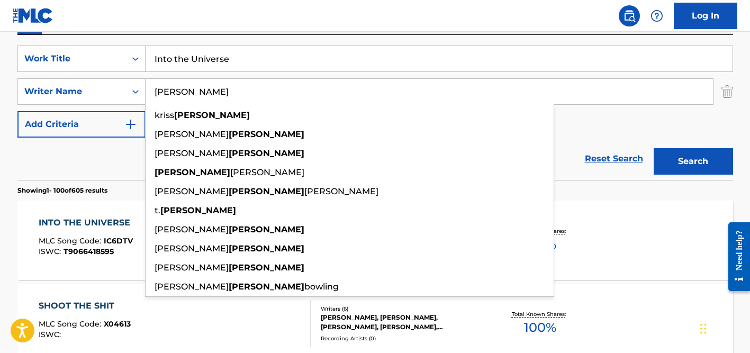
click at [184, 97] on input "[PERSON_NAME]" at bounding box center [430, 91] width 568 height 25
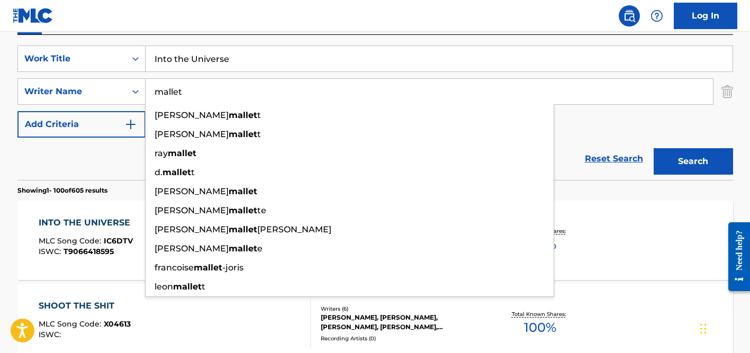
type input "mallet"
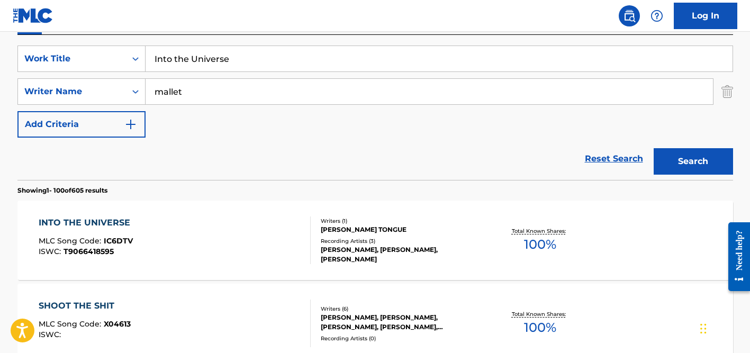
click at [186, 62] on input "Into the Universe" at bounding box center [439, 58] width 587 height 25
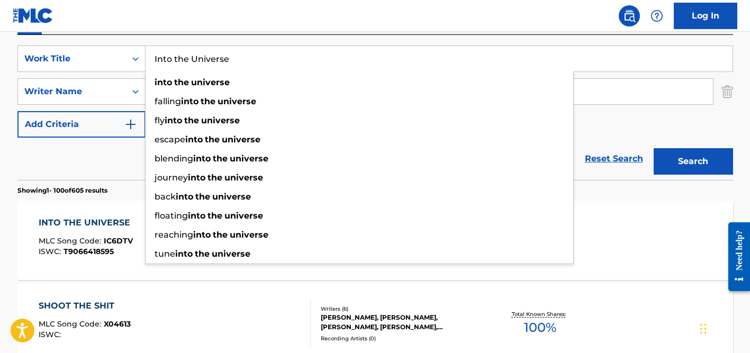
click at [186, 62] on input "Into the Universe" at bounding box center [439, 58] width 587 height 25
paste input "[PERSON_NAME]"
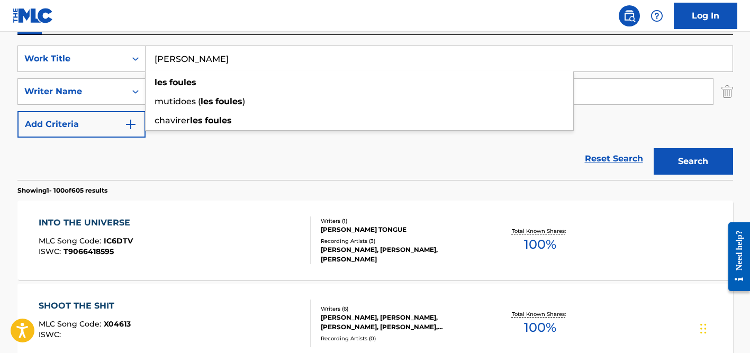
type input "[PERSON_NAME]"
click at [103, 161] on div "Reset Search Search" at bounding box center [375, 159] width 716 height 42
click at [219, 91] on input "mallet" at bounding box center [430, 91] width 568 height 25
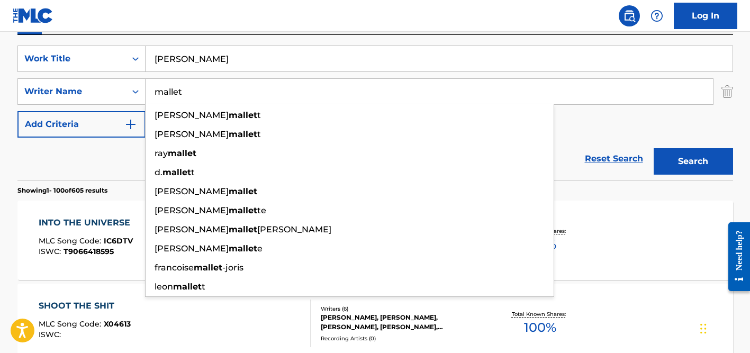
click at [654, 148] on button "Search" at bounding box center [693, 161] width 79 height 26
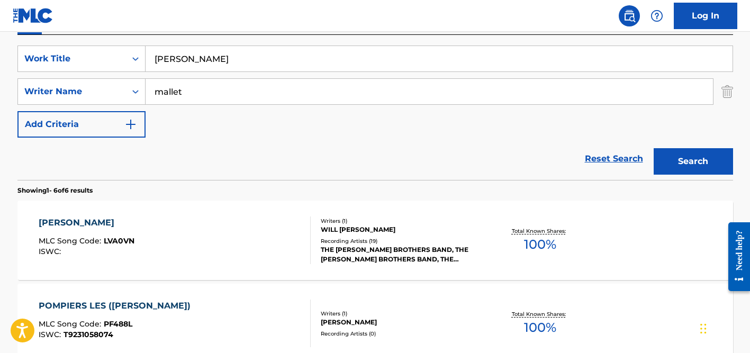
click at [194, 91] on input "mallet" at bounding box center [430, 91] width 568 height 25
click at [654, 148] on button "Search" at bounding box center [693, 161] width 79 height 26
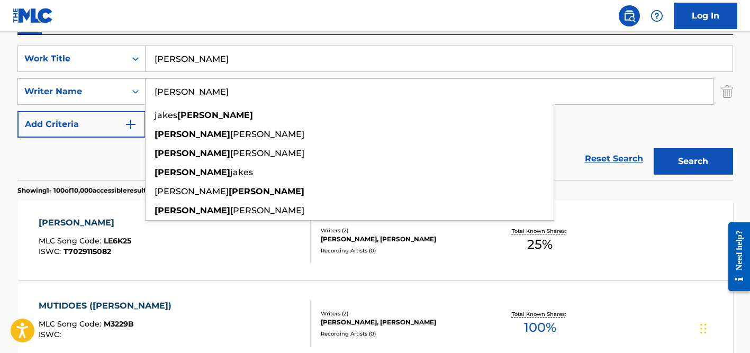
type input "[PERSON_NAME]"
click at [250, 66] on input "[PERSON_NAME]" at bounding box center [439, 58] width 587 height 25
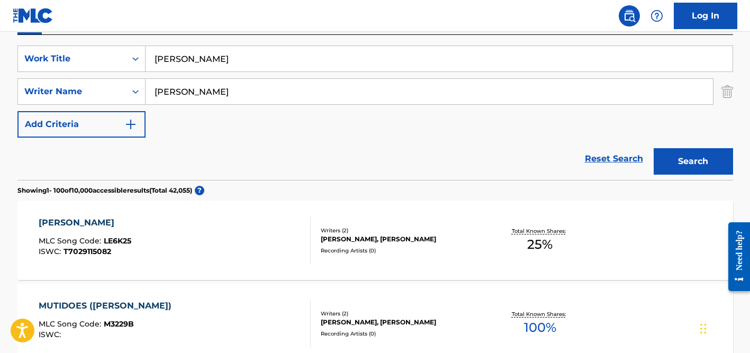
click at [250, 66] on input "[PERSON_NAME]" at bounding box center [439, 58] width 587 height 25
paste input "People of Kotha"
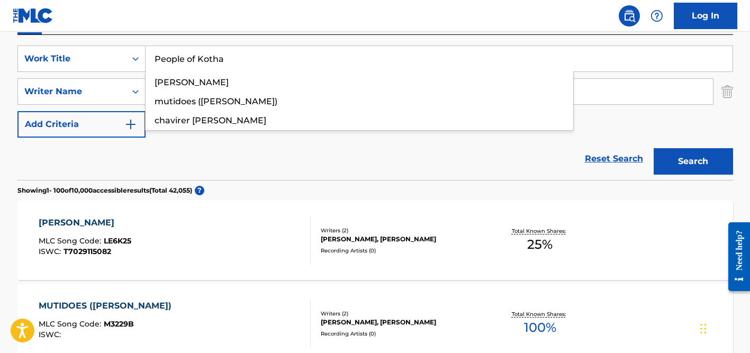
type input "People of Kotha"
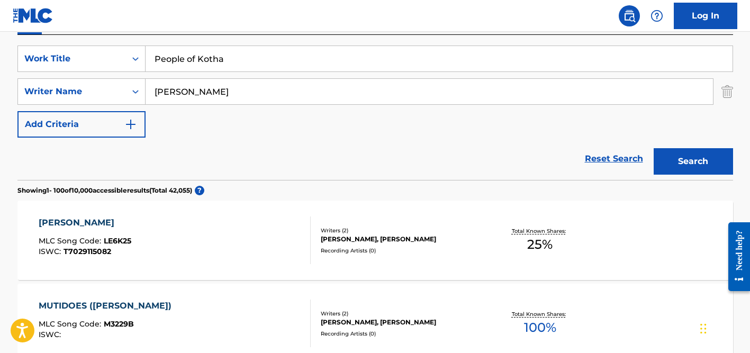
click at [136, 156] on div "Reset Search Search" at bounding box center [375, 159] width 716 height 42
click at [212, 104] on div "[PERSON_NAME]" at bounding box center [430, 91] width 568 height 26
click at [205, 91] on input "[PERSON_NAME]" at bounding box center [430, 91] width 568 height 25
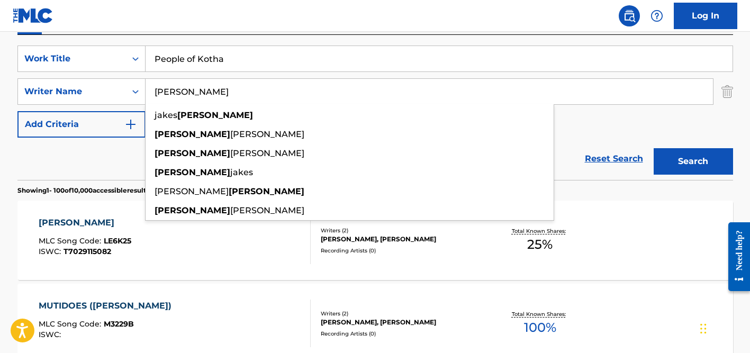
click at [654, 148] on button "Search" at bounding box center [693, 161] width 79 height 26
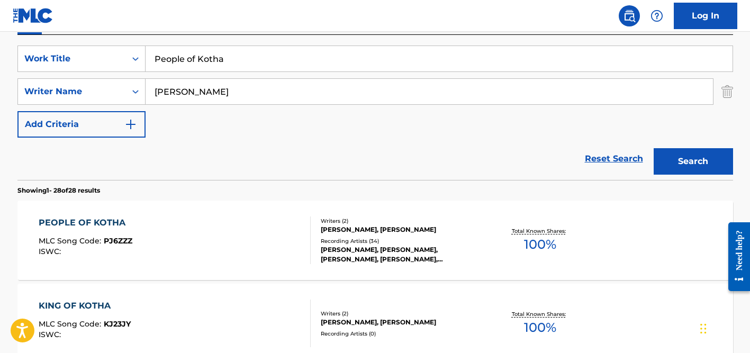
click at [359, 238] on div "Recording Artists ( 34 )" at bounding box center [401, 241] width 160 height 8
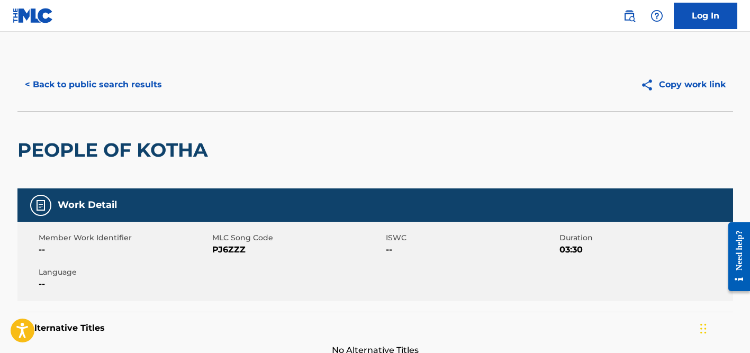
click at [145, 88] on button "< Back to public search results" at bounding box center [93, 84] width 152 height 26
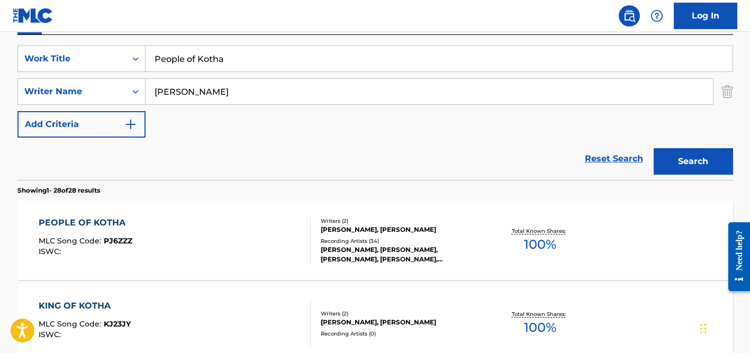
scroll to position [187, 0]
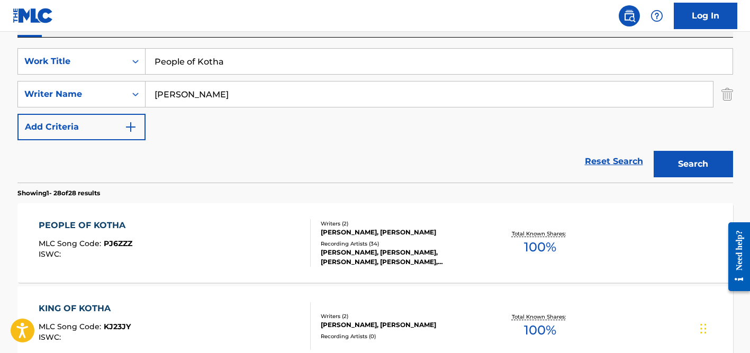
click at [179, 102] on input "[PERSON_NAME]" at bounding box center [430, 94] width 568 height 25
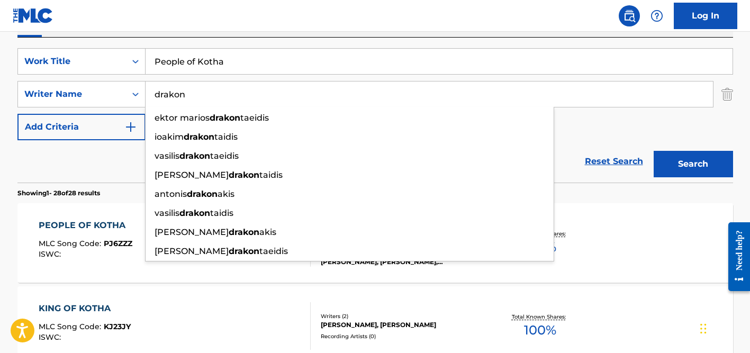
type input "drakon"
click at [178, 64] on input "People of Kotha" at bounding box center [439, 61] width 587 height 25
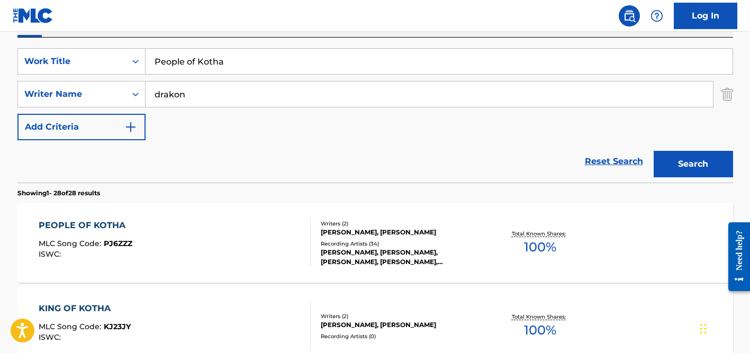
click at [178, 64] on input "People of Kotha" at bounding box center [439, 61] width 587 height 25
paste input "Enjoy Every Moment of Life"
type input "Enjoy Every Moment of Life"
click at [165, 136] on div "SearchWithCriteria360dd5d2-4c4e-4e6f-8fe5-0508f415eae9 Work Title Enjoy Every M…" at bounding box center [375, 94] width 716 height 92
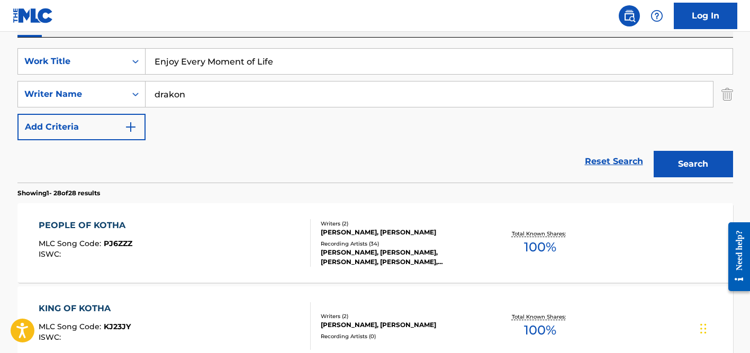
click at [206, 94] on input "drakon" at bounding box center [430, 94] width 568 height 25
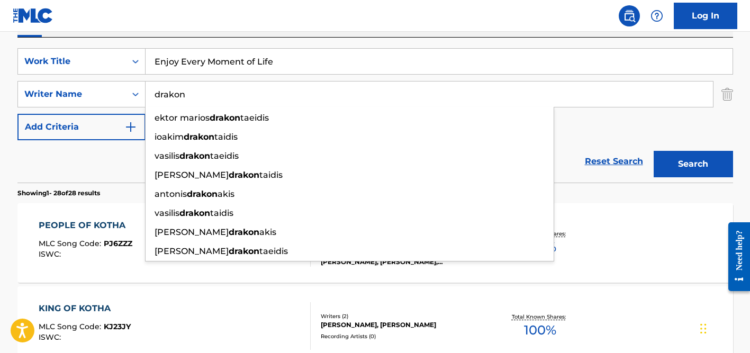
click at [654, 151] on button "Search" at bounding box center [693, 164] width 79 height 26
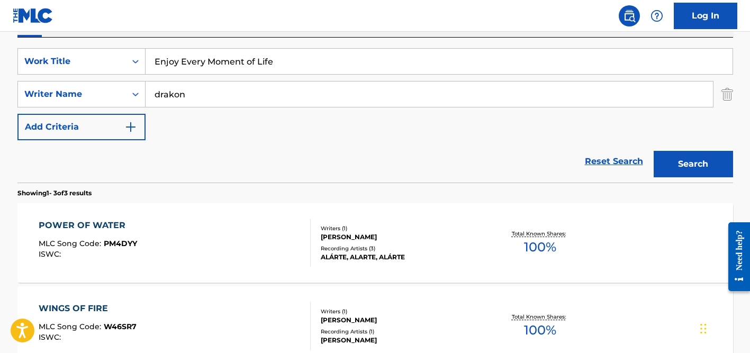
scroll to position [189, 0]
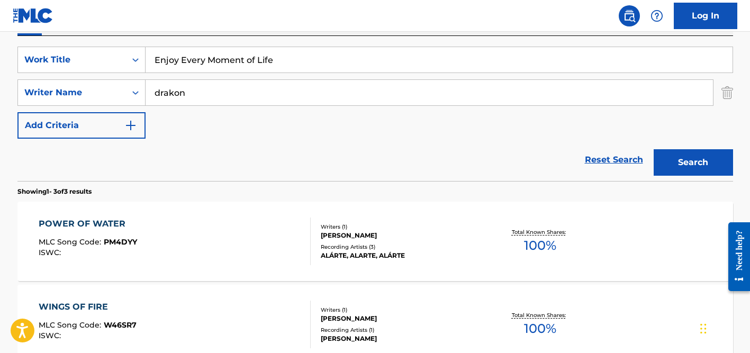
click at [232, 89] on input "drakon" at bounding box center [430, 92] width 568 height 25
click at [654, 149] on button "Search" at bounding box center [693, 162] width 79 height 26
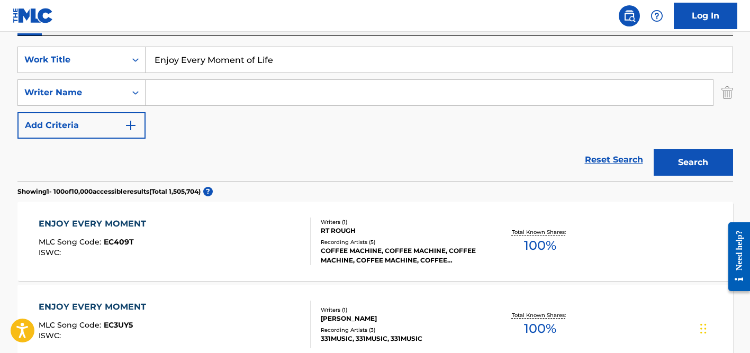
click at [240, 60] on input "Enjoy Every Moment of Life" at bounding box center [439, 59] width 587 height 25
paste input "[PERSON_NAME] Meri Jaan"
type input "[PERSON_NAME] Meri Jaan"
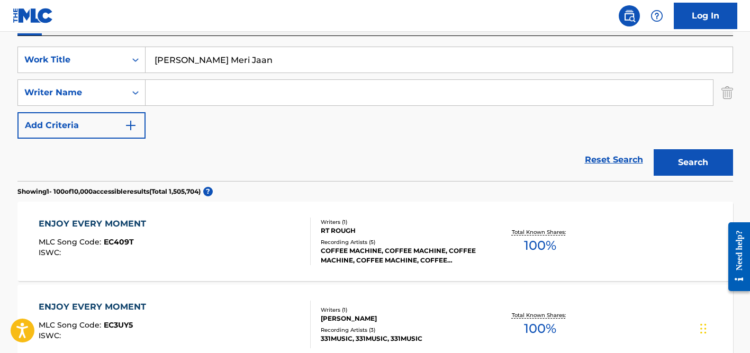
click at [654, 149] on button "Search" at bounding box center [693, 162] width 79 height 26
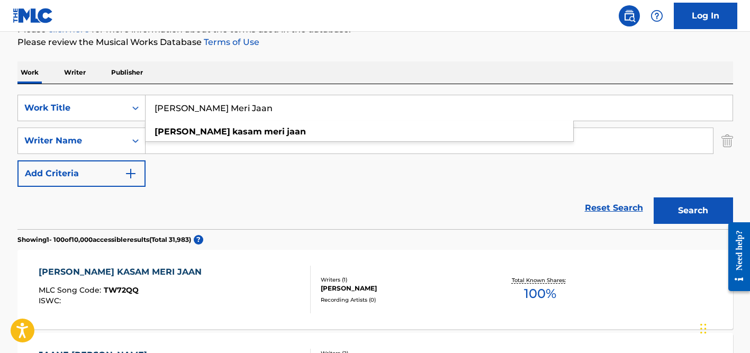
click at [330, 34] on p "Please click here for more information about the terms used in the database." at bounding box center [375, 29] width 716 height 13
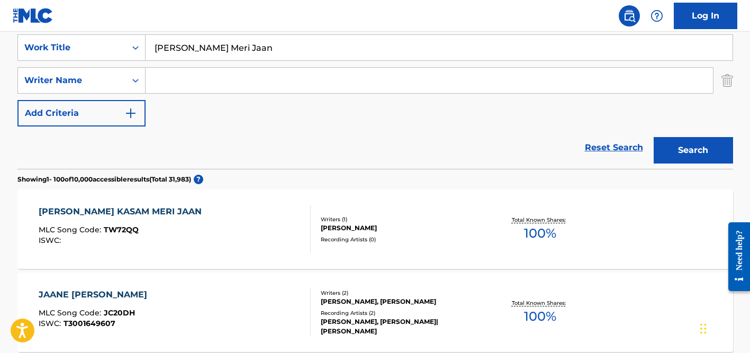
scroll to position [199, 0]
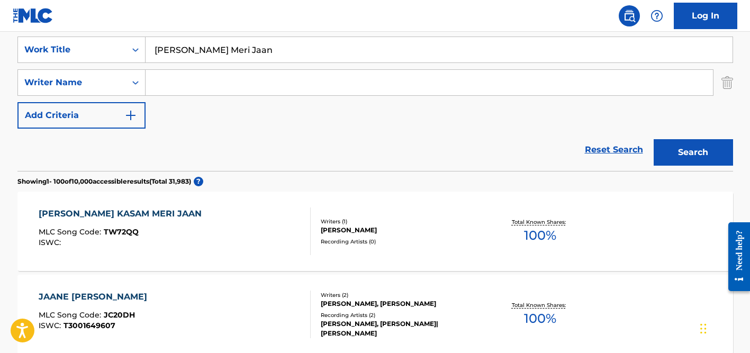
click at [230, 88] on input "Search Form" at bounding box center [430, 82] width 568 height 25
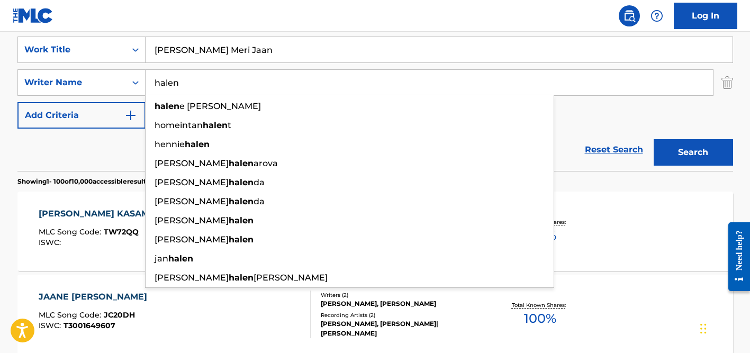
type input "halen"
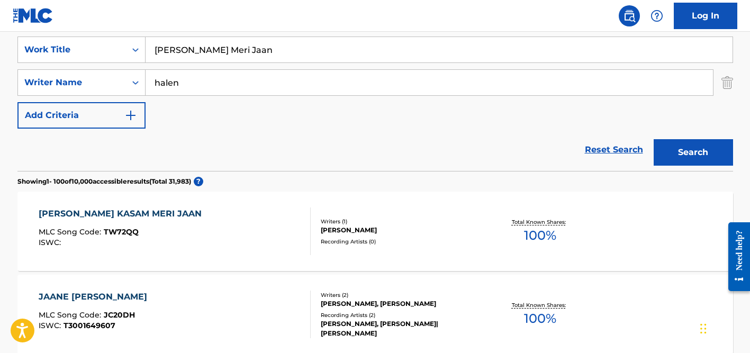
click at [246, 55] on input "[PERSON_NAME] Meri Jaan" at bounding box center [439, 49] width 587 height 25
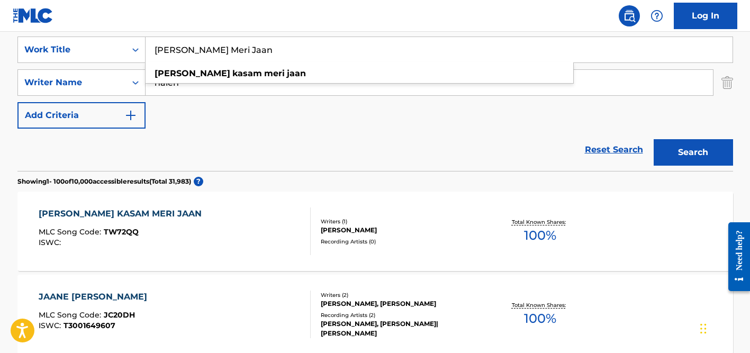
click at [246, 55] on input "[PERSON_NAME] Meri Jaan" at bounding box center [439, 49] width 587 height 25
paste input "ake Your Whiskey Home"
type input "Take Your Whiskey Home"
click at [180, 129] on div "Reset Search Search" at bounding box center [375, 150] width 716 height 42
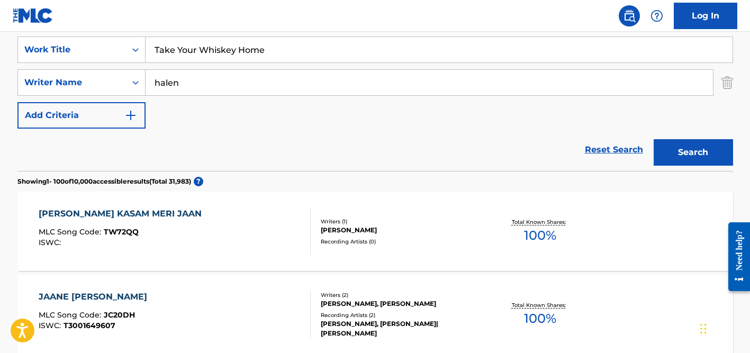
click at [217, 73] on input "halen" at bounding box center [430, 82] width 568 height 25
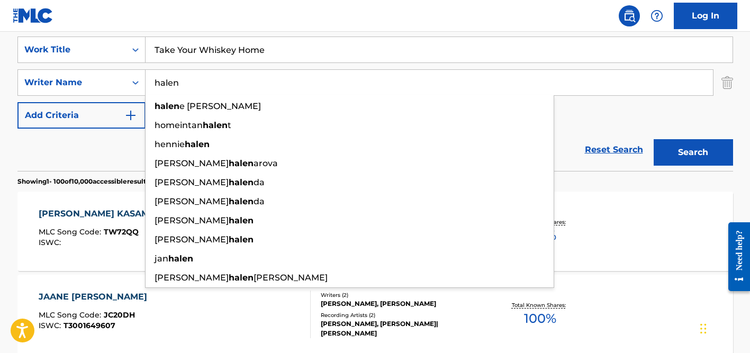
click at [654, 139] on button "Search" at bounding box center [693, 152] width 79 height 26
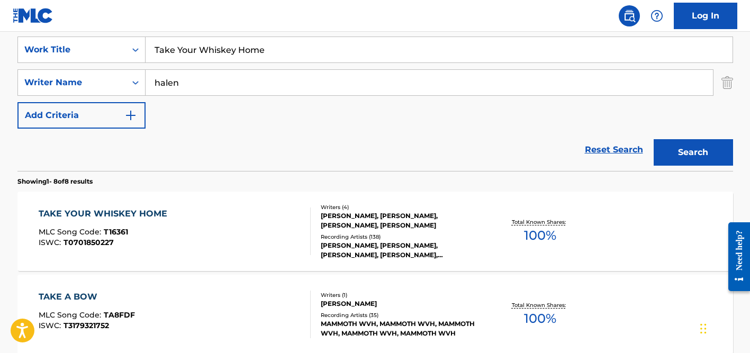
click at [117, 147] on div "Reset Search Search" at bounding box center [375, 150] width 716 height 42
click at [346, 246] on div "[PERSON_NAME], [PERSON_NAME], [PERSON_NAME], [PERSON_NAME], [PERSON_NAME]" at bounding box center [401, 250] width 160 height 19
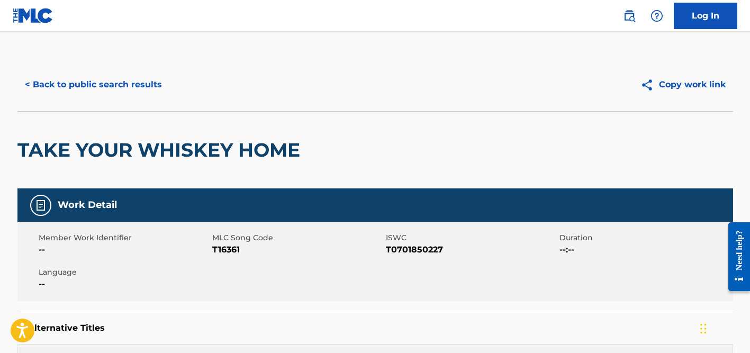
click at [131, 82] on button "< Back to public search results" at bounding box center [93, 84] width 152 height 26
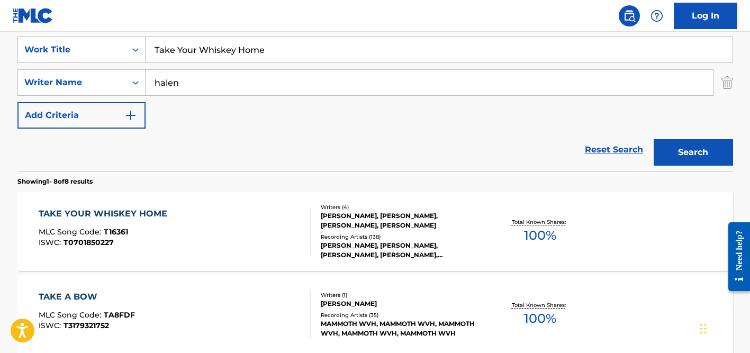
scroll to position [198, 0]
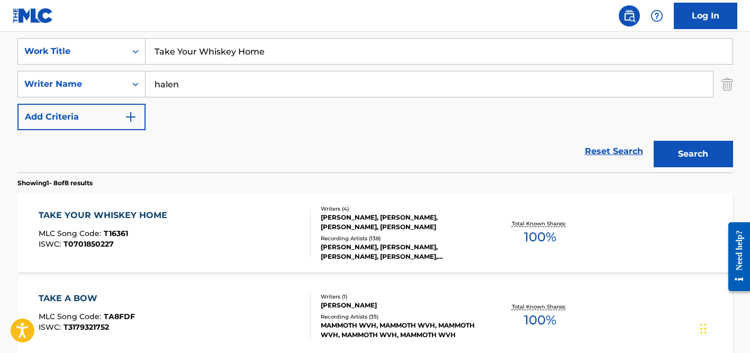
click at [219, 88] on input "halen" at bounding box center [430, 83] width 568 height 25
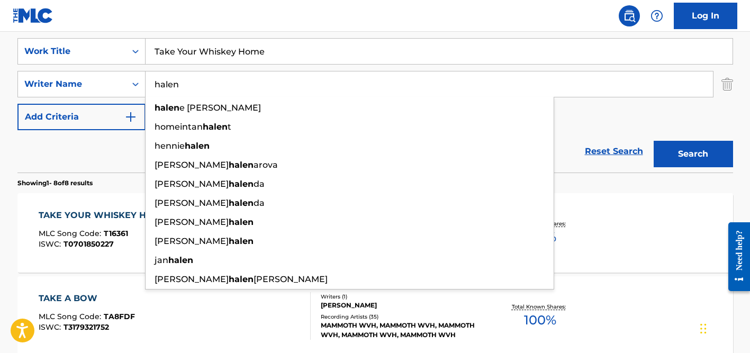
type input "i"
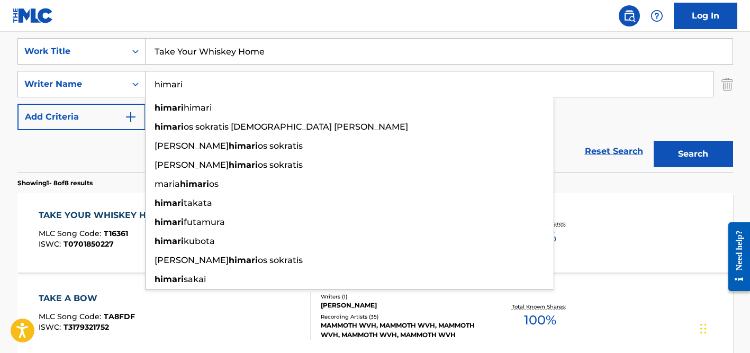
type input "himari"
click at [226, 59] on input "Take Your Whiskey Home" at bounding box center [439, 51] width 587 height 25
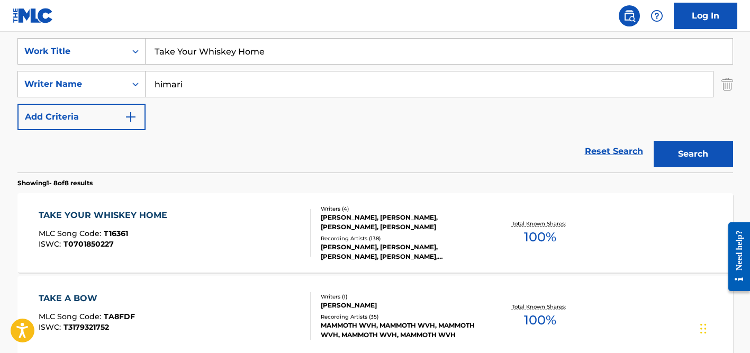
click at [226, 59] on input "Take Your Whiskey Home" at bounding box center [439, 51] width 587 height 25
paste input "Day of Bright Sunshin"
type input "Day of Bright Sunshine"
click at [171, 155] on div "Reset Search Search" at bounding box center [375, 151] width 716 height 42
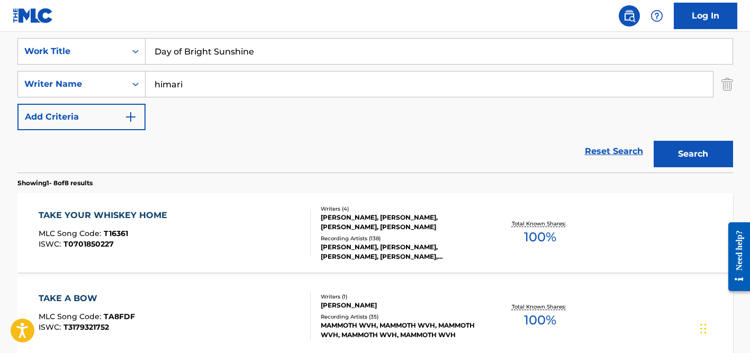
click at [203, 86] on input "himari" at bounding box center [430, 83] width 568 height 25
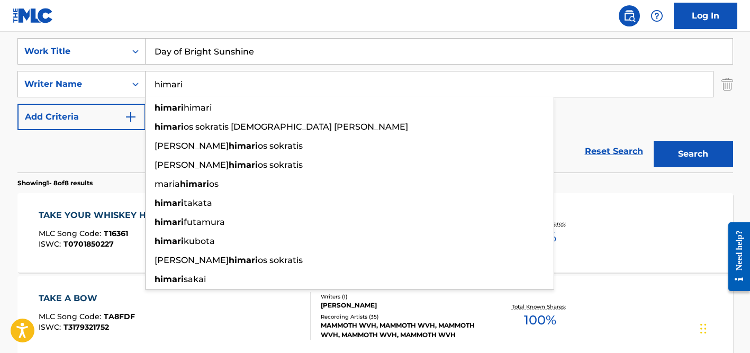
click at [654, 141] on button "Search" at bounding box center [693, 154] width 79 height 26
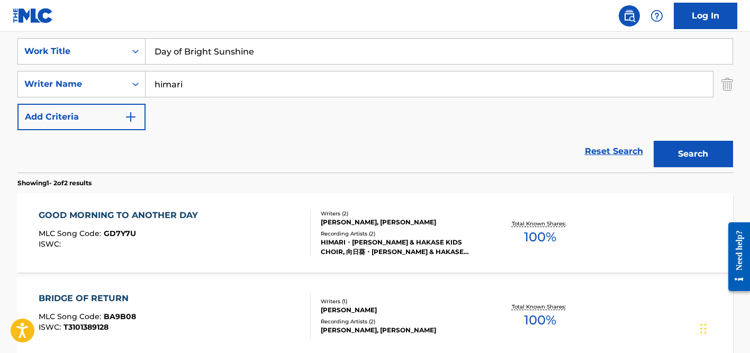
click at [231, 78] on input "himari" at bounding box center [430, 83] width 568 height 25
click at [654, 141] on button "Search" at bounding box center [693, 154] width 79 height 26
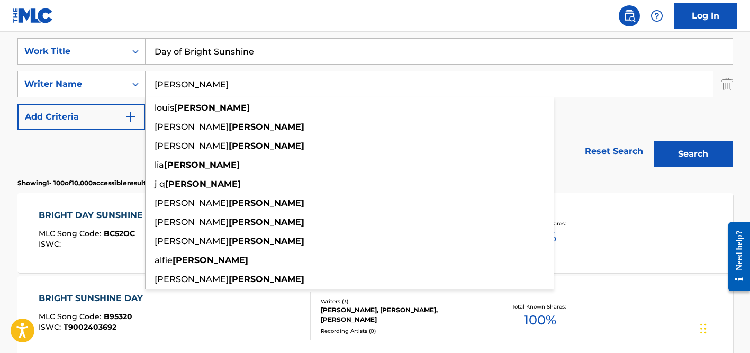
type input "[PERSON_NAME]"
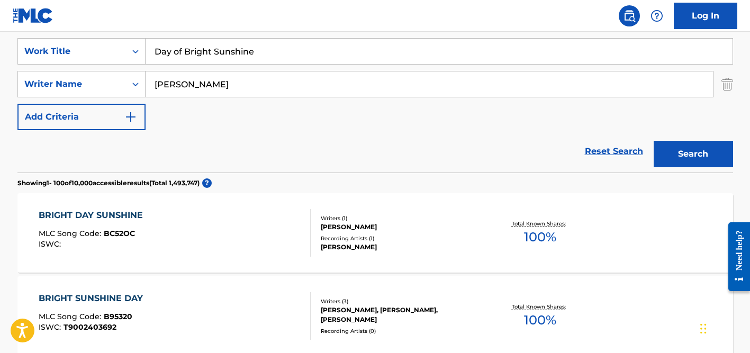
click at [221, 57] on input "Day of Bright Sunshine" at bounding box center [439, 51] width 587 height 25
paste input "Song Of The Saints"
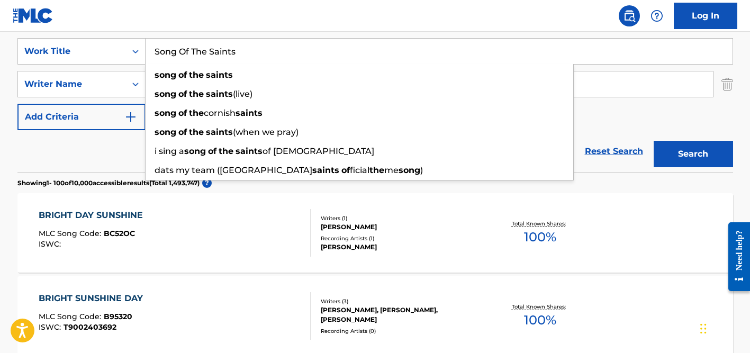
type input "Song Of The Saints"
click at [118, 137] on div "Reset Search Search" at bounding box center [375, 151] width 716 height 42
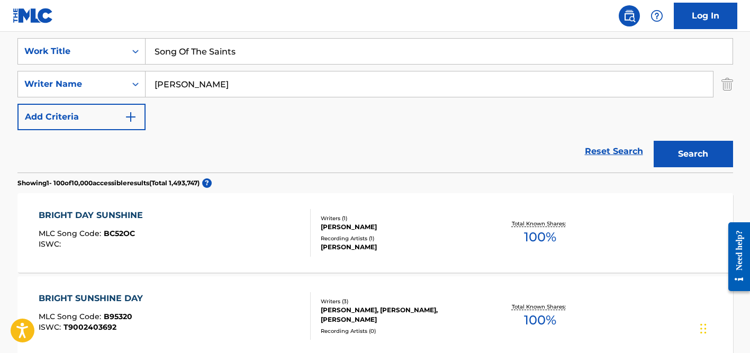
click at [211, 84] on input "[PERSON_NAME]" at bounding box center [430, 83] width 568 height 25
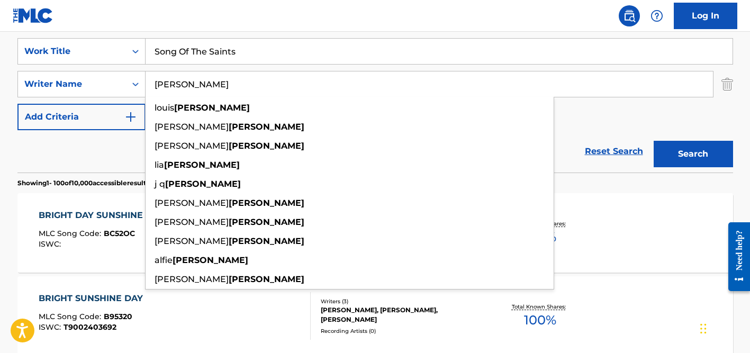
click at [654, 141] on button "Search" at bounding box center [693, 154] width 79 height 26
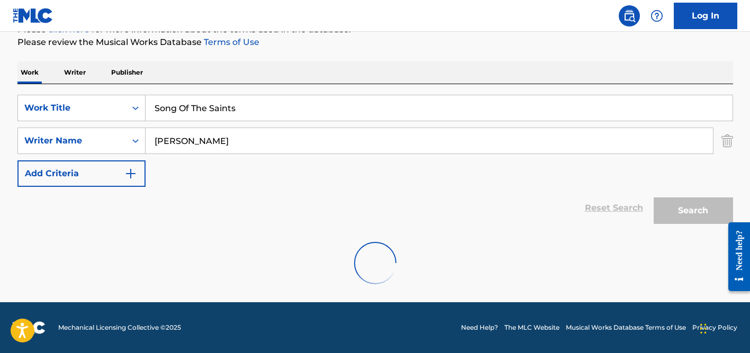
scroll to position [141, 0]
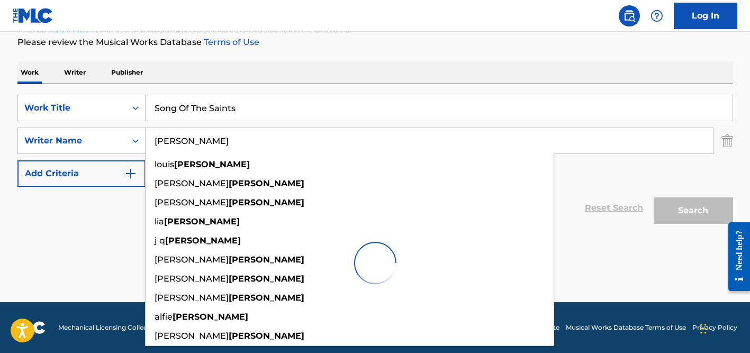
click at [10, 202] on div "The MLC Public Work Search The accuracy and completeness of The MLC's data is d…" at bounding box center [375, 107] width 741 height 380
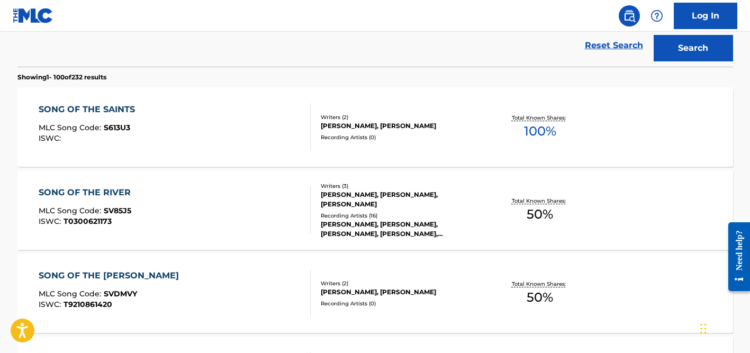
scroll to position [306, 0]
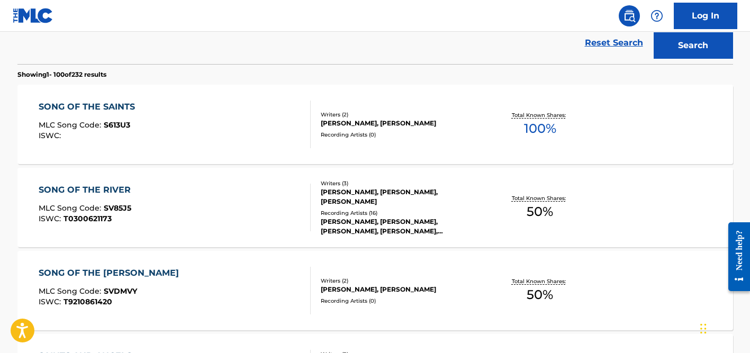
click at [351, 128] on div "Writers ( 2 ) [PERSON_NAME], [PERSON_NAME] Recording Artists ( 0 )" at bounding box center [396, 125] width 170 height 28
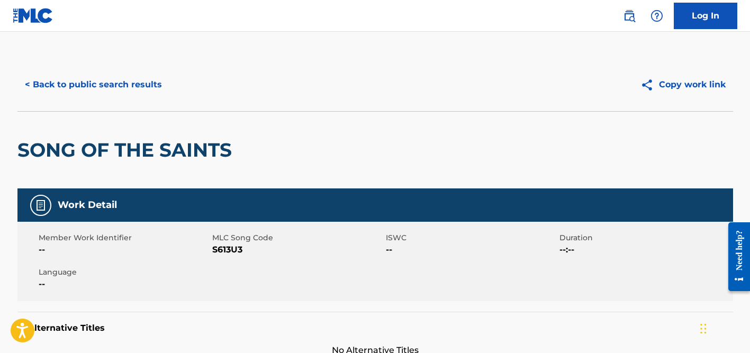
click at [140, 86] on button "< Back to public search results" at bounding box center [93, 84] width 152 height 26
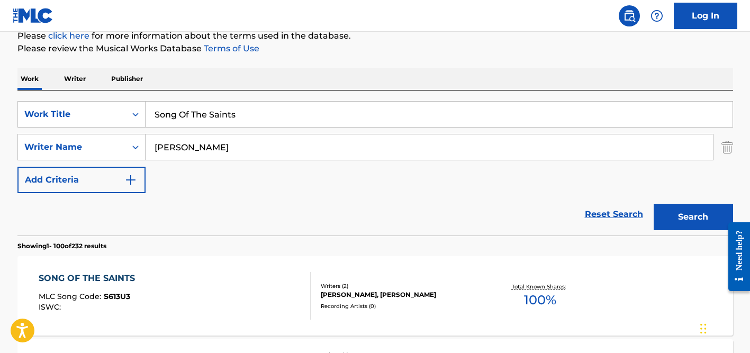
scroll to position [133, 0]
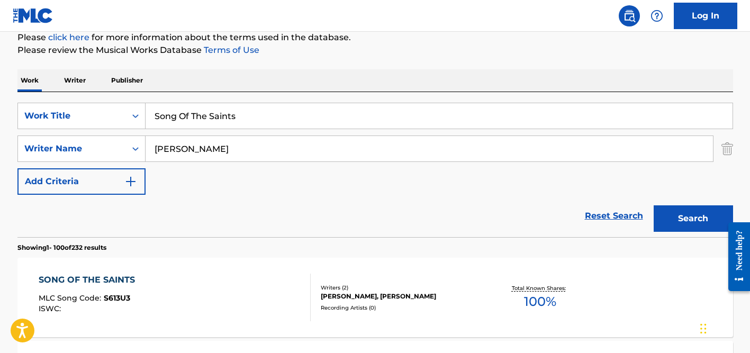
click at [191, 110] on input "Song Of The Saints" at bounding box center [439, 115] width 587 height 25
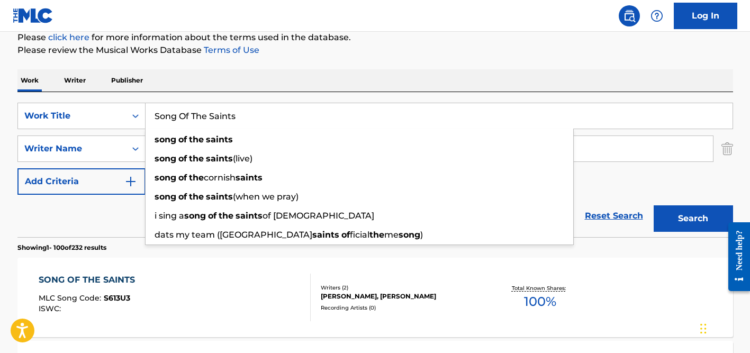
paste input "Ecuador [GEOGRAPHIC_DATA][PERSON_NAME]"
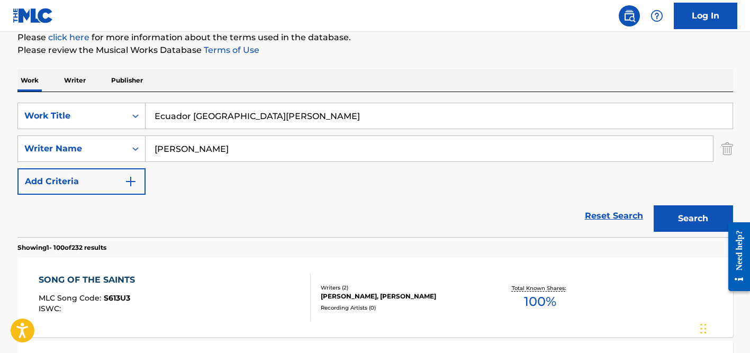
type input "Ecuador [GEOGRAPHIC_DATA][PERSON_NAME]"
click at [240, 149] on input "[PERSON_NAME]" at bounding box center [430, 148] width 568 height 25
click at [654, 205] on button "Search" at bounding box center [693, 218] width 79 height 26
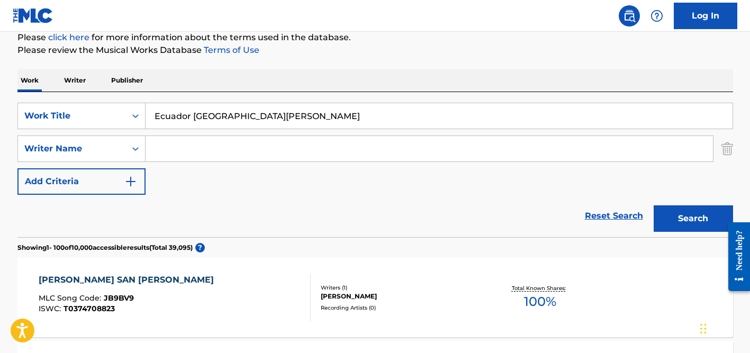
click at [281, 213] on div "Reset Search Search" at bounding box center [375, 216] width 716 height 42
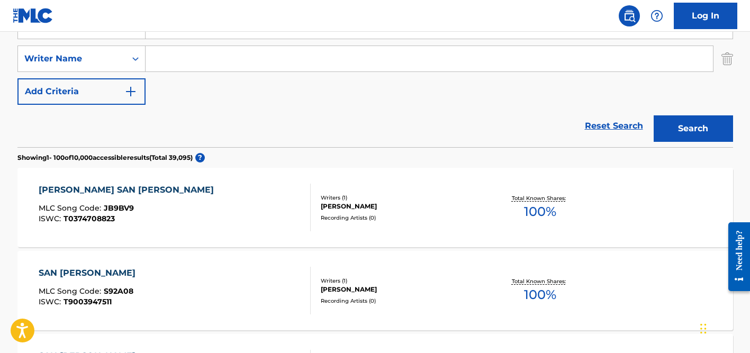
scroll to position [0, 0]
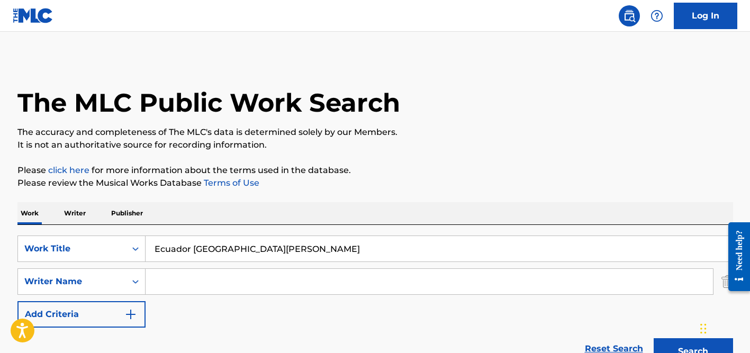
click at [218, 243] on input "Ecuador [GEOGRAPHIC_DATA][PERSON_NAME]" at bounding box center [439, 248] width 587 height 25
paste input "[PERSON_NAME] Ngược Lối"
click at [167, 247] on input "[PERSON_NAME] Ngược Lối" at bounding box center [439, 248] width 587 height 25
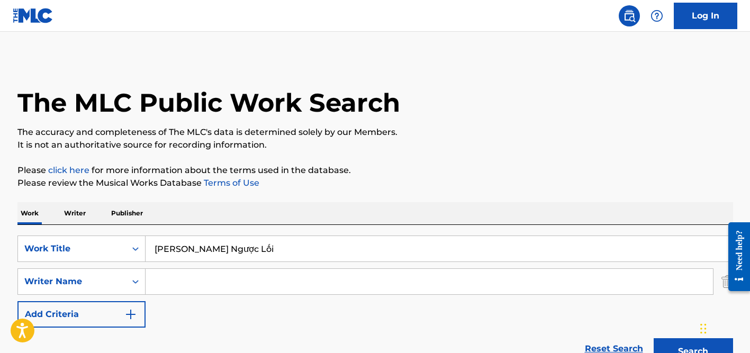
click at [212, 248] on input "[PERSON_NAME] Ngược Lối" at bounding box center [439, 248] width 587 height 25
click at [226, 248] on input "[PERSON_NAME] Nguoc Lối" at bounding box center [439, 248] width 587 height 25
type input "[PERSON_NAME] Nguoc Loi"
click at [191, 308] on div "SearchWithCriteria360dd5d2-4c4e-4e6f-8fe5-0508f415eae9 Work Title [PERSON_NAME]…" at bounding box center [375, 282] width 716 height 92
click at [191, 283] on input "Search Form" at bounding box center [430, 281] width 568 height 25
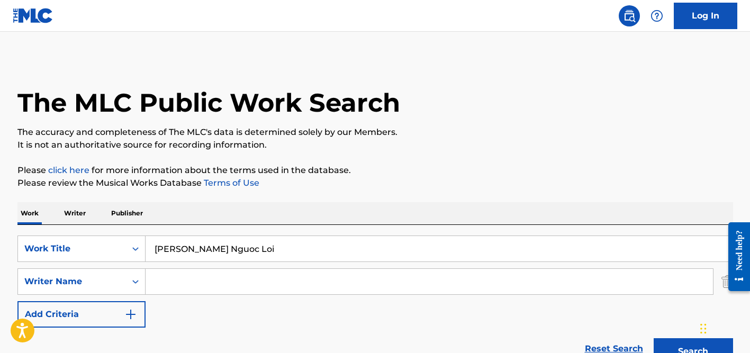
click at [654, 338] on button "Search" at bounding box center [693, 351] width 79 height 26
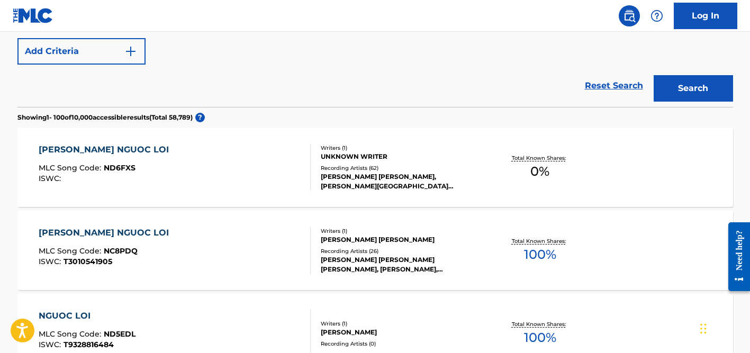
scroll to position [267, 0]
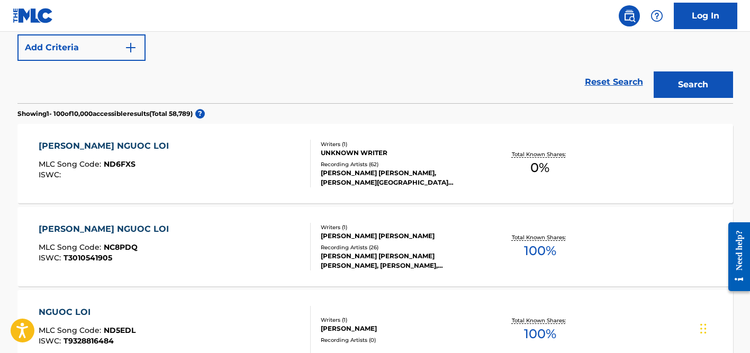
click at [349, 266] on div "[PERSON_NAME] [PERSON_NAME] [PERSON_NAME], [PERSON_NAME], [PERSON_NAME] [PERSON…" at bounding box center [401, 261] width 160 height 19
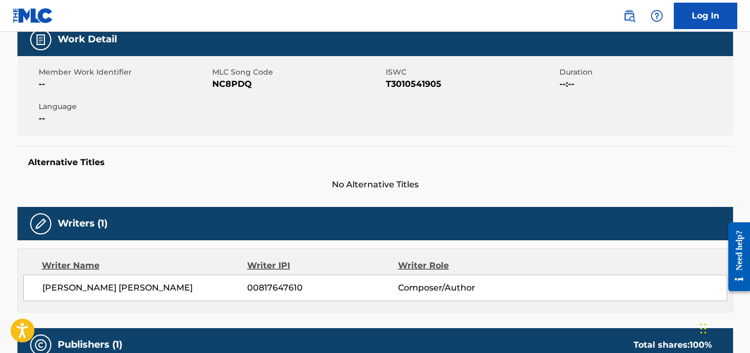
scroll to position [215, 0]
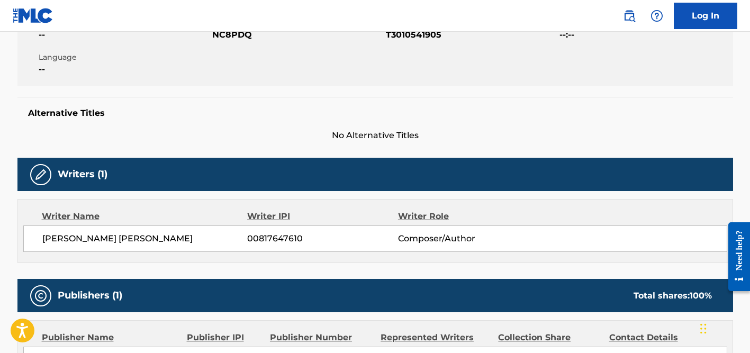
click at [79, 240] on span "[PERSON_NAME] [PERSON_NAME]" at bounding box center [144, 238] width 205 height 13
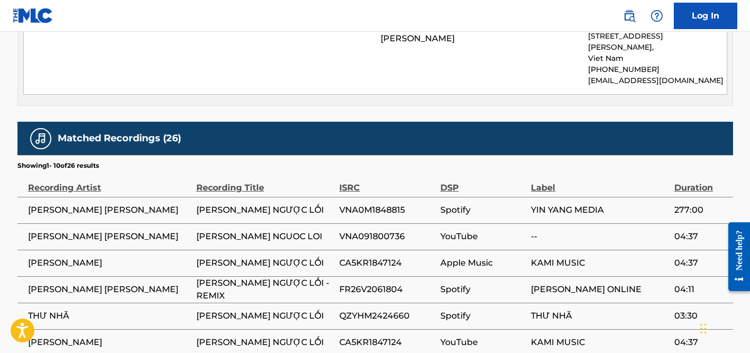
scroll to position [562, 0]
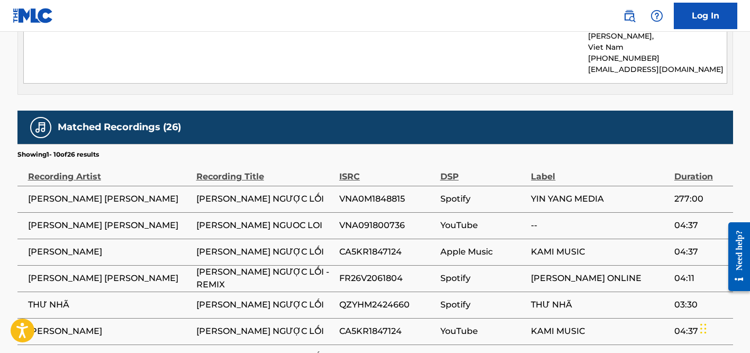
click at [70, 246] on span "[PERSON_NAME]" at bounding box center [109, 252] width 163 height 13
copy div "[PERSON_NAME]"
click at [363, 246] on span "CA5KR1847124" at bounding box center [387, 252] width 96 height 13
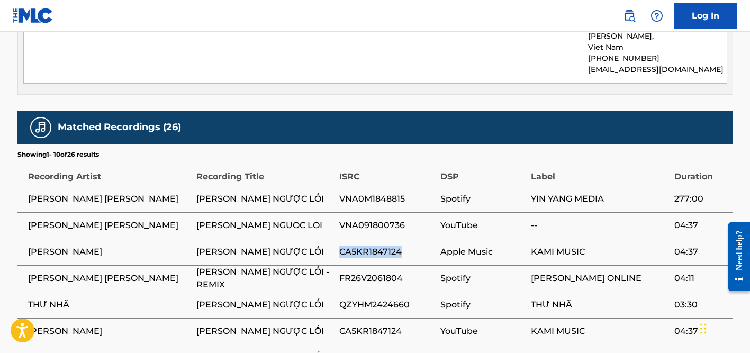
click at [363, 246] on span "CA5KR1847124" at bounding box center [387, 252] width 96 height 13
copy span "CA5KR1847124"
click at [353, 193] on span "VNA0M1848815" at bounding box center [387, 199] width 96 height 13
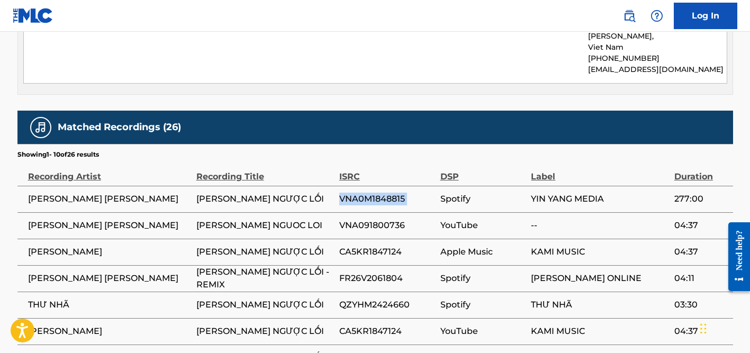
copy div "VNA0M1848815"
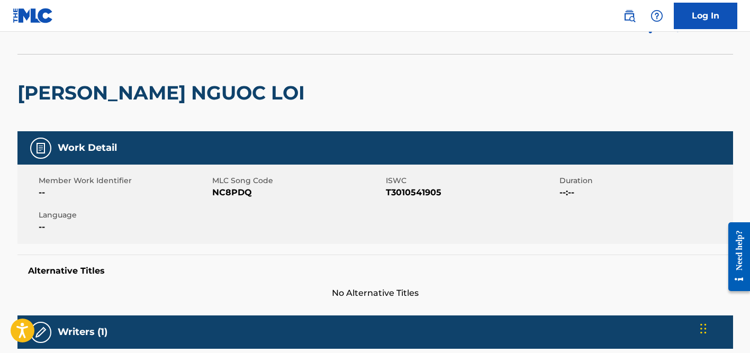
scroll to position [0, 0]
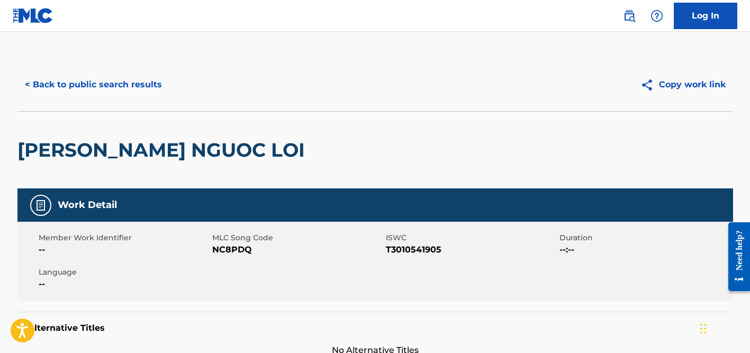
click at [131, 69] on div "< Back to public search results Copy work link" at bounding box center [375, 84] width 716 height 53
click at [131, 83] on button "< Back to public search results" at bounding box center [93, 84] width 152 height 26
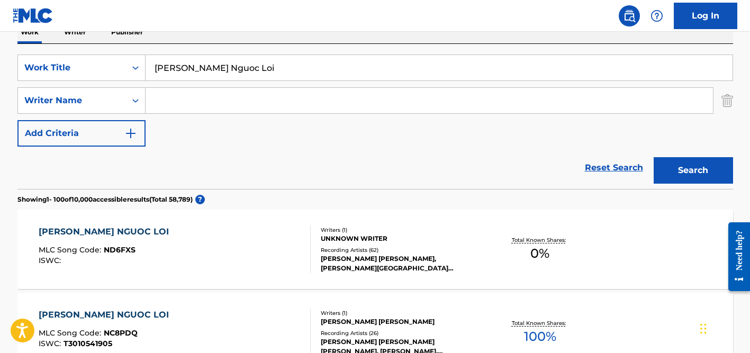
scroll to position [174, 0]
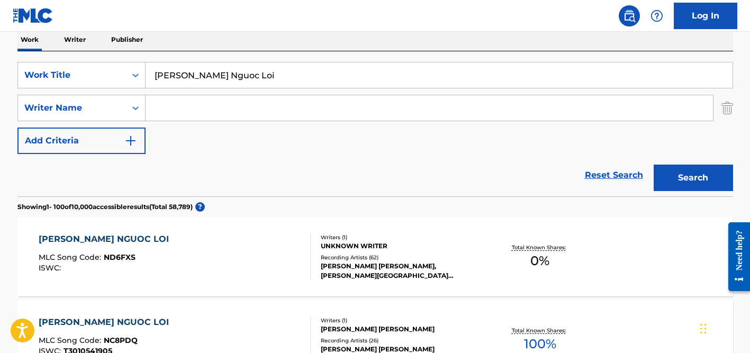
click at [217, 73] on input "[PERSON_NAME] Nguoc Loi" at bounding box center [439, 74] width 587 height 25
paste input "[PERSON_NAME]"
type input "[PERSON_NAME]"
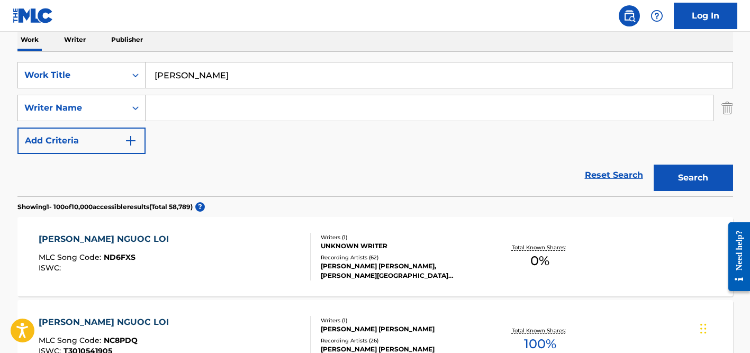
click at [654, 165] on button "Search" at bounding box center [693, 178] width 79 height 26
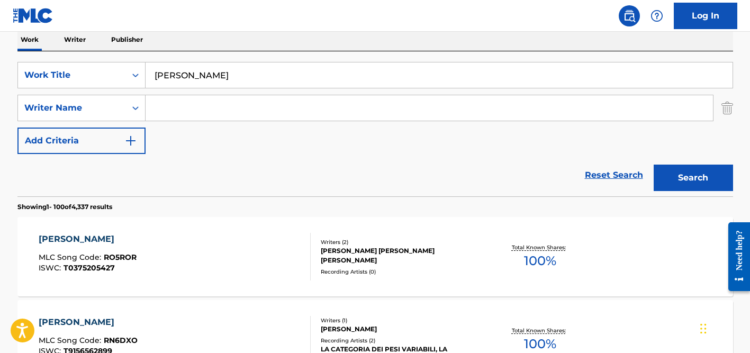
click at [227, 107] on input "Search Form" at bounding box center [430, 107] width 568 height 25
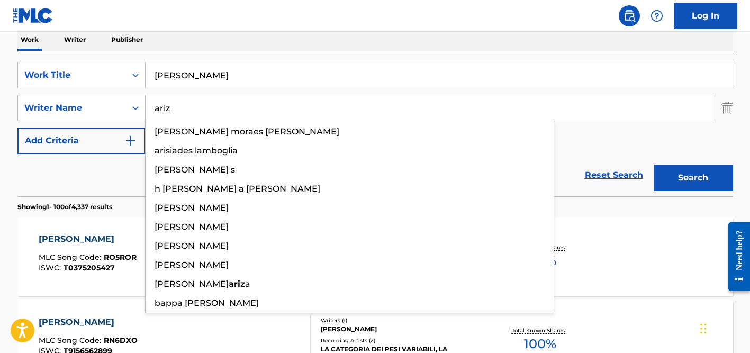
click at [654, 165] on button "Search" at bounding box center [693, 178] width 79 height 26
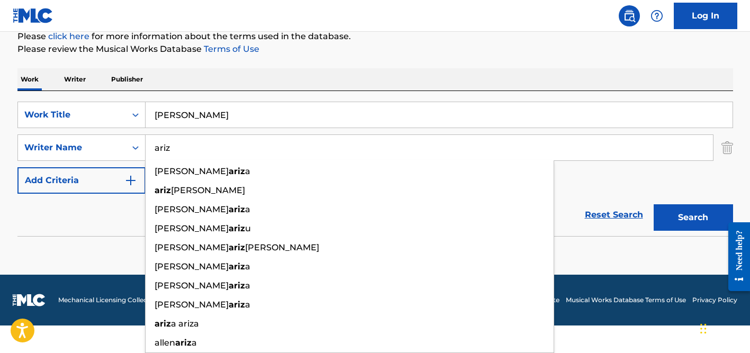
scroll to position [134, 0]
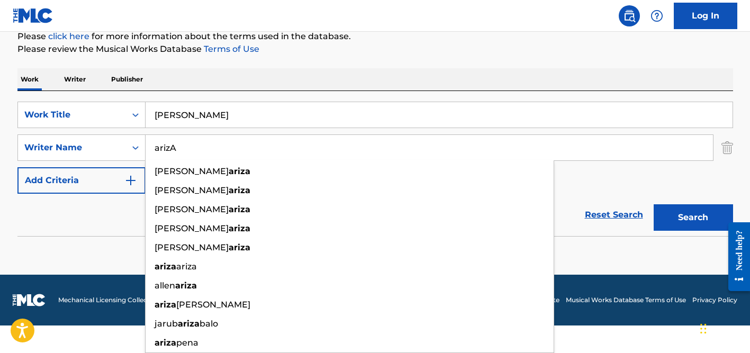
click at [654, 204] on button "Search" at bounding box center [693, 217] width 79 height 26
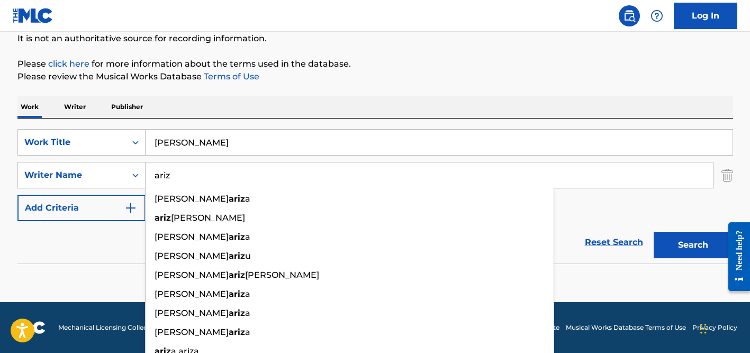
type input "ariz"
click at [196, 134] on input "[PERSON_NAME]" at bounding box center [439, 142] width 587 height 25
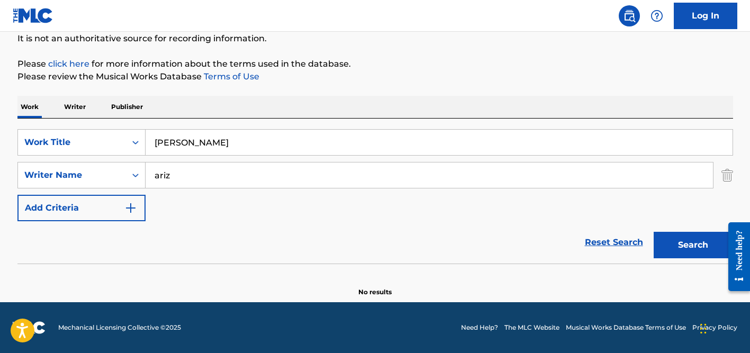
click at [196, 134] on input "[PERSON_NAME]" at bounding box center [439, 142] width 587 height 25
paste input "Noite Fracassada"
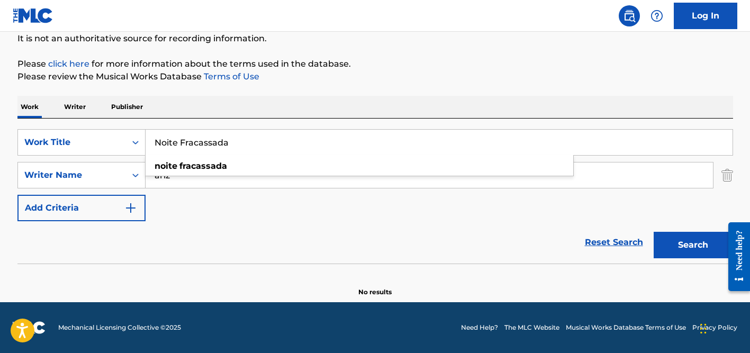
type input "Noite Fracassada"
click at [243, 104] on div "Work Writer Publisher" at bounding box center [375, 107] width 716 height 22
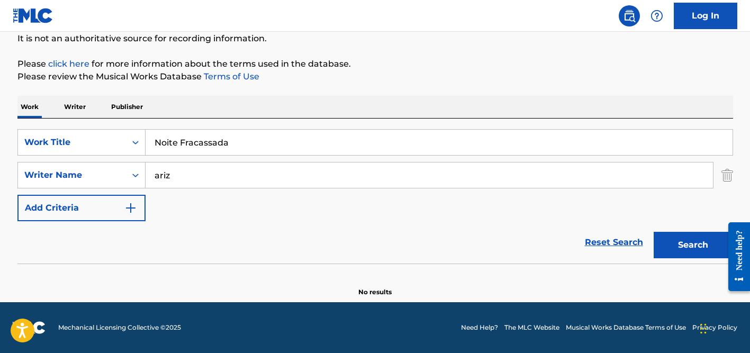
click at [206, 168] on input "ariz" at bounding box center [430, 175] width 568 height 25
click at [654, 232] on button "Search" at bounding box center [693, 245] width 79 height 26
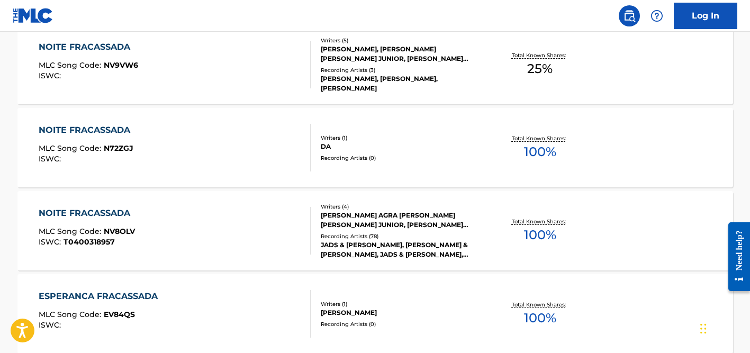
scroll to position [453, 0]
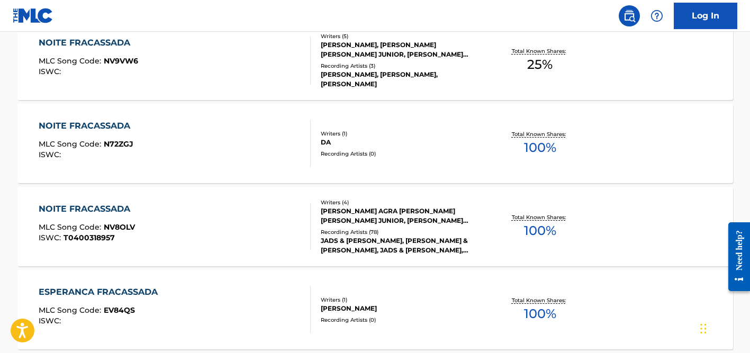
click at [346, 222] on div "[PERSON_NAME] AGRA [PERSON_NAME] [PERSON_NAME] JUNIOR, [PERSON_NAME] [PERSON_NA…" at bounding box center [401, 216] width 160 height 19
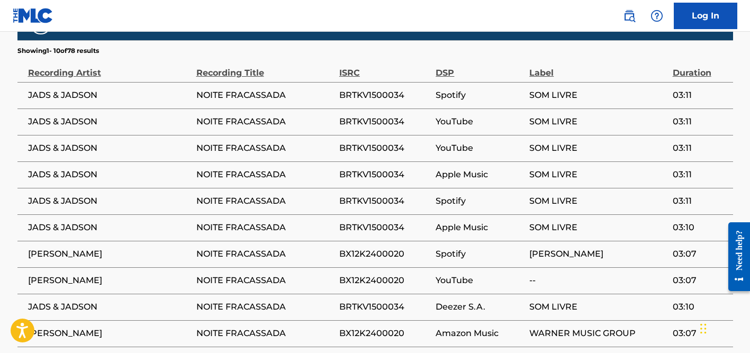
scroll to position [1456, 0]
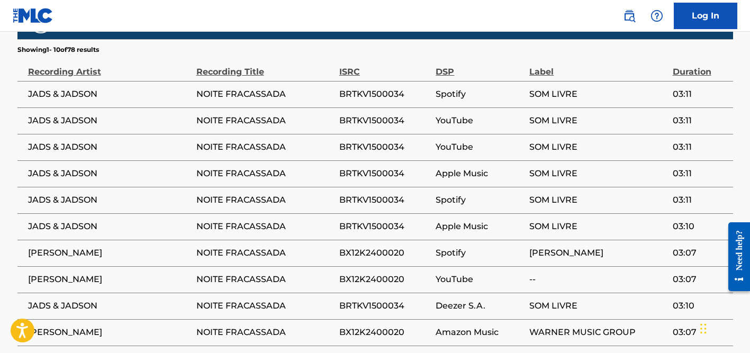
click at [104, 247] on span "[PERSON_NAME]" at bounding box center [109, 253] width 163 height 13
copy div "[PERSON_NAME]"
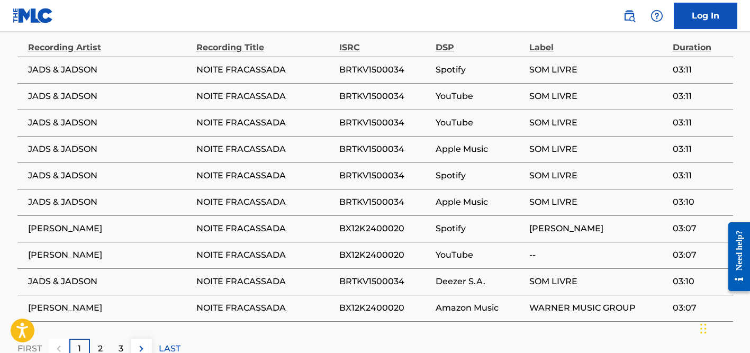
click at [106, 339] on div "2" at bounding box center [100, 349] width 21 height 21
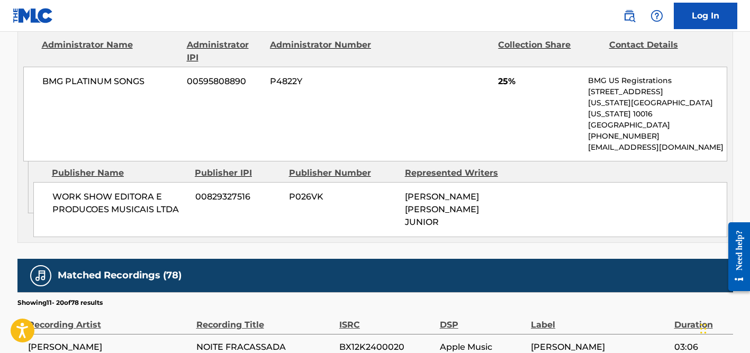
scroll to position [1481, 0]
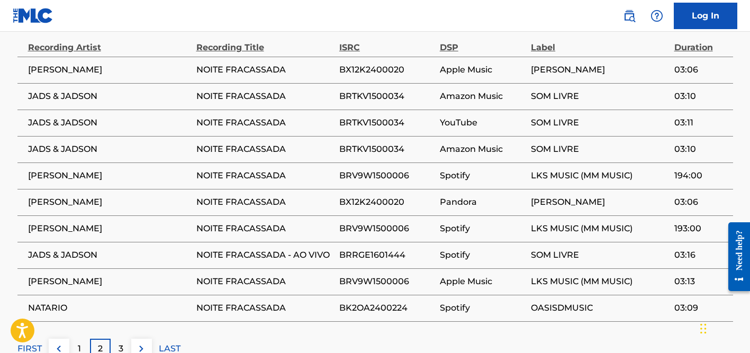
click at [74, 275] on span "[PERSON_NAME]" at bounding box center [109, 281] width 163 height 13
copy div "[PERSON_NAME]"
click at [370, 275] on span "BRV9W1500006" at bounding box center [386, 281] width 95 height 13
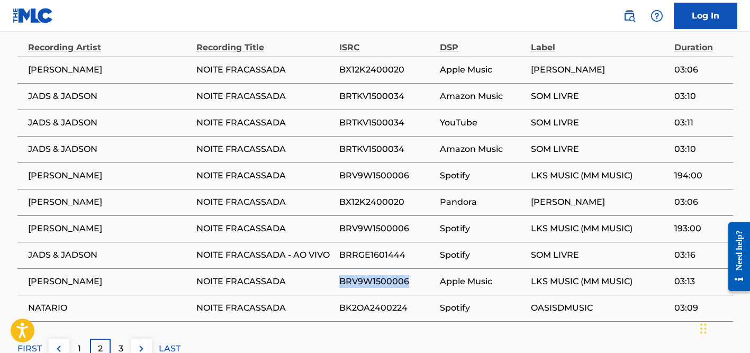
click at [370, 275] on span "BRV9W1500006" at bounding box center [386, 281] width 95 height 13
copy span "BRV9W1500006"
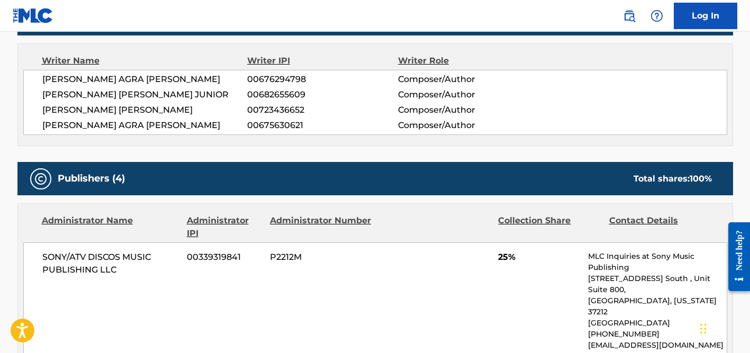
scroll to position [0, 0]
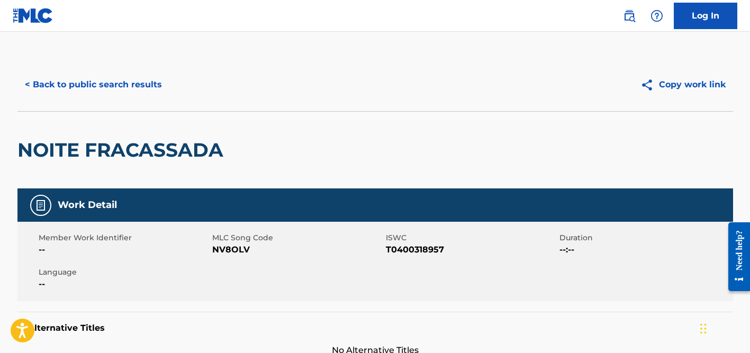
click at [127, 81] on button "< Back to public search results" at bounding box center [93, 84] width 152 height 26
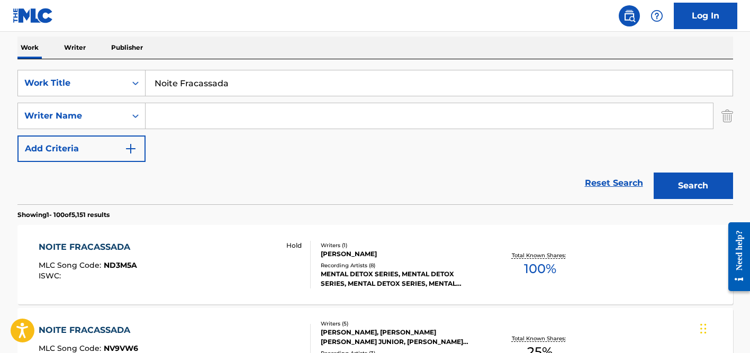
scroll to position [163, 0]
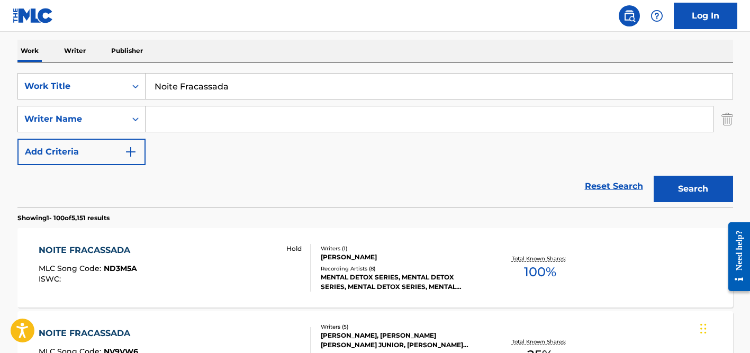
click at [201, 88] on input "Noite Fracassada" at bounding box center [439, 86] width 587 height 25
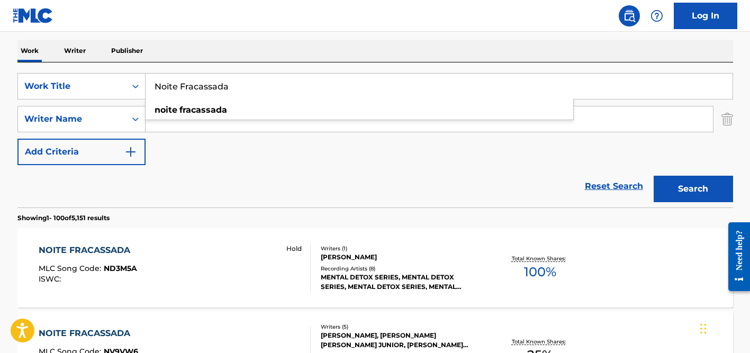
paste input "To Naa Mo Naa Amari Na"
click at [654, 176] on button "Search" at bounding box center [693, 189] width 79 height 26
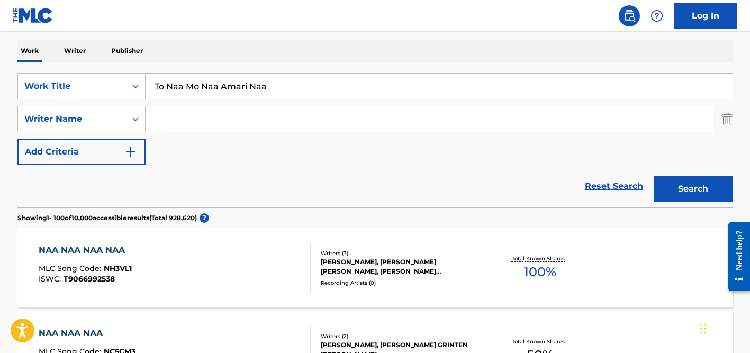
click at [202, 89] on input "To Naa Mo Naa Amari Naa" at bounding box center [439, 86] width 587 height 25
paste input "[PERSON_NAME] KA YANZU YA UBANGIJI NA"
type input "[PERSON_NAME] KA YANZU YA UBANGIJI NA"
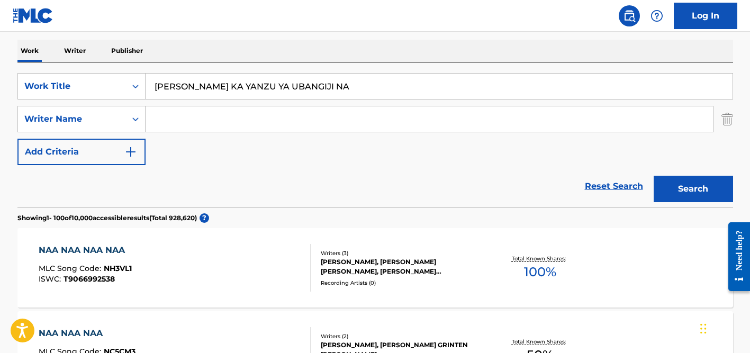
click at [654, 176] on button "Search" at bounding box center [693, 189] width 79 height 26
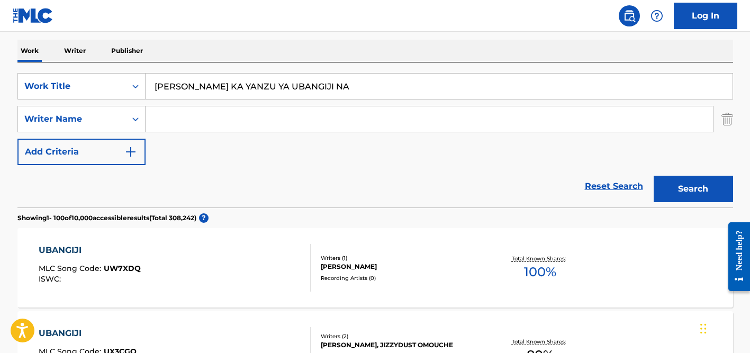
click at [267, 113] on input "Search Form" at bounding box center [430, 118] width 568 height 25
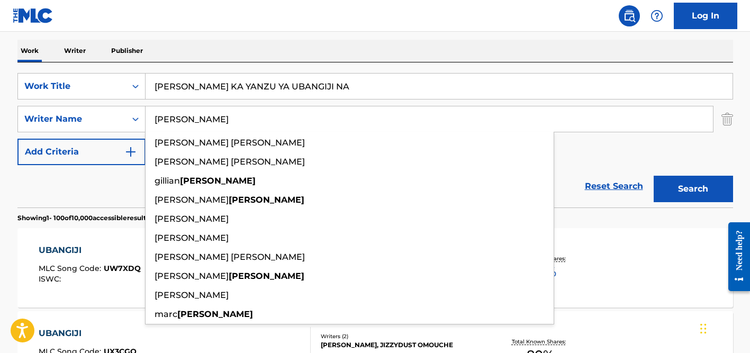
type input "[PERSON_NAME]"
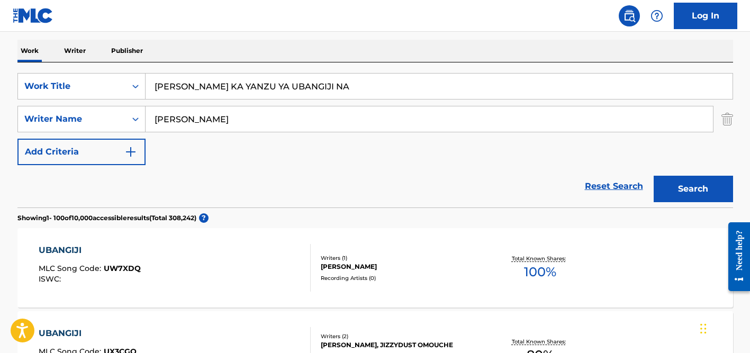
click at [270, 89] on input "[PERSON_NAME] KA YANZU YA UBANGIJI NA" at bounding box center [439, 86] width 587 height 25
paste input "Don't Fight the Rhythm"
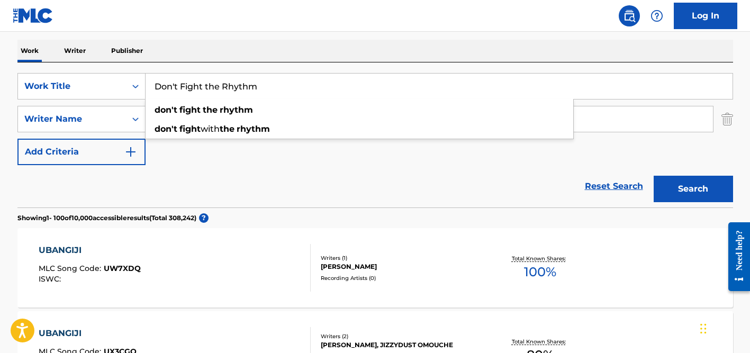
type input "Don't Fight the Rhythm"
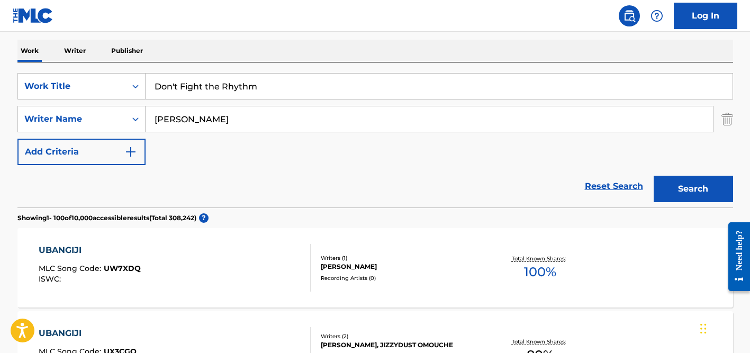
click at [294, 52] on div "Work Writer Publisher" at bounding box center [375, 51] width 716 height 22
click at [285, 115] on input "[PERSON_NAME]" at bounding box center [430, 118] width 568 height 25
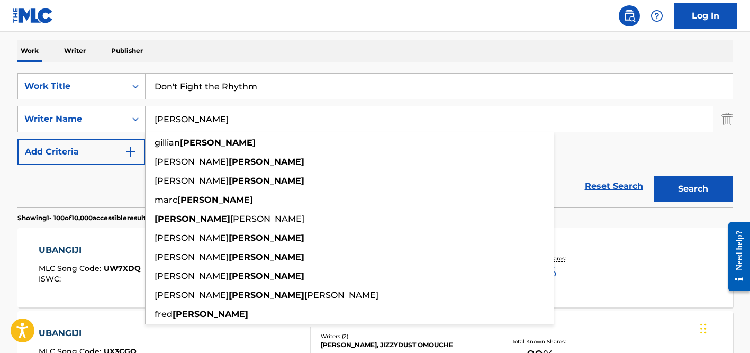
click at [654, 176] on button "Search" at bounding box center [693, 189] width 79 height 26
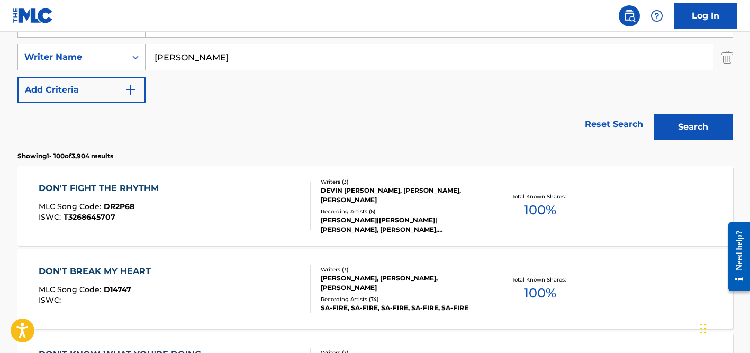
scroll to position [226, 0]
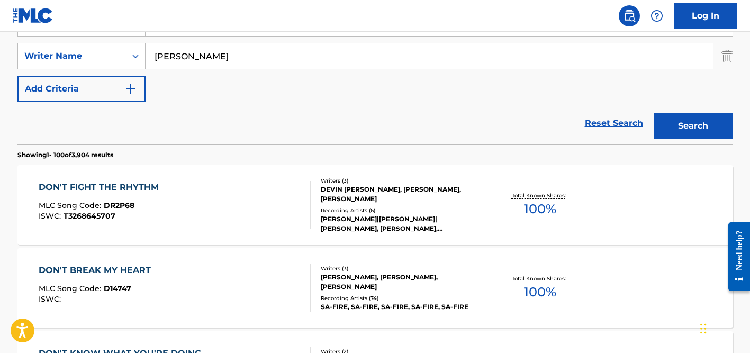
click at [384, 220] on div "[PERSON_NAME]|[PERSON_NAME]|[PERSON_NAME], [PERSON_NAME],[PERSON_NAME],[PERSON_…" at bounding box center [401, 223] width 160 height 19
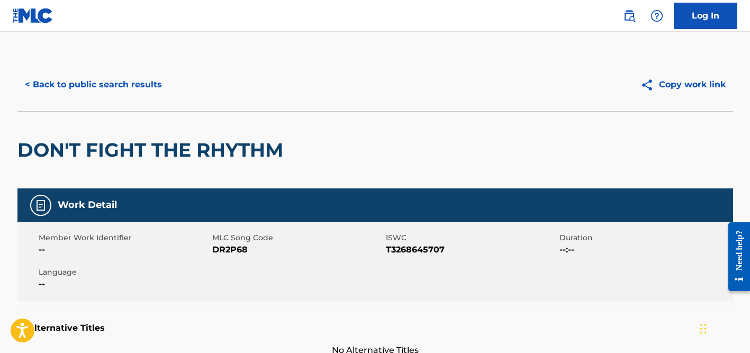
click at [96, 84] on button "< Back to public search results" at bounding box center [93, 84] width 152 height 26
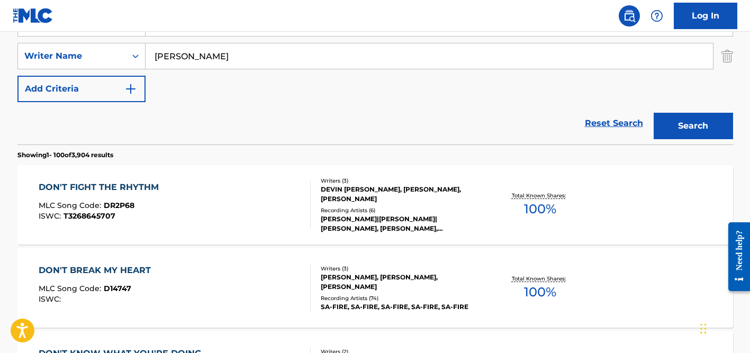
scroll to position [147, 0]
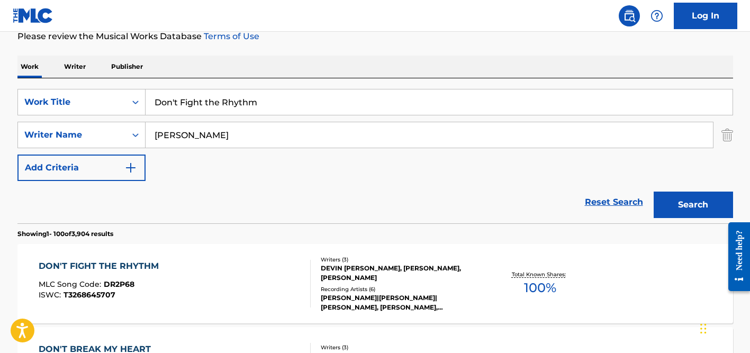
click at [187, 138] on input "[PERSON_NAME]" at bounding box center [430, 134] width 568 height 25
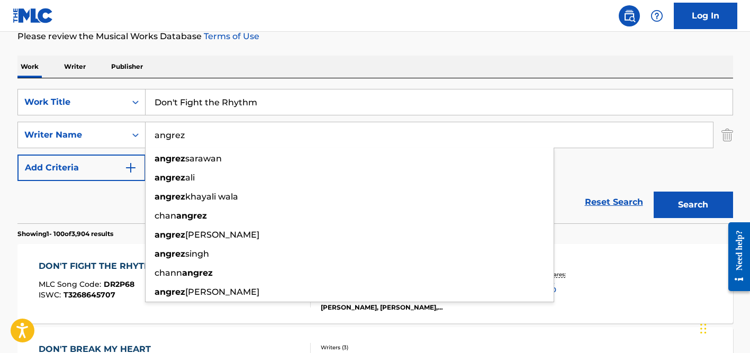
type input "angrez"
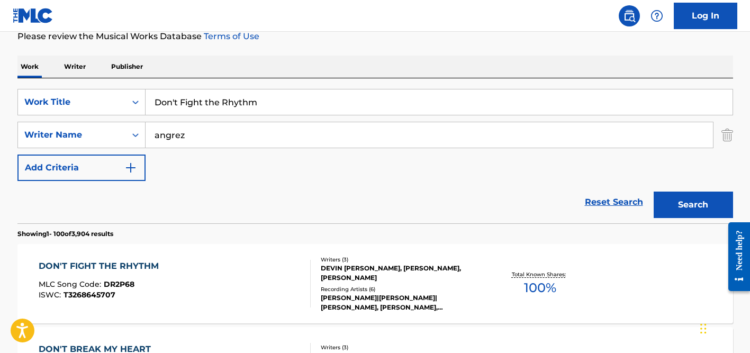
click at [211, 101] on input "Don't Fight the Rhythm" at bounding box center [439, 101] width 587 height 25
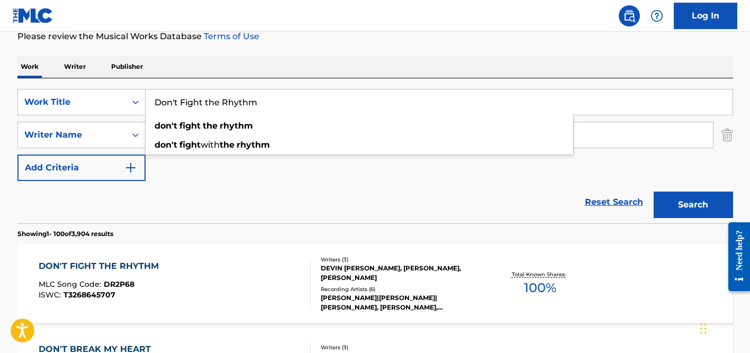
paste input "Yaar Di Gaddi"
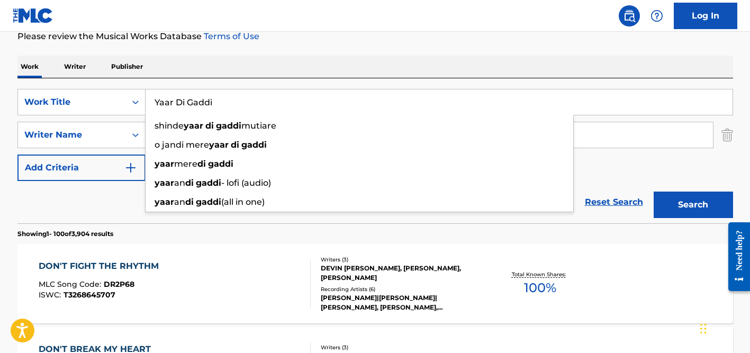
type input "Yaar Di Gaddi"
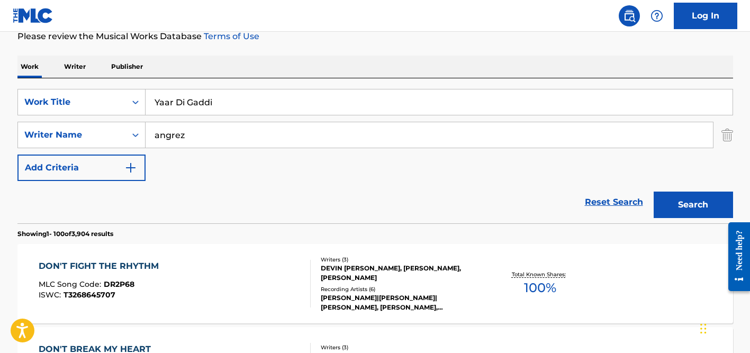
click at [257, 74] on div "Work Writer Publisher" at bounding box center [375, 67] width 716 height 22
click at [236, 135] on input "angrez" at bounding box center [430, 134] width 568 height 25
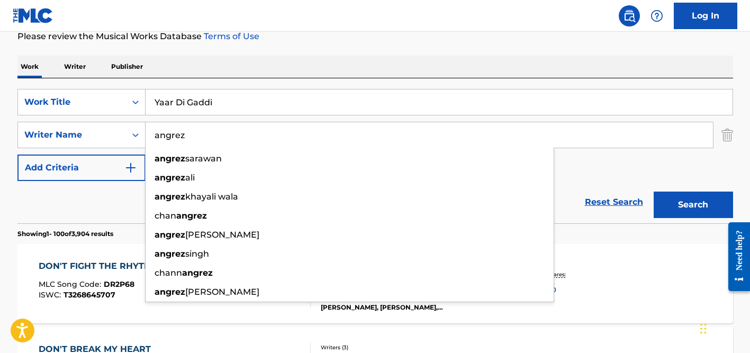
click at [654, 192] on button "Search" at bounding box center [693, 205] width 79 height 26
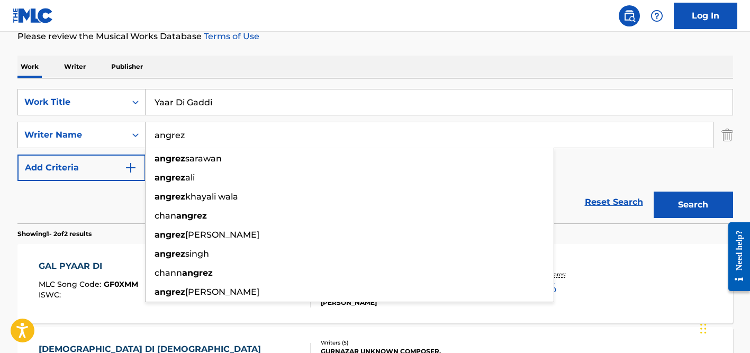
click at [206, 138] on input "angrez" at bounding box center [430, 134] width 568 height 25
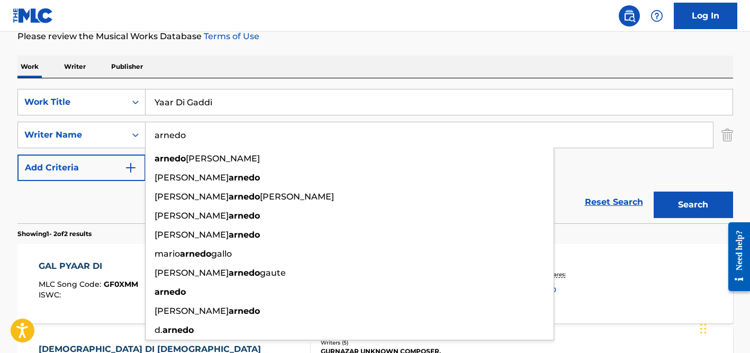
type input "arnedo"
click at [215, 105] on input "Yaar Di Gaddi" at bounding box center [439, 101] width 587 height 25
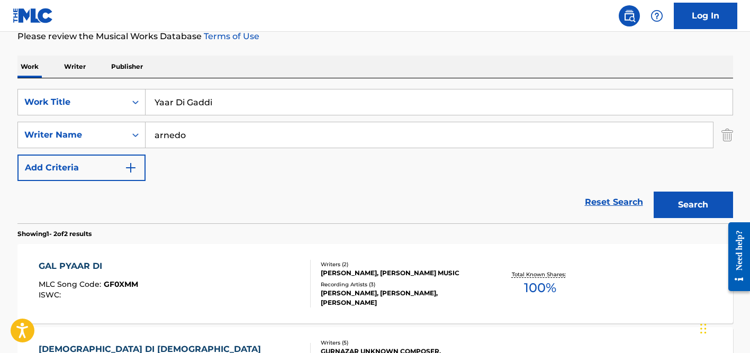
click at [215, 105] on input "Yaar Di Gaddi" at bounding box center [439, 101] width 587 height 25
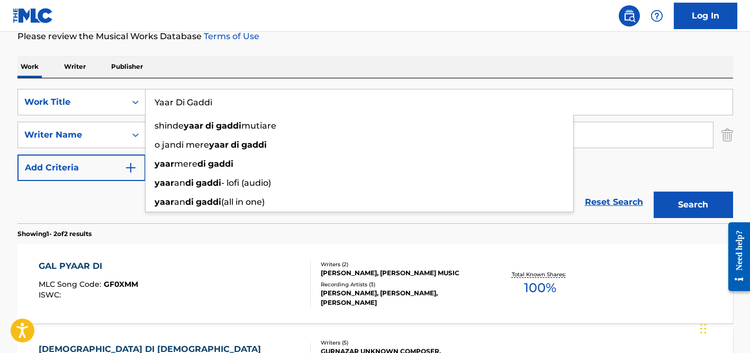
click at [215, 105] on input "Yaar Di Gaddi" at bounding box center [439, 101] width 587 height 25
paste input "Ala Delta"
type input "Ala Delta"
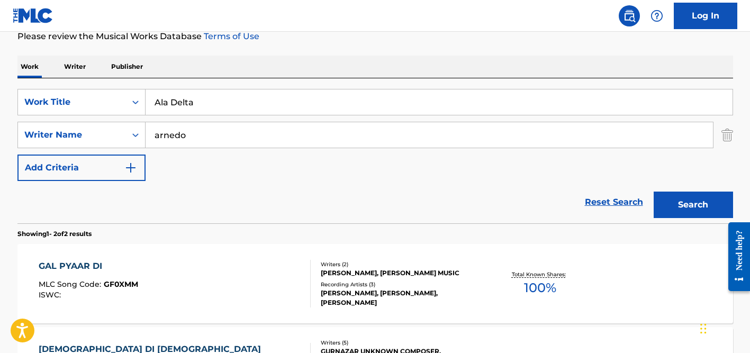
click at [231, 71] on div "Work Writer Publisher" at bounding box center [375, 67] width 716 height 22
click at [227, 138] on input "arnedo" at bounding box center [430, 134] width 568 height 25
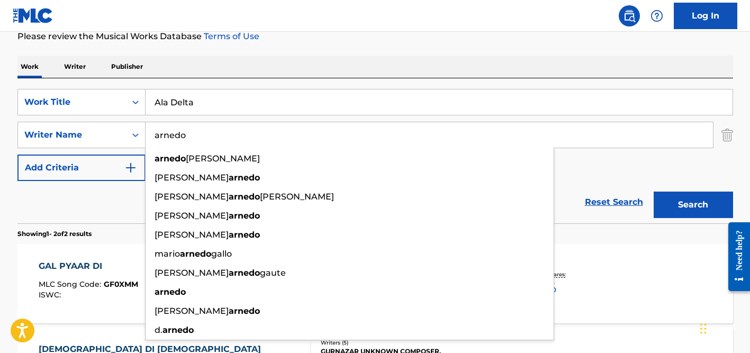
click at [654, 192] on button "Search" at bounding box center [693, 205] width 79 height 26
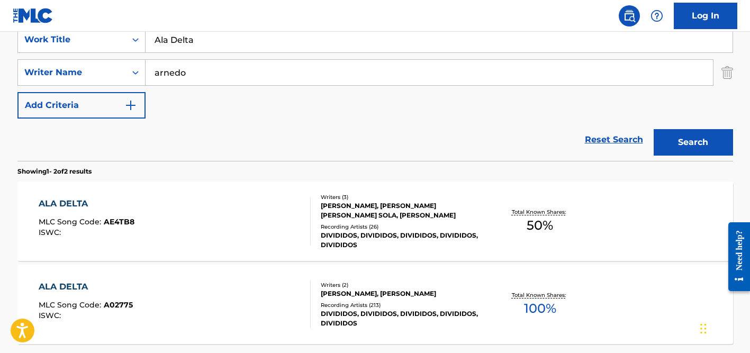
scroll to position [213, 0]
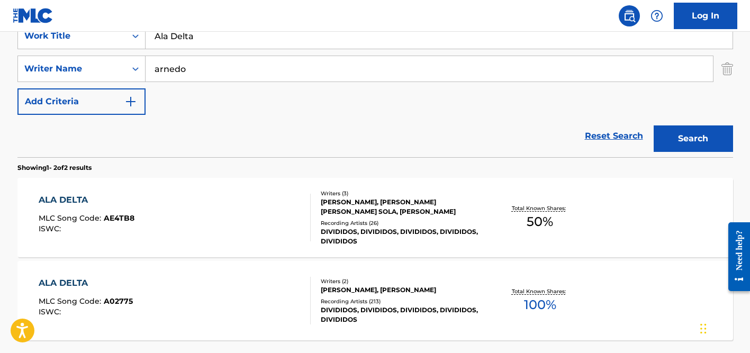
click at [379, 208] on div "[PERSON_NAME], [PERSON_NAME] [PERSON_NAME] SOLA, [PERSON_NAME]" at bounding box center [401, 207] width 160 height 19
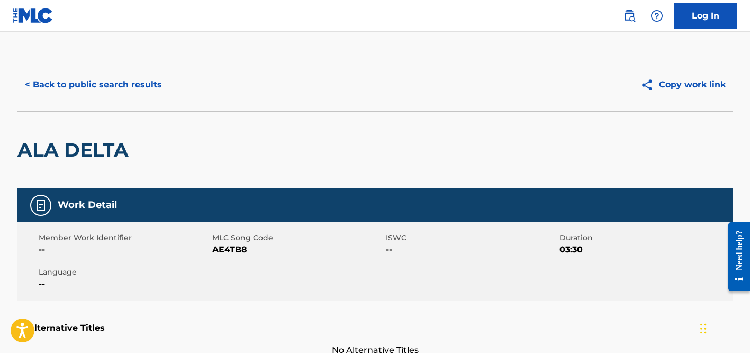
click at [163, 88] on button "< Back to public search results" at bounding box center [93, 84] width 152 height 26
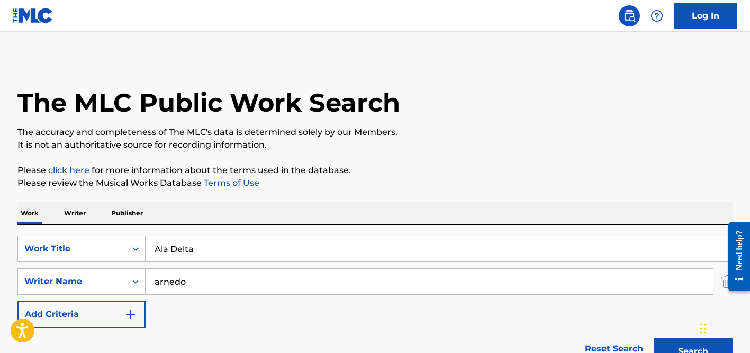
scroll to position [213, 0]
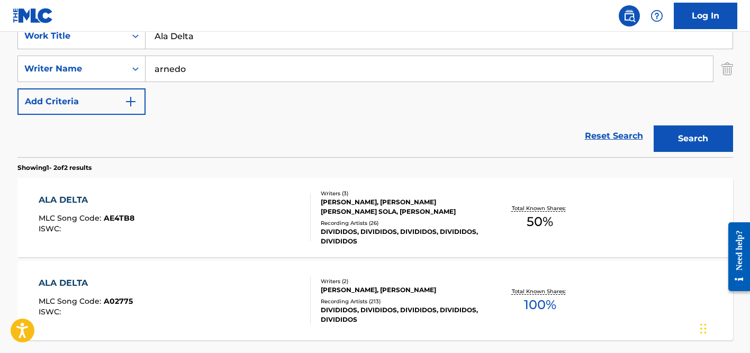
click at [220, 79] on input "arnedo" at bounding box center [430, 68] width 568 height 25
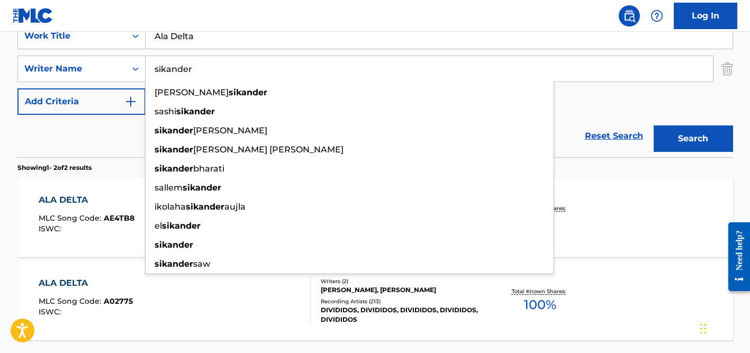
type input "sikander"
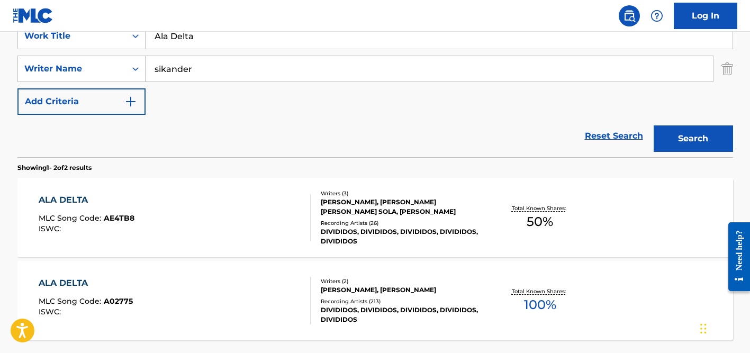
click at [214, 53] on div "SearchWithCriteria360dd5d2-4c4e-4e6f-8fe5-0508f415eae9 Work Title Ala Delta Sea…" at bounding box center [375, 69] width 716 height 92
click at [209, 44] on input "Ala Delta" at bounding box center [439, 35] width 587 height 25
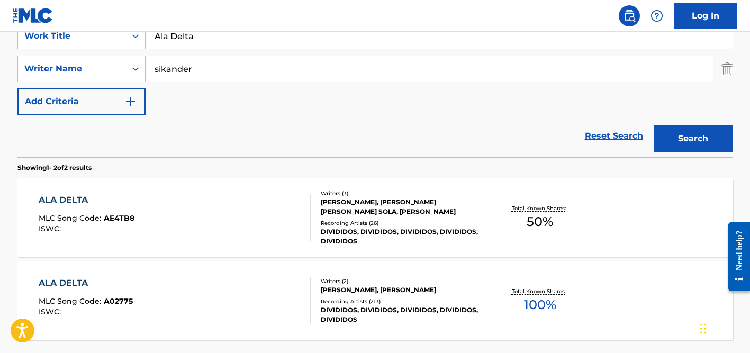
click at [209, 44] on input "Ala Delta" at bounding box center [439, 35] width 587 height 25
paste input "Jawani"
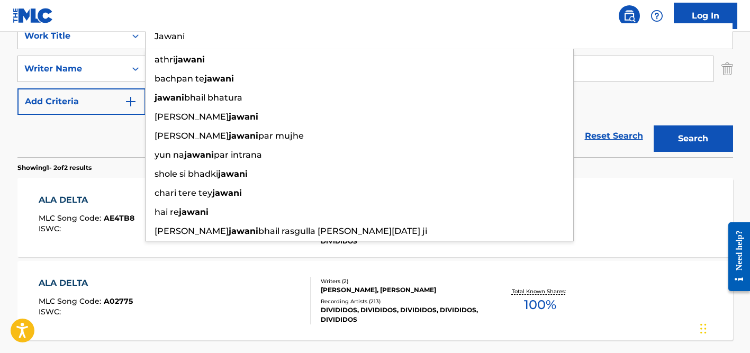
type input "Jawani"
click at [118, 124] on div "Reset Search Search" at bounding box center [375, 136] width 716 height 42
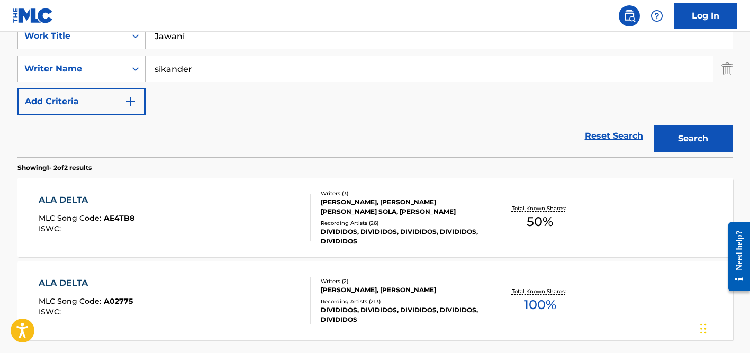
click at [225, 78] on input "sikander" at bounding box center [430, 68] width 568 height 25
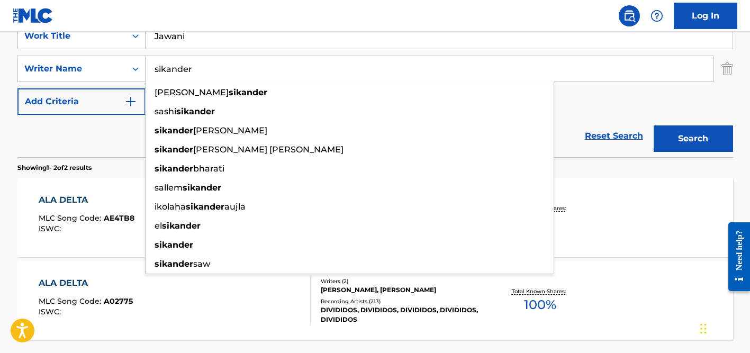
click at [654, 126] on button "Search" at bounding box center [693, 139] width 79 height 26
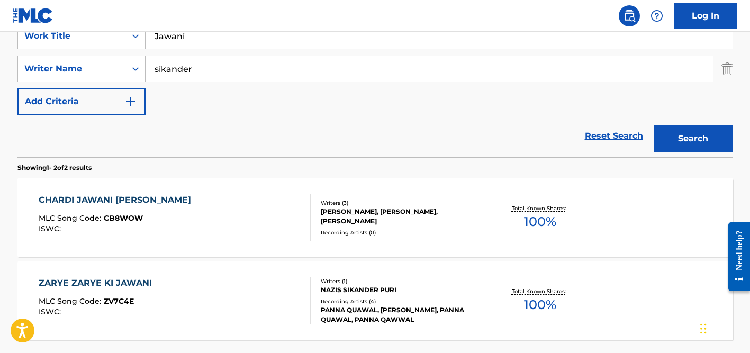
click at [228, 73] on input "sikander" at bounding box center [430, 68] width 568 height 25
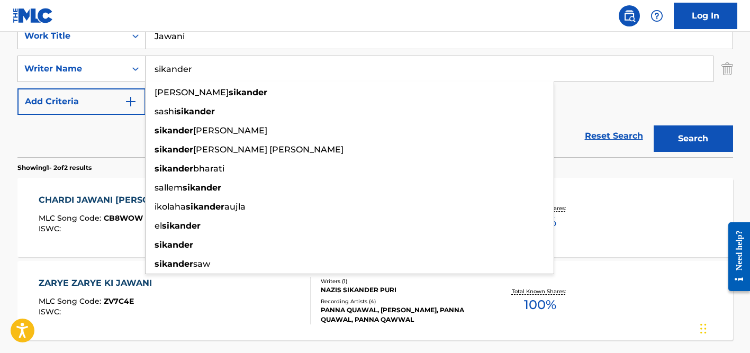
click at [228, 73] on input "sikander" at bounding box center [430, 68] width 568 height 25
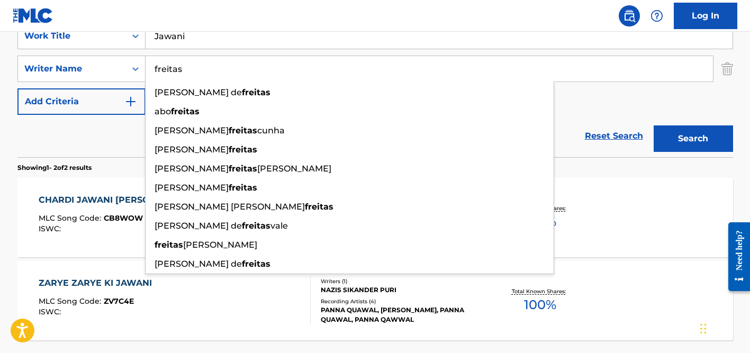
type input "freitas"
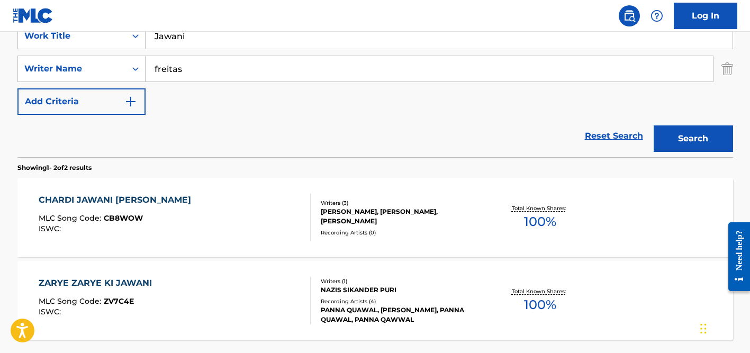
click at [208, 41] on input "Jawani" at bounding box center [439, 35] width 587 height 25
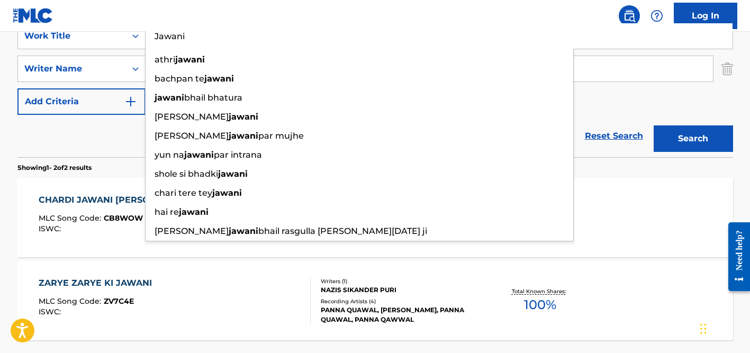
click at [208, 41] on input "Jawani" at bounding box center [439, 35] width 587 height 25
paste input "Quem Chora pra [DEMOGRAPHIC_DATA]"
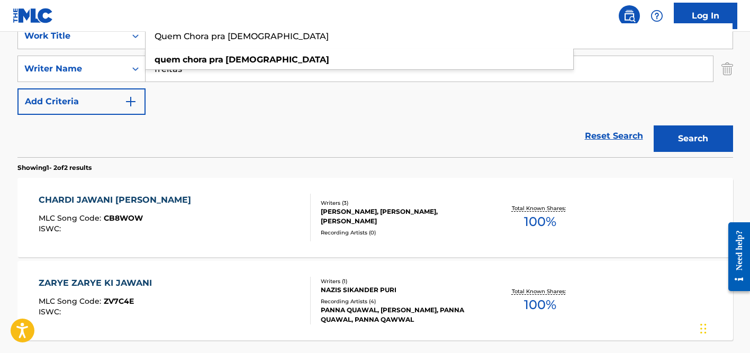
click at [80, 139] on div "Reset Search Search" at bounding box center [375, 136] width 716 height 42
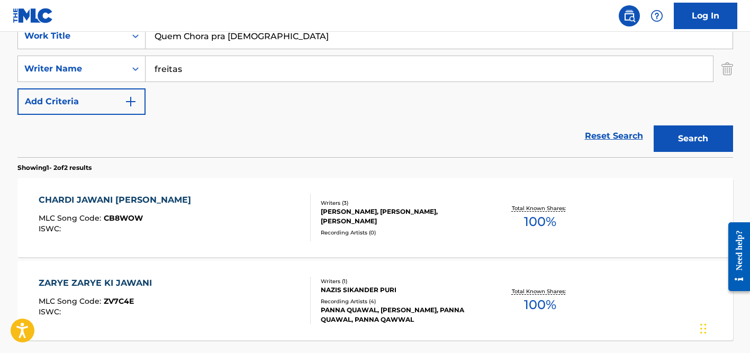
click at [231, 67] on input "freitas" at bounding box center [430, 68] width 568 height 25
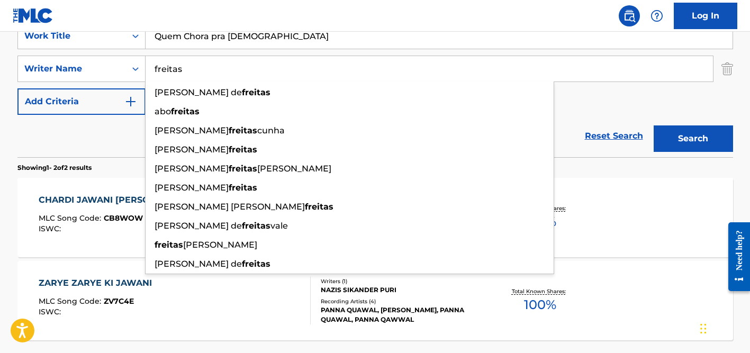
click at [654, 126] on button "Search" at bounding box center [693, 139] width 79 height 26
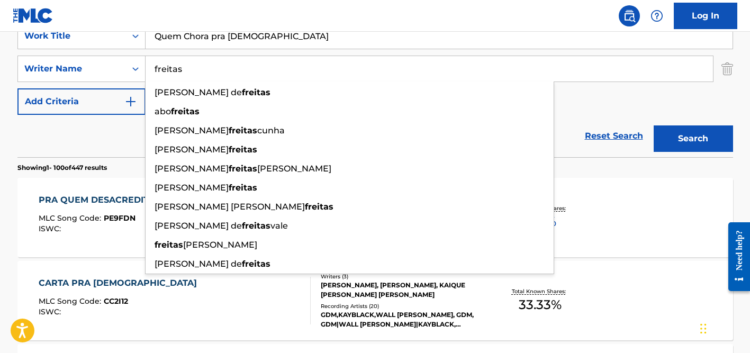
click at [121, 131] on div "Reset Search Search" at bounding box center [375, 136] width 716 height 42
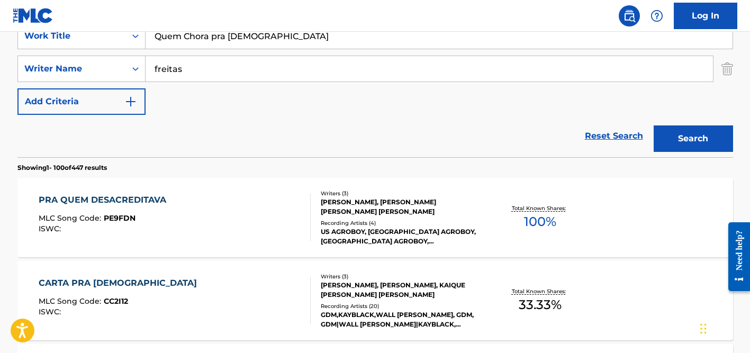
click at [214, 35] on input "Quem Chora pra [DEMOGRAPHIC_DATA]" at bounding box center [439, 35] width 587 height 25
paste input "Manifesto #1 - A Rua Cercada Por Divisão"
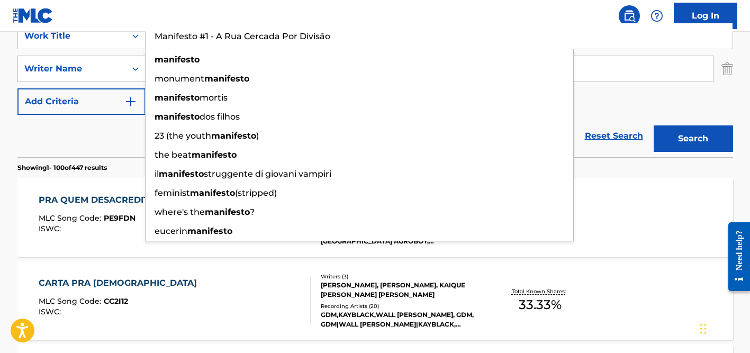
drag, startPoint x: 216, startPoint y: 36, endPoint x: 109, endPoint y: 26, distance: 108.0
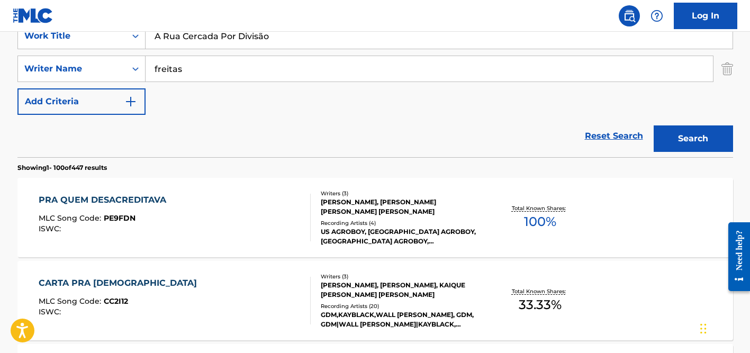
click at [84, 134] on div "Reset Search Search" at bounding box center [375, 136] width 716 height 42
click at [263, 35] on input "A Rua Cercada Por Divisão" at bounding box center [439, 35] width 587 height 25
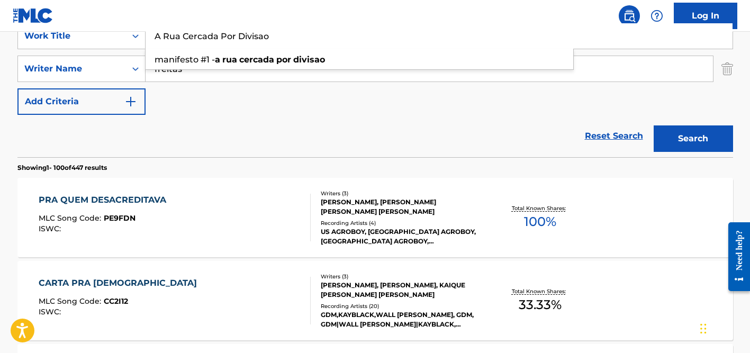
type input "A Rua Cercada Por Divisao"
click at [102, 117] on div "Reset Search Search" at bounding box center [375, 136] width 716 height 42
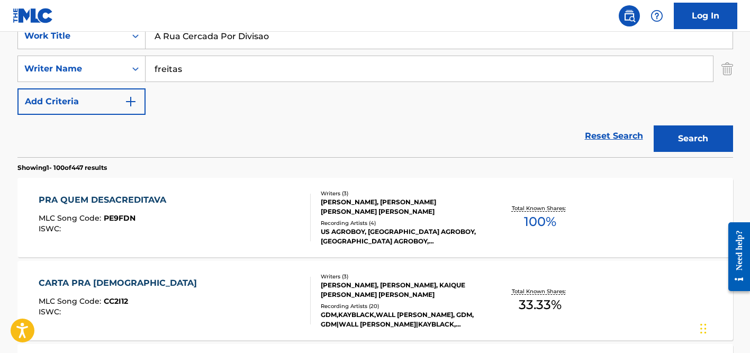
click at [185, 70] on input "freitas" at bounding box center [430, 68] width 568 height 25
click at [654, 126] on button "Search" at bounding box center [693, 139] width 79 height 26
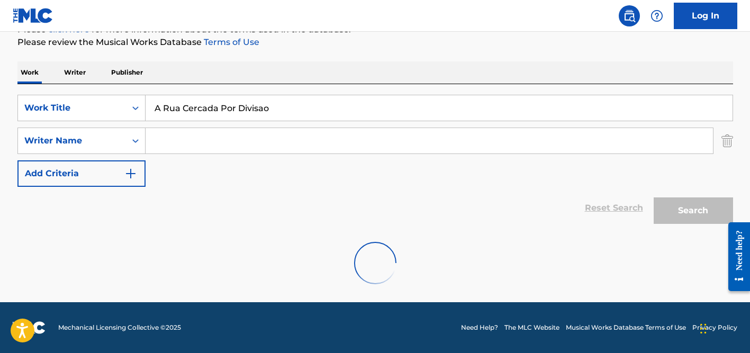
click at [222, 106] on input "A Rua Cercada Por Divisao" at bounding box center [439, 107] width 587 height 25
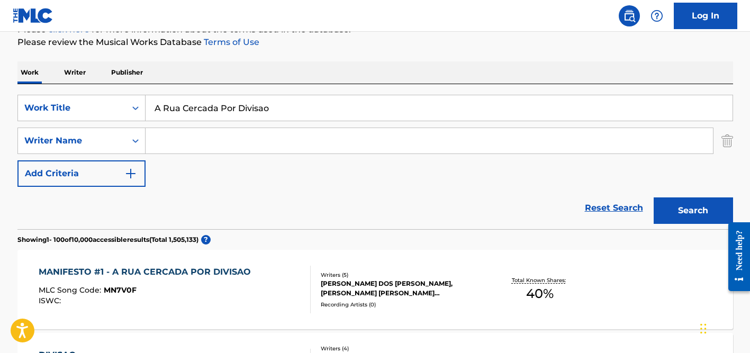
click at [173, 147] on input "Search Form" at bounding box center [430, 140] width 568 height 25
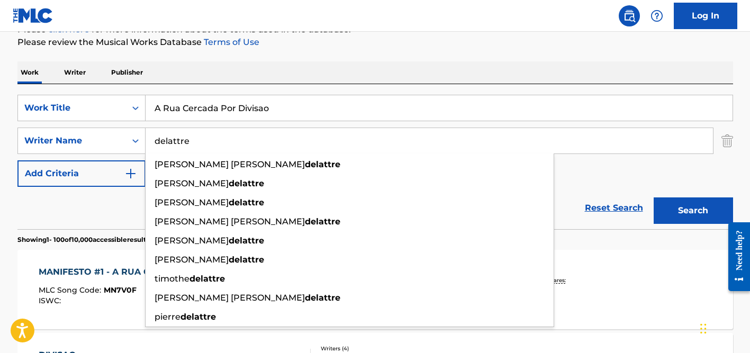
type input "delattre"
click at [177, 114] on input "A Rua Cercada Por Divisao" at bounding box center [439, 107] width 587 height 25
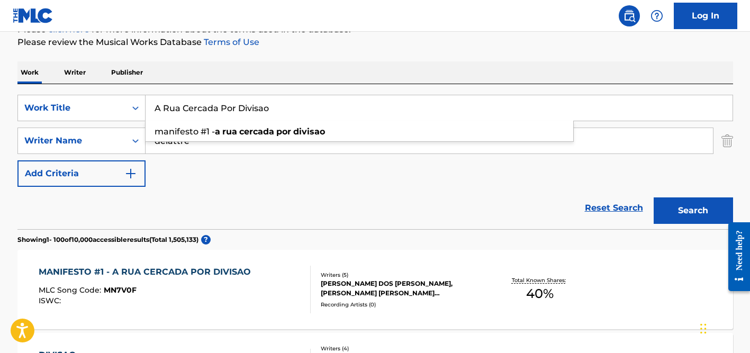
click at [177, 114] on input "A Rua Cercada Por Divisao" at bounding box center [439, 107] width 587 height 25
paste input "Last Hope"
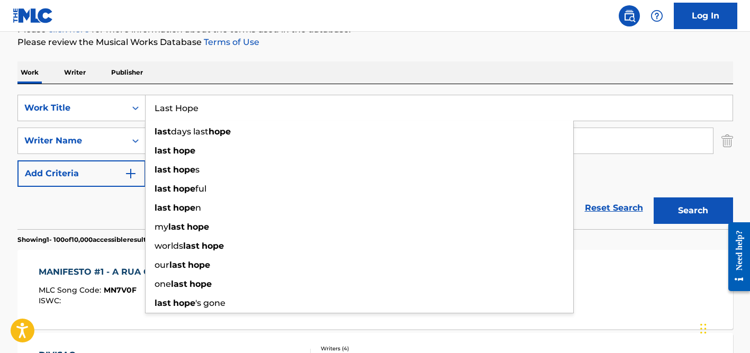
click at [217, 88] on div "SearchWithCriteria360dd5d2-4c4e-4e6f-8fe5-0508f415eae9 Work Title Last Hope las…" at bounding box center [375, 156] width 716 height 145
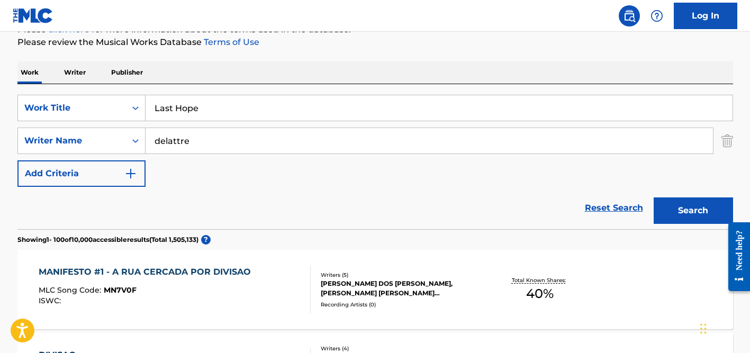
click at [216, 133] on input "delattre" at bounding box center [430, 140] width 568 height 25
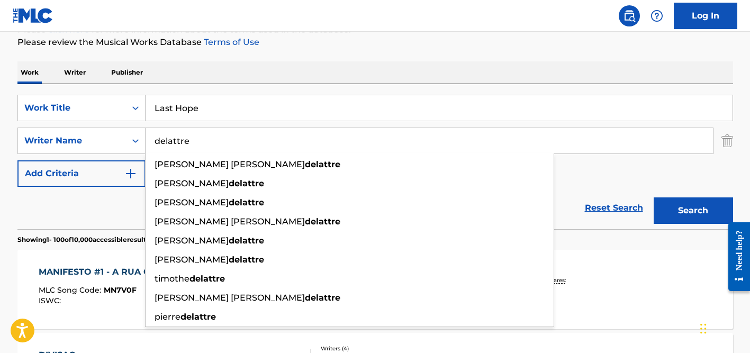
click at [654, 198] on button "Search" at bounding box center [693, 211] width 79 height 26
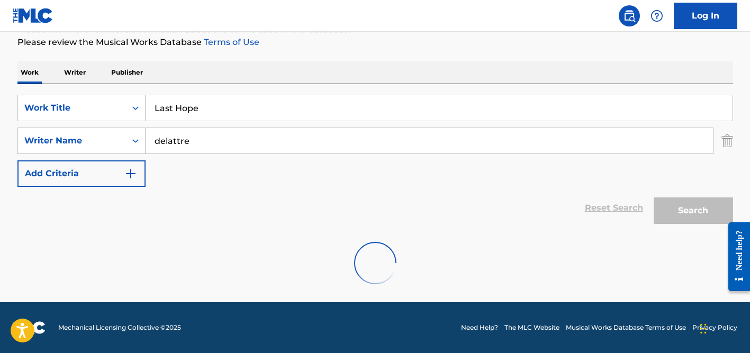
scroll to position [106, 0]
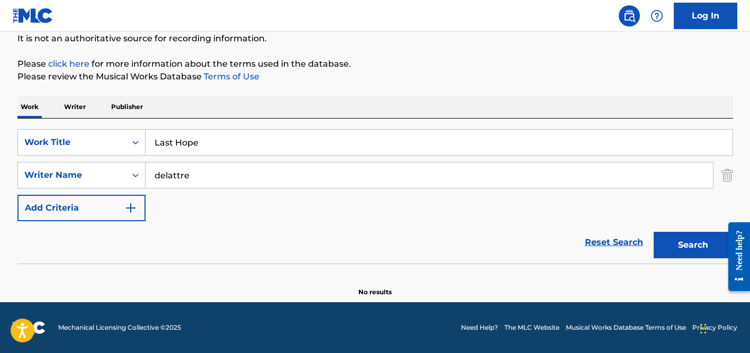
click at [189, 133] on input "Last Hope" at bounding box center [439, 142] width 587 height 25
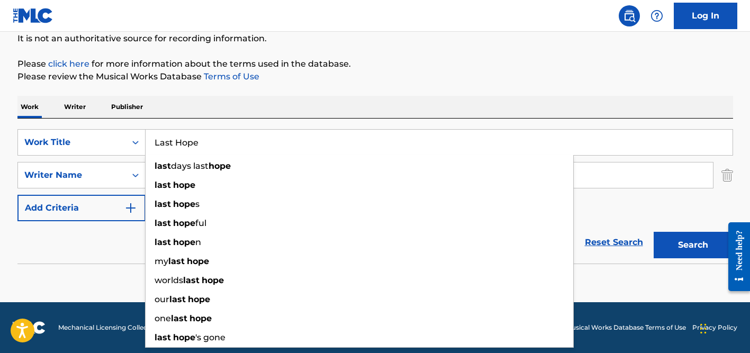
paste input "City Boys"
type input "City Boys"
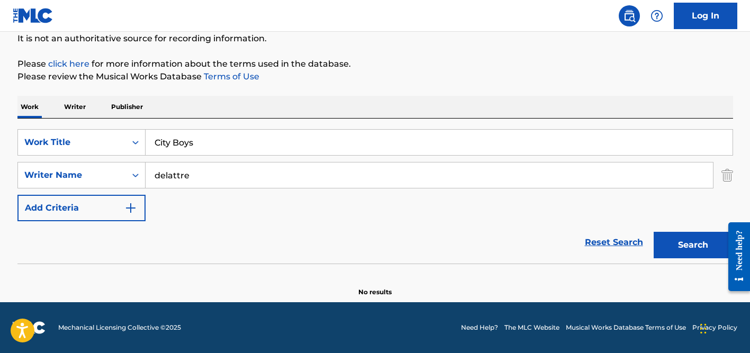
click at [228, 103] on div "Work Writer Publisher" at bounding box center [375, 107] width 716 height 22
click at [200, 181] on input "delattre" at bounding box center [430, 175] width 568 height 25
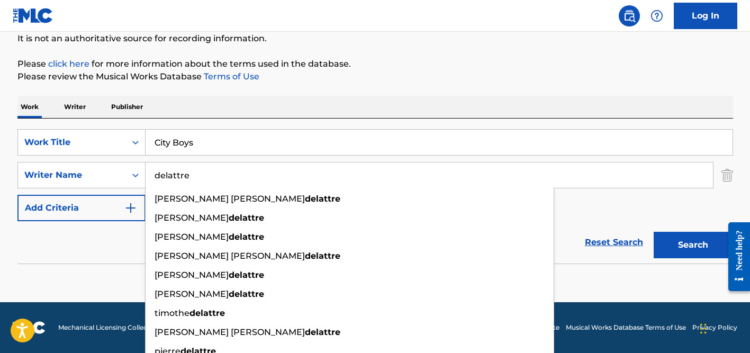
click at [200, 181] on input "delattre" at bounding box center [430, 175] width 568 height 25
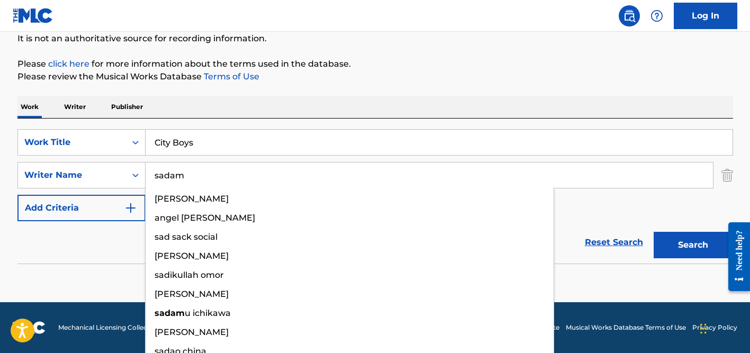
type input "sadam"
click at [654, 232] on button "Search" at bounding box center [693, 245] width 79 height 26
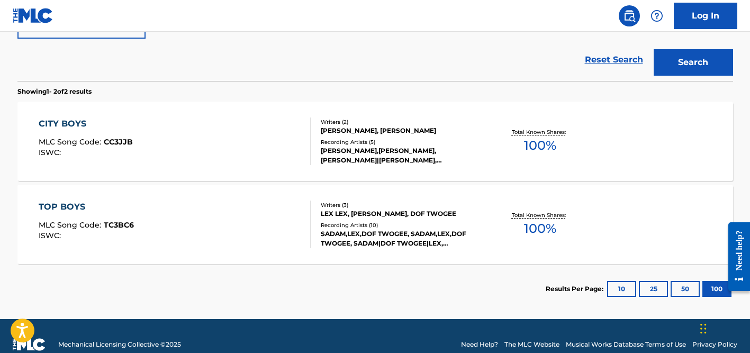
scroll to position [298, 0]
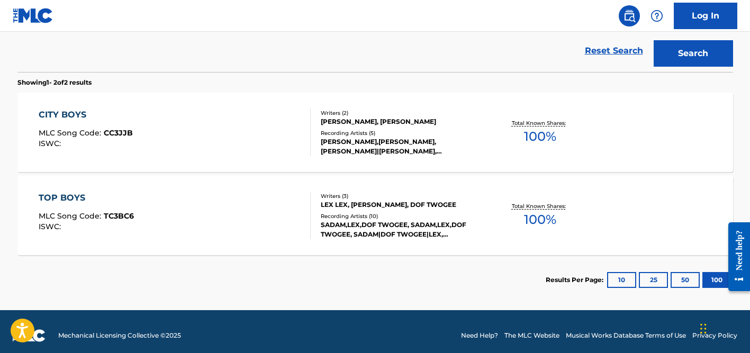
click at [364, 115] on div "Writers ( 2 )" at bounding box center [401, 113] width 160 height 8
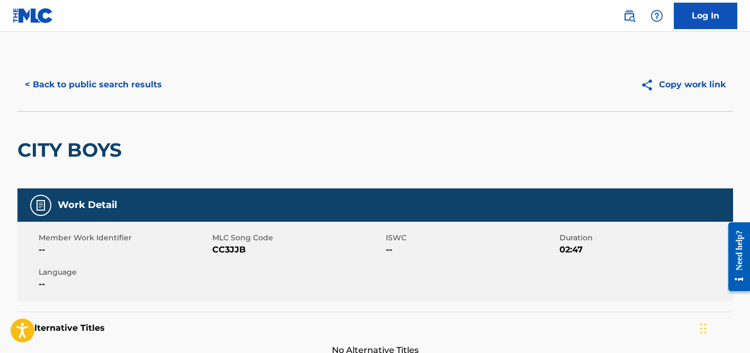
click at [141, 84] on button "< Back to public search results" at bounding box center [93, 84] width 152 height 26
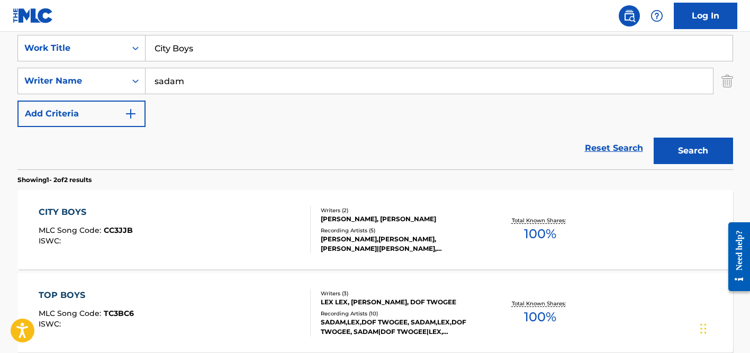
scroll to position [194, 0]
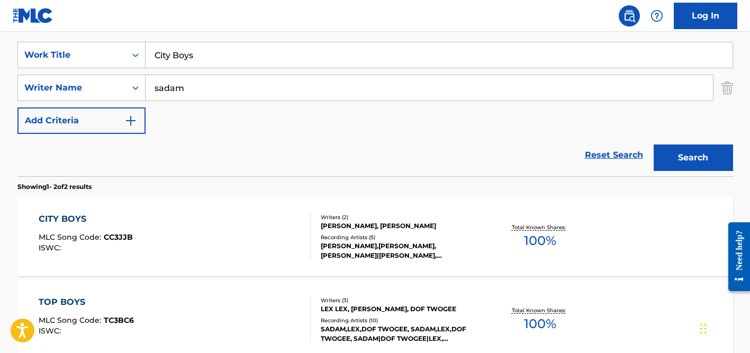
click at [180, 85] on input "sadam" at bounding box center [430, 87] width 568 height 25
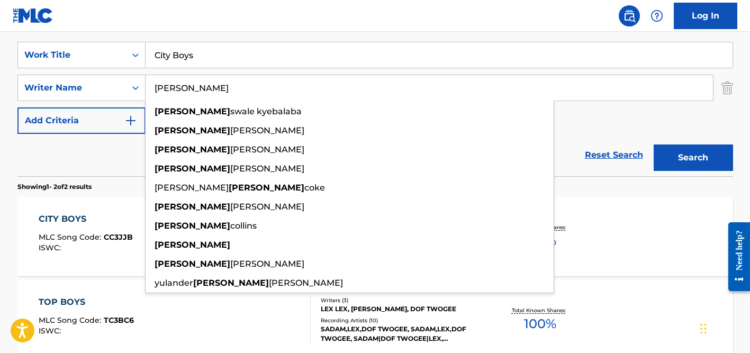
type input "[PERSON_NAME]"
click at [184, 51] on input "City Boys" at bounding box center [439, 54] width 587 height 25
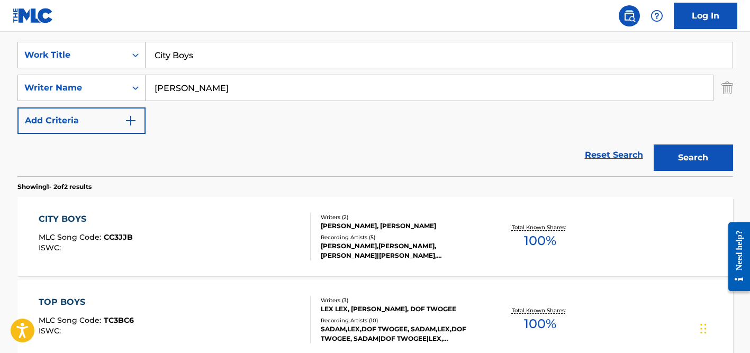
click at [184, 51] on input "City Boys" at bounding box center [439, 54] width 587 height 25
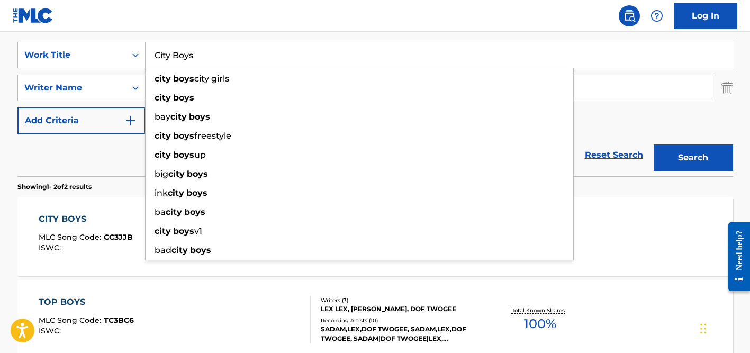
click at [184, 51] on input "City Boys" at bounding box center [439, 54] width 587 height 25
paste input "Loba"
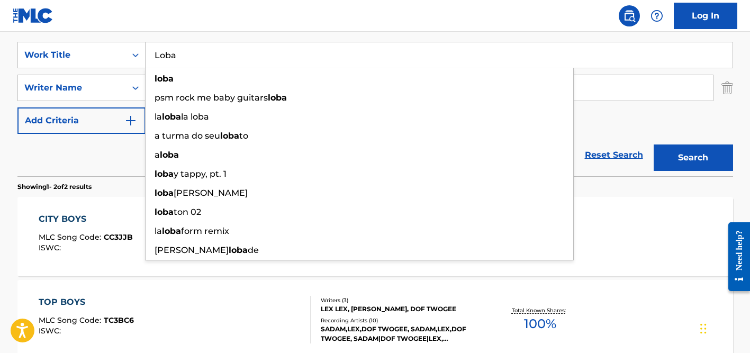
type input "Loba"
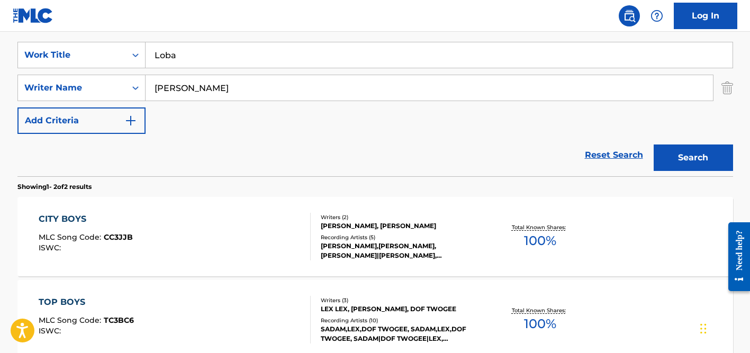
click at [93, 168] on div "Reset Search Search" at bounding box center [375, 155] width 716 height 42
click at [202, 86] on input "[PERSON_NAME]" at bounding box center [430, 87] width 568 height 25
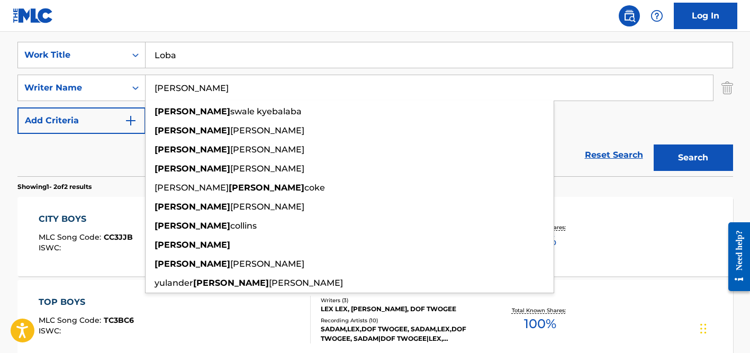
click at [654, 145] on button "Search" at bounding box center [693, 158] width 79 height 26
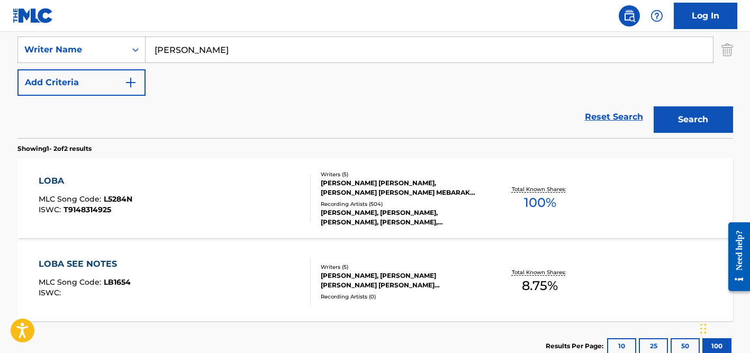
scroll to position [235, 0]
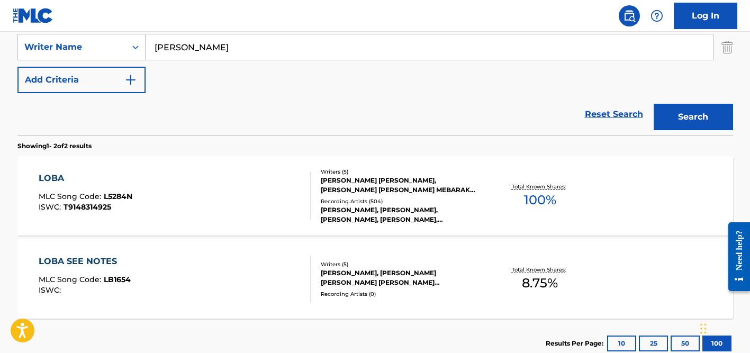
click at [334, 211] on div "[PERSON_NAME], [PERSON_NAME], [PERSON_NAME], [PERSON_NAME], [PERSON_NAME], [PER…" at bounding box center [401, 214] width 160 height 19
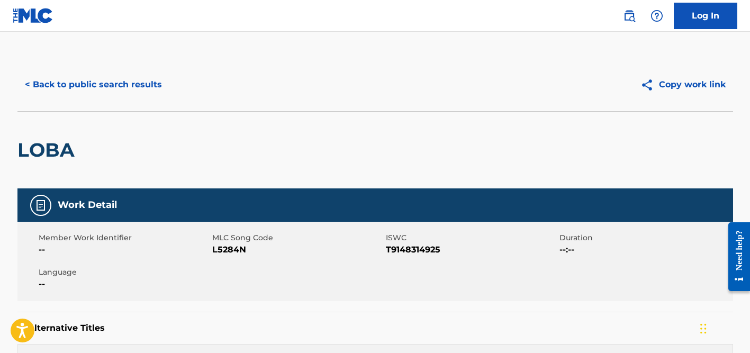
click at [113, 91] on button "< Back to public search results" at bounding box center [93, 84] width 152 height 26
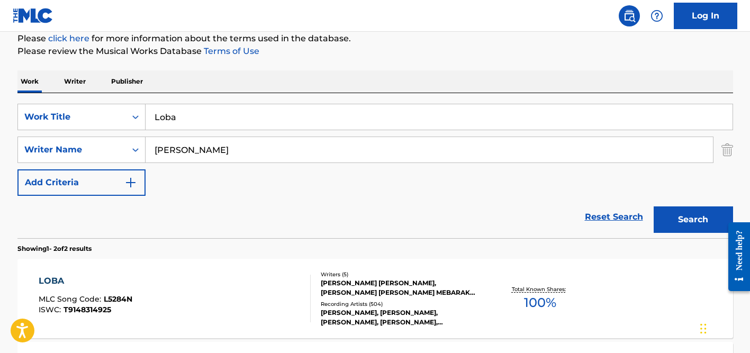
scroll to position [124, 0]
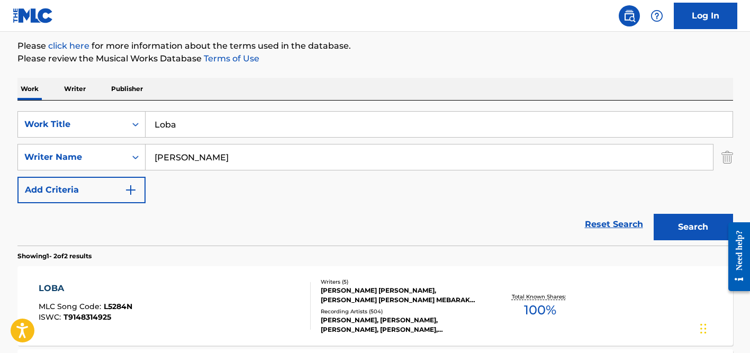
click at [193, 118] on input "Loba" at bounding box center [439, 124] width 587 height 25
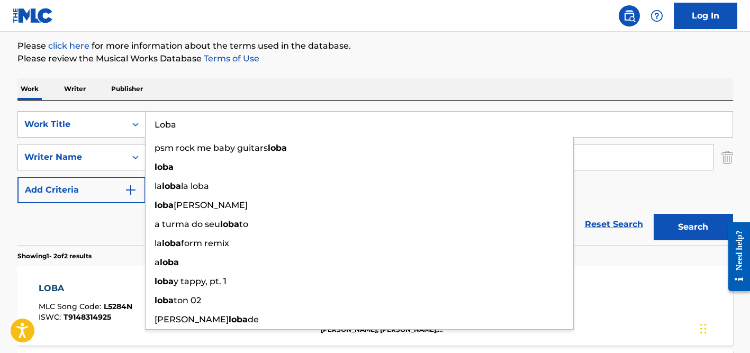
paste input "Don't be Lay"
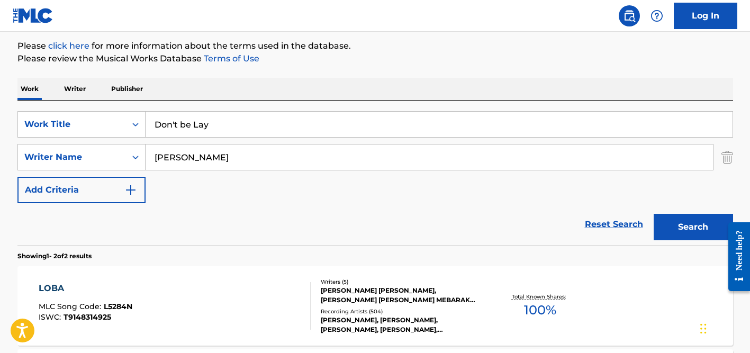
type input "Don't be Lay"
click at [183, 159] on input "[PERSON_NAME]" at bounding box center [430, 157] width 568 height 25
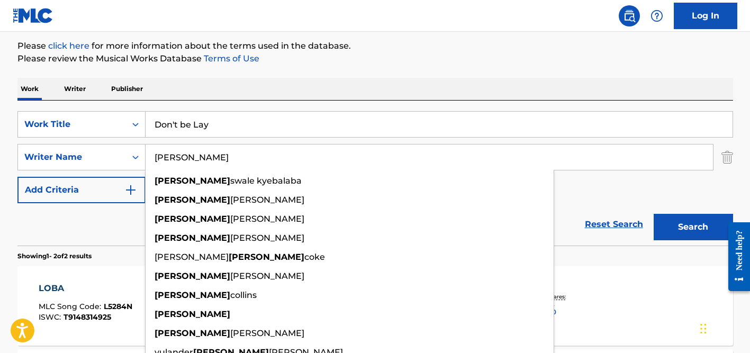
click at [183, 159] on input "[PERSON_NAME]" at bounding box center [430, 157] width 568 height 25
paste input "[PERSON_NAME]"
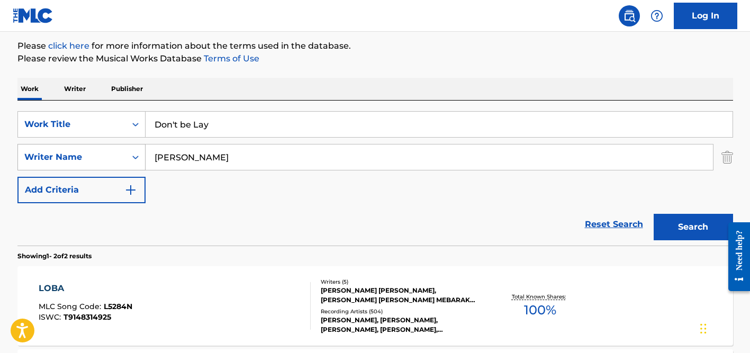
drag, startPoint x: 204, startPoint y: 158, endPoint x: 111, endPoint y: 145, distance: 93.5
click at [111, 145] on div "SearchWithCriteria437a0d8a-7635-44da-8424-99057a128c82 Writer Name [PERSON_NAME]" at bounding box center [375, 157] width 716 height 26
click at [654, 214] on button "Search" at bounding box center [693, 227] width 79 height 26
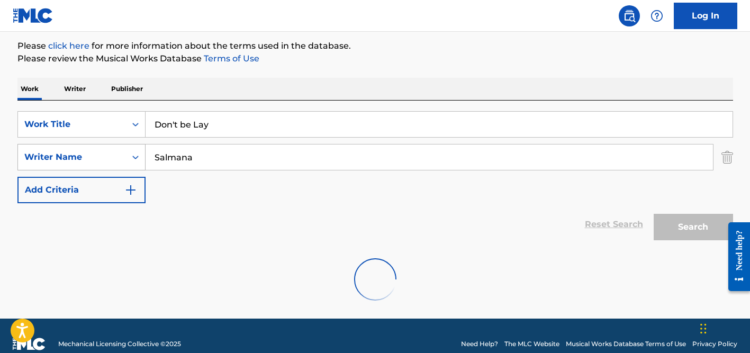
scroll to position [106, 0]
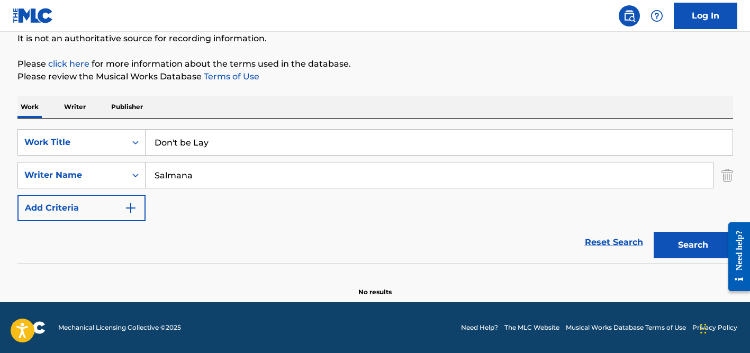
click at [164, 167] on input "Salmana" at bounding box center [430, 175] width 568 height 25
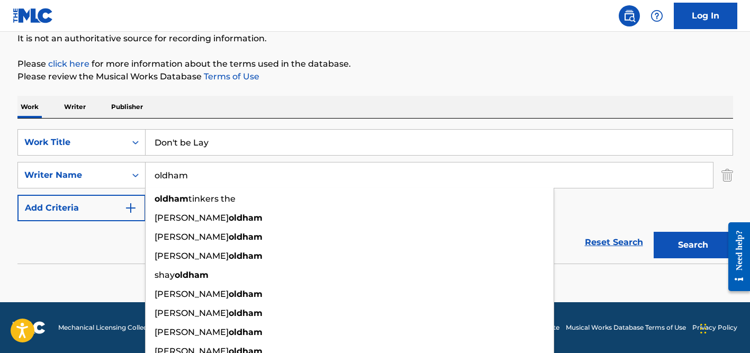
type input "oldham"
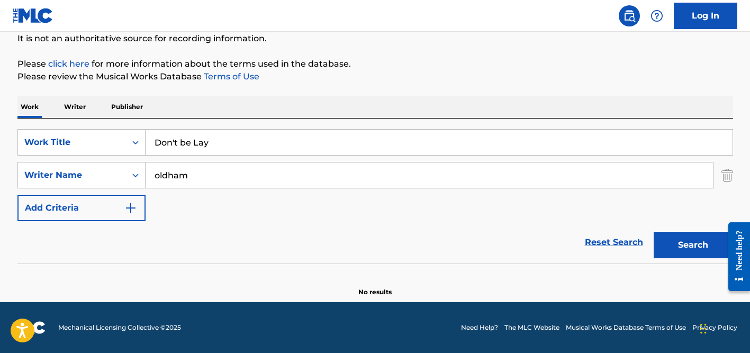
click at [165, 129] on div "SearchWithCriteria360dd5d2-4c4e-4e6f-8fe5-0508f415eae9 Work Title Don't be Lay …" at bounding box center [375, 191] width 716 height 145
click at [166, 140] on input "Don't be Lay" at bounding box center [439, 142] width 587 height 25
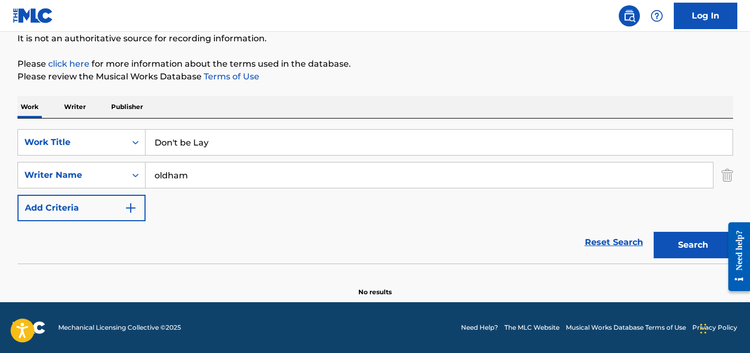
paste input "I'm Your Puppet"
type input "I'm Your Puppet"
click at [248, 96] on div "Work Writer Publisher" at bounding box center [375, 107] width 716 height 22
click at [248, 162] on div "oldham" at bounding box center [430, 175] width 568 height 26
click at [245, 175] on input "oldham" at bounding box center [430, 175] width 568 height 25
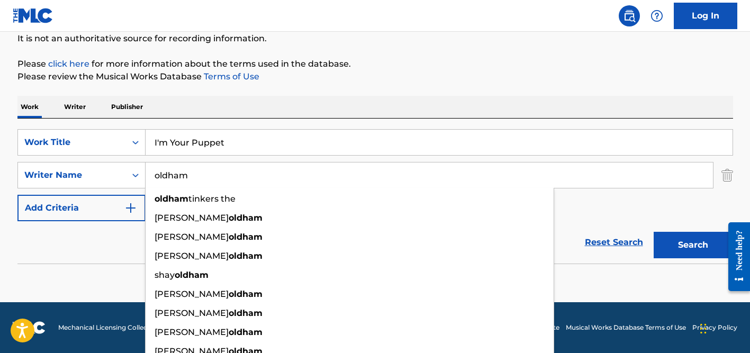
click at [654, 232] on button "Search" at bounding box center [693, 245] width 79 height 26
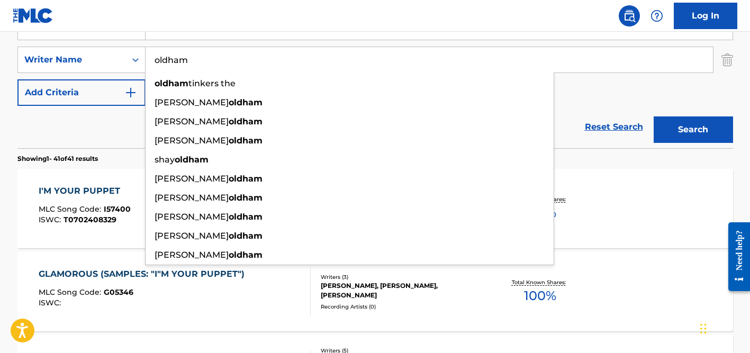
scroll to position [260, 0]
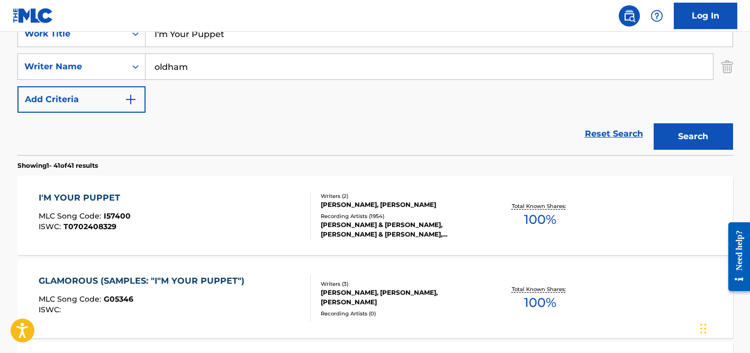
scroll to position [181, 0]
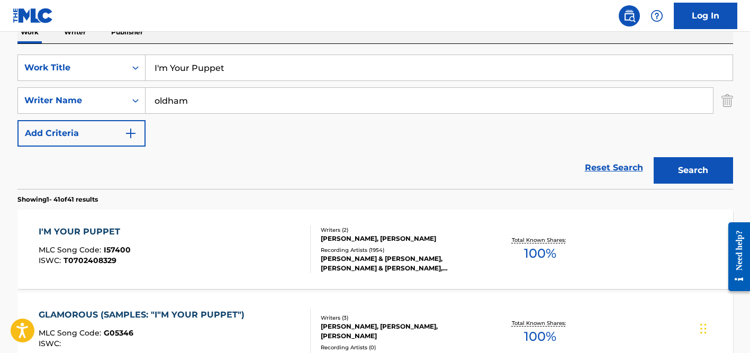
click at [251, 112] on input "oldham" at bounding box center [430, 100] width 568 height 25
click at [251, 111] on input "oldham" at bounding box center [430, 100] width 568 height 25
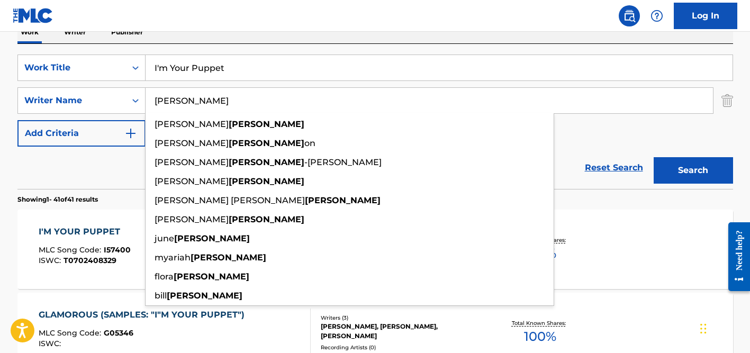
type input "[PERSON_NAME]"
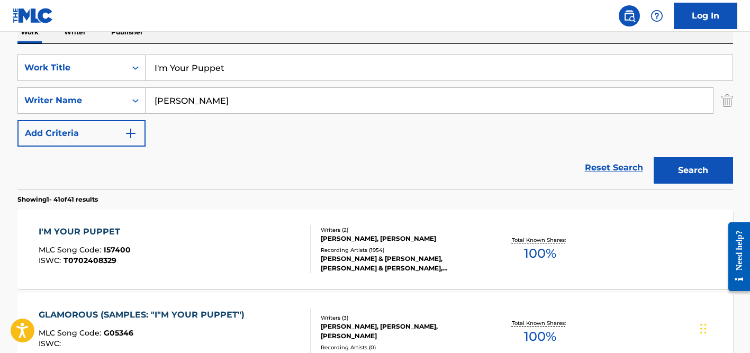
click at [249, 79] on input "I'm Your Puppet" at bounding box center [439, 67] width 587 height 25
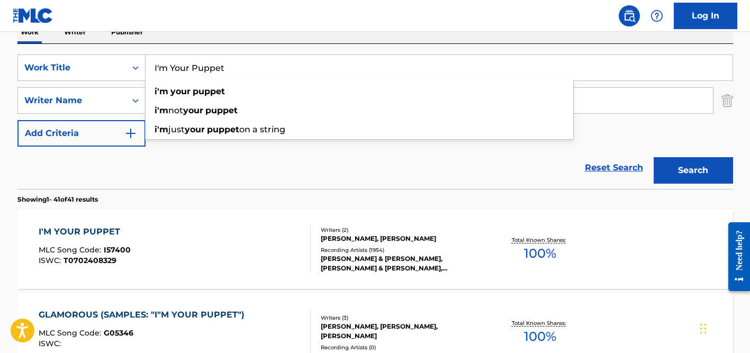
click at [249, 76] on input "I'm Your Puppet" at bounding box center [439, 67] width 587 height 25
paste input "WALANG KABA"
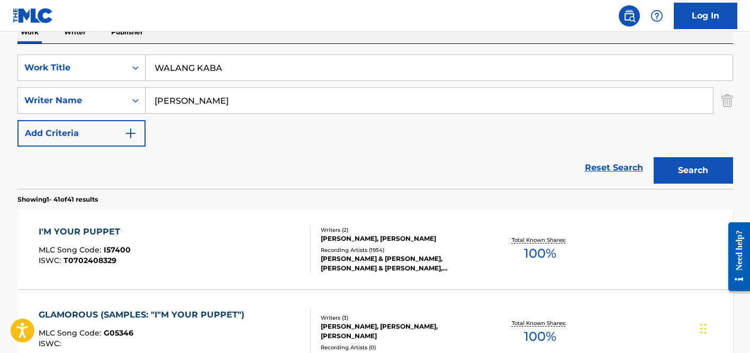
type input "WALANG KABA"
click at [129, 187] on div "Reset Search Search" at bounding box center [375, 168] width 716 height 42
click at [214, 111] on input "[PERSON_NAME]" at bounding box center [430, 100] width 568 height 25
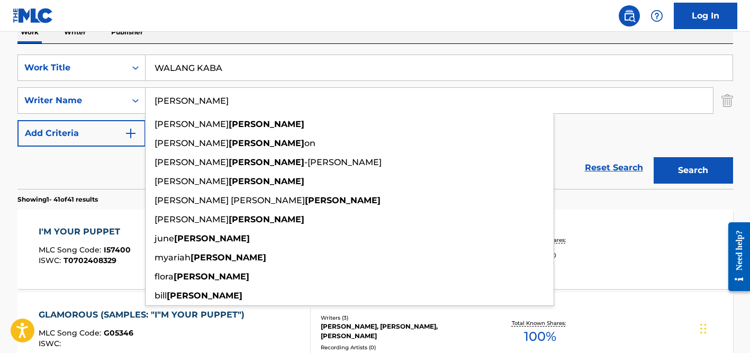
click at [654, 157] on button "Search" at bounding box center [693, 170] width 79 height 26
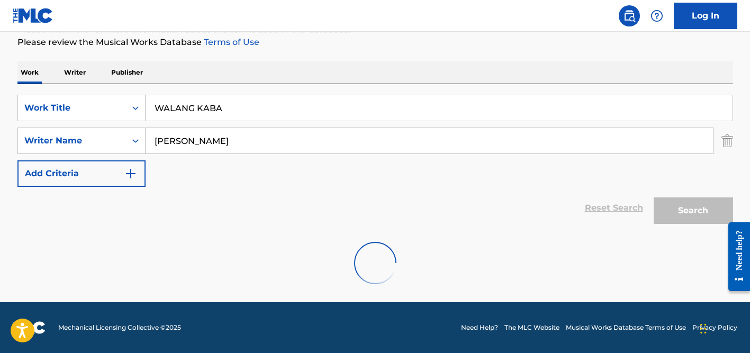
scroll to position [106, 0]
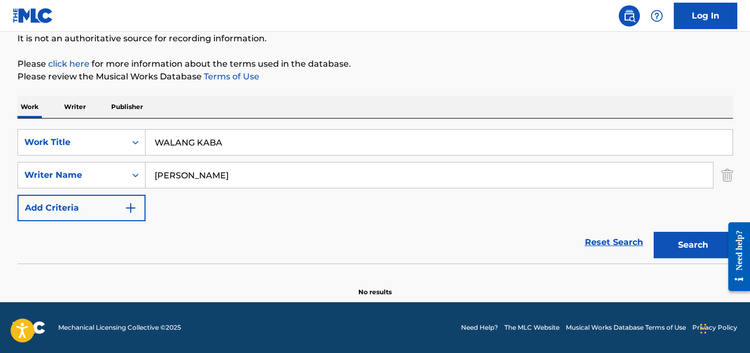
click at [199, 167] on input "[PERSON_NAME]" at bounding box center [430, 175] width 568 height 25
click at [654, 232] on button "Search" at bounding box center [693, 245] width 79 height 26
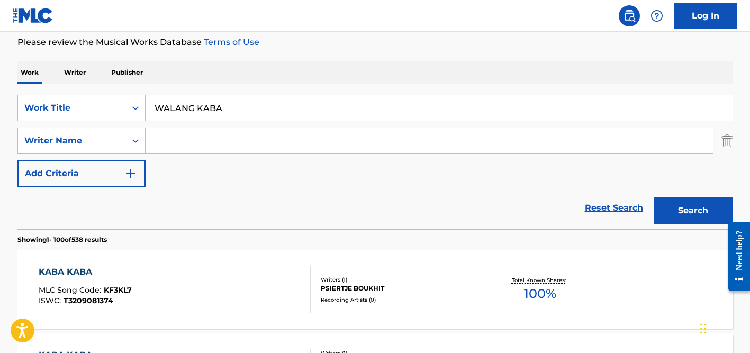
scroll to position [181, 0]
